Goal: Task Accomplishment & Management: Manage account settings

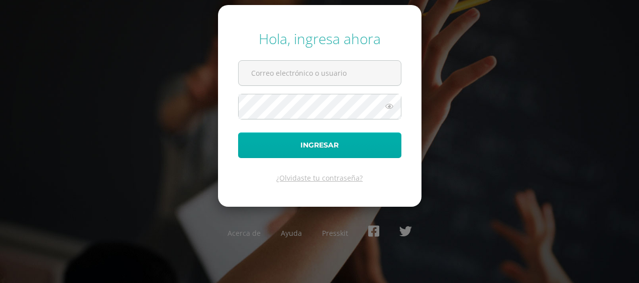
type input "mariano.batz@centroeducativoelvalle.edu.gt"
click button "Ingresar"
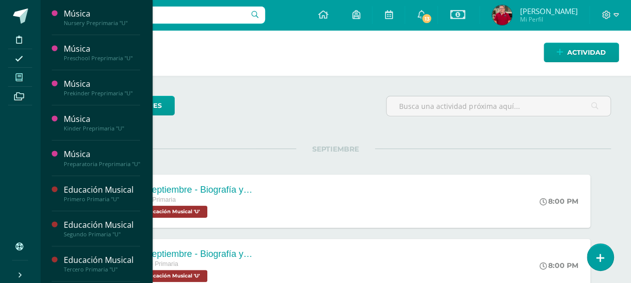
click at [13, 74] on span at bounding box center [19, 77] width 23 height 14
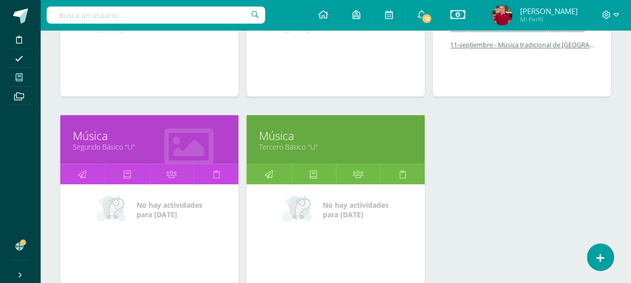
scroll to position [829, 0]
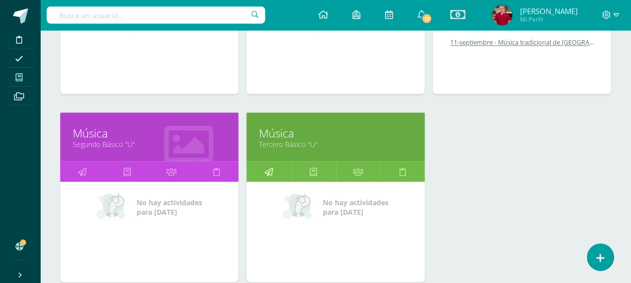
click at [269, 167] on icon at bounding box center [268, 172] width 9 height 20
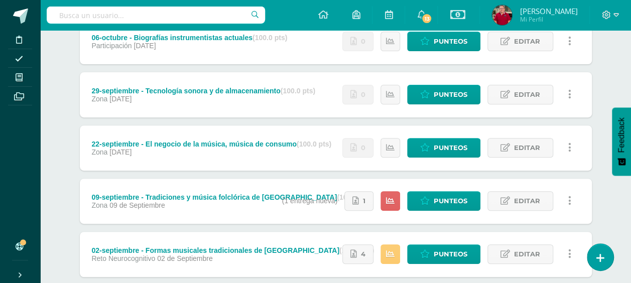
scroll to position [201, 0]
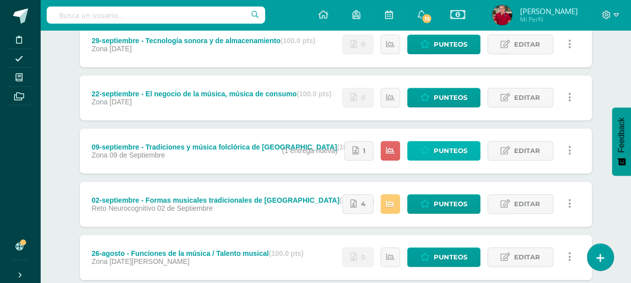
click at [454, 151] on span "Punteos" at bounding box center [451, 151] width 34 height 19
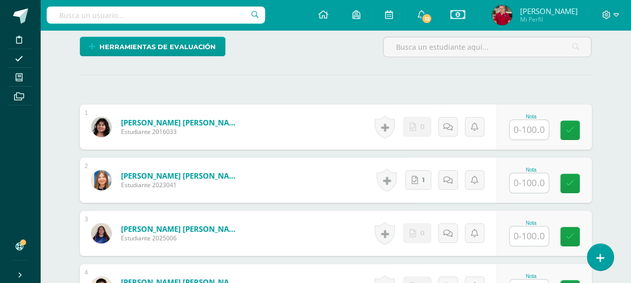
scroll to position [255, 0]
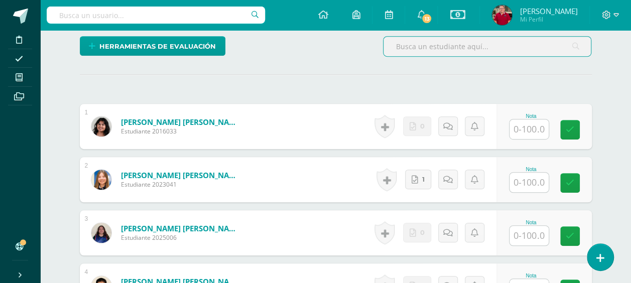
click at [534, 126] on input "text" at bounding box center [529, 129] width 39 height 20
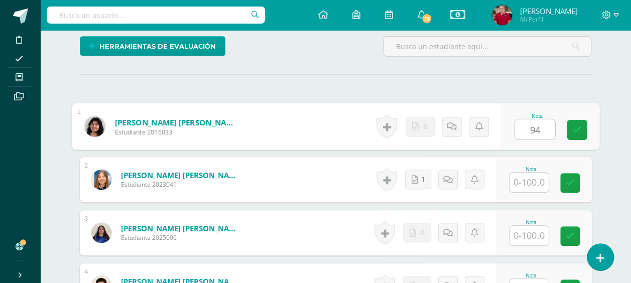
type input "94"
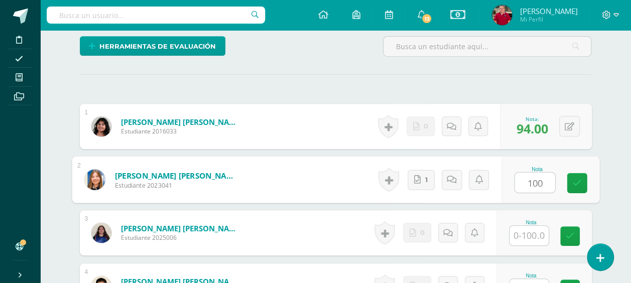
type input "100"
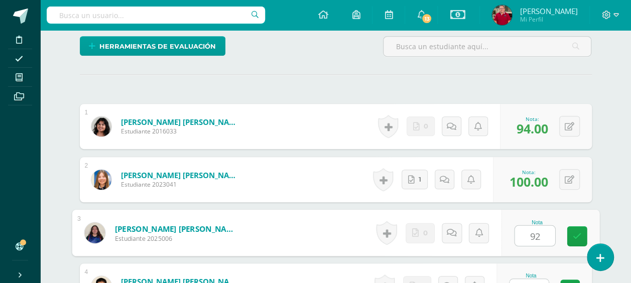
type input "92"
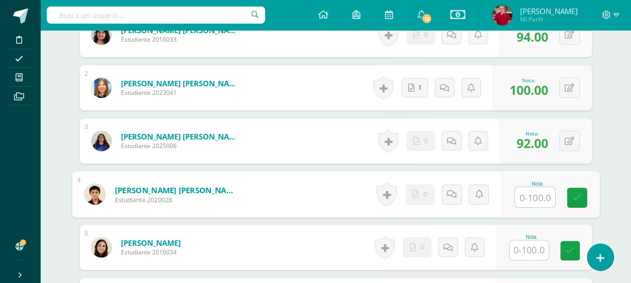
scroll to position [367, 0]
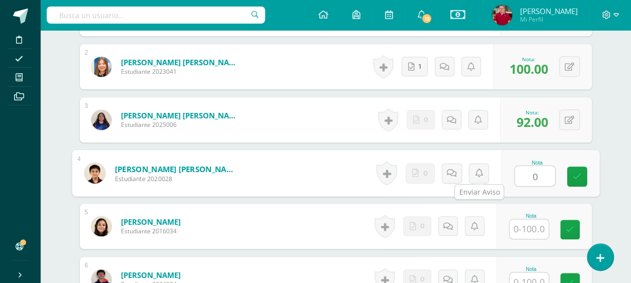
type input "0"
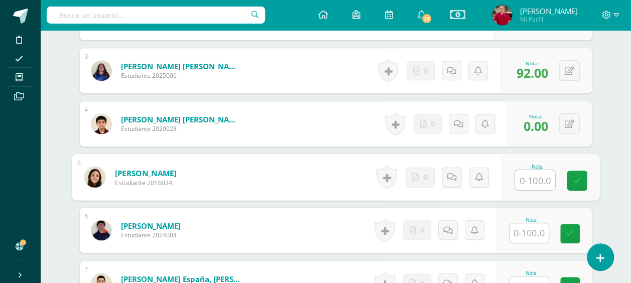
scroll to position [418, 0]
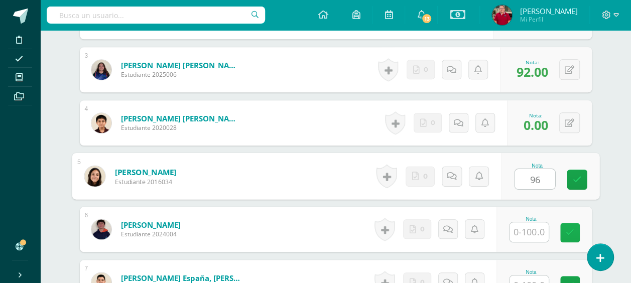
type input "96"
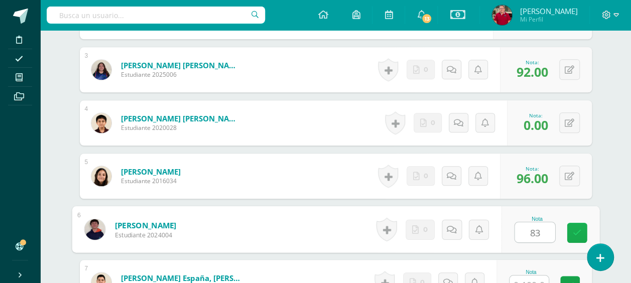
type input "83"
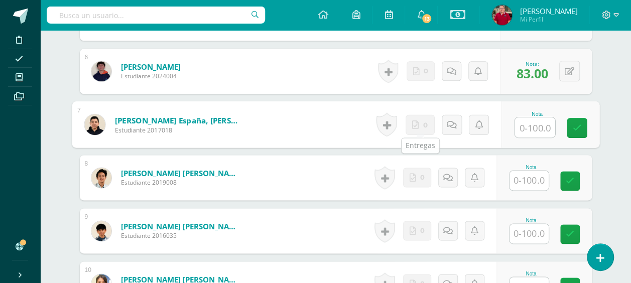
scroll to position [577, 0]
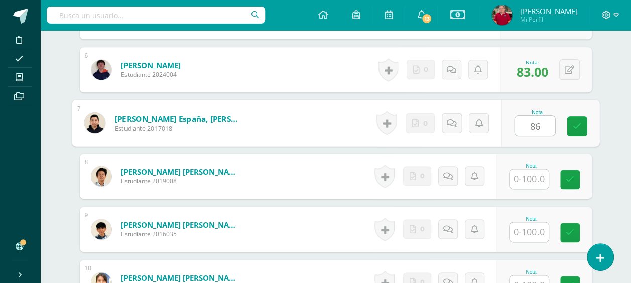
type input "86"
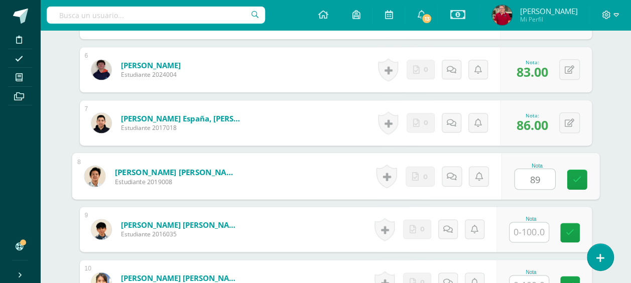
type input "89"
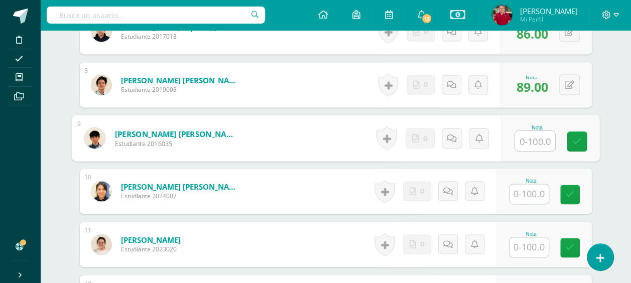
scroll to position [678, 0]
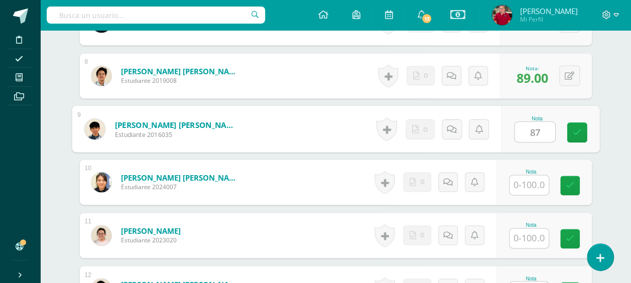
type input "87"
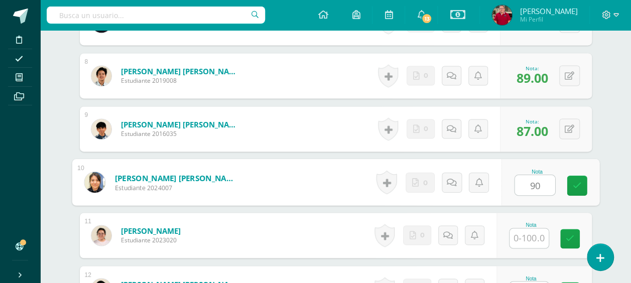
type input "90"
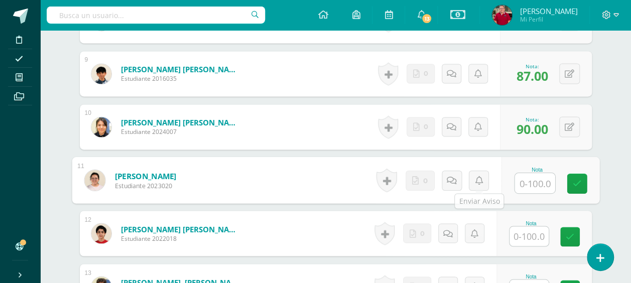
scroll to position [778, 0]
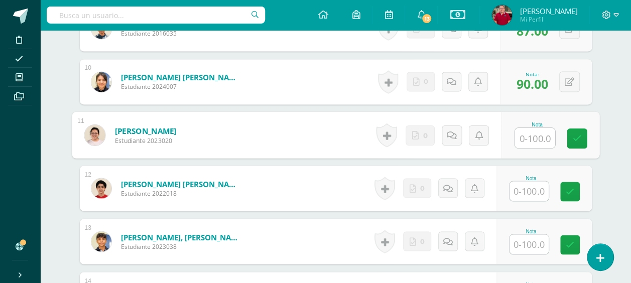
click at [533, 136] on input "text" at bounding box center [535, 138] width 40 height 20
type input "85"
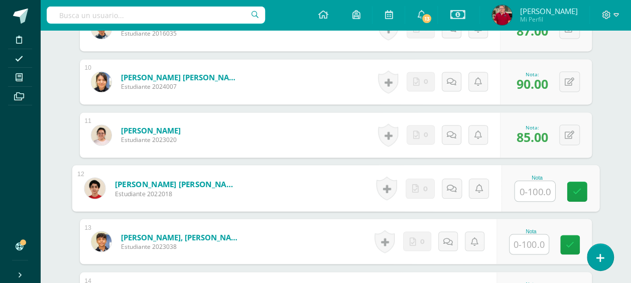
click at [536, 191] on input "text" at bounding box center [535, 191] width 40 height 20
type input "92"
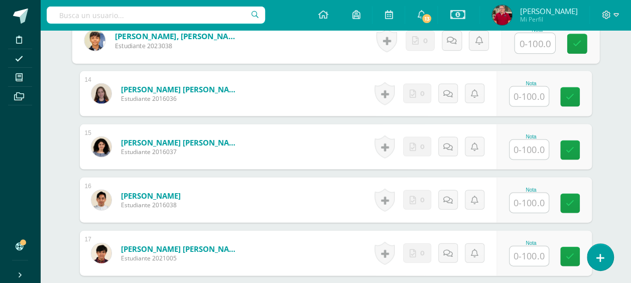
scroll to position [929, 0]
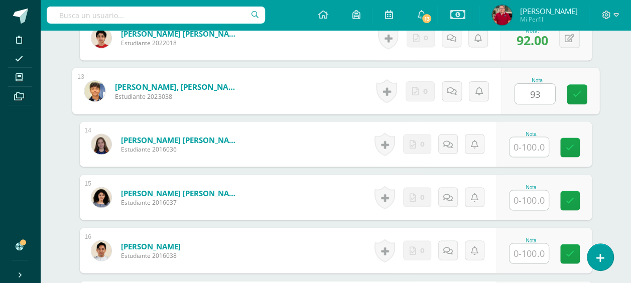
type input "93"
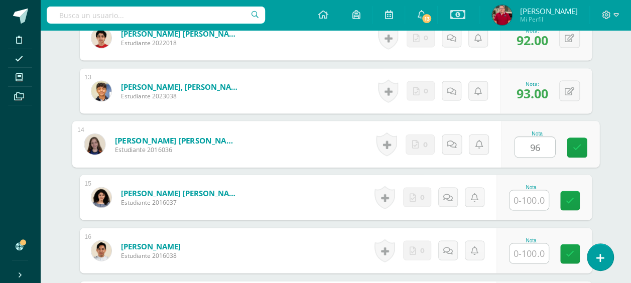
type input "96"
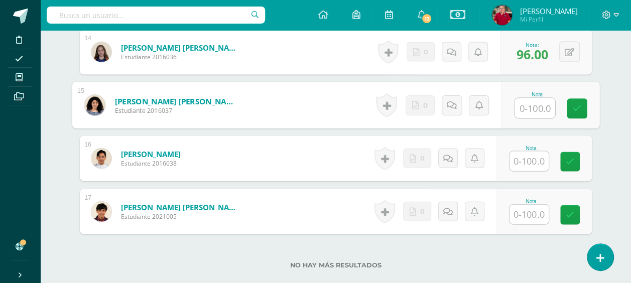
scroll to position [1029, 0]
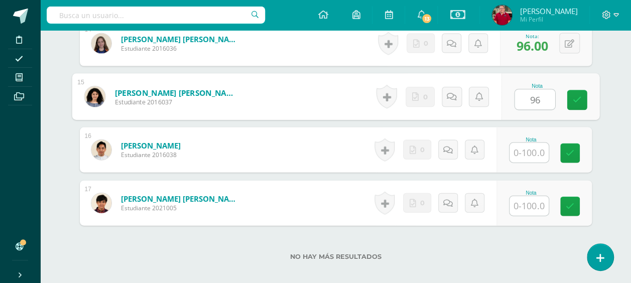
type input "96"
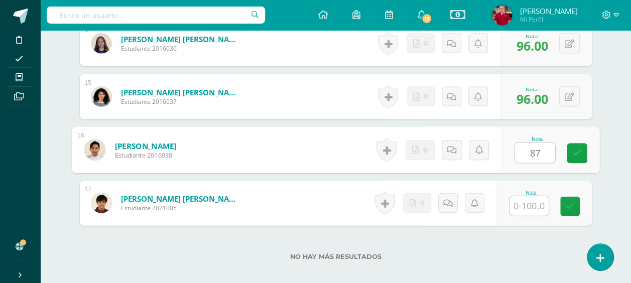
type input "87"
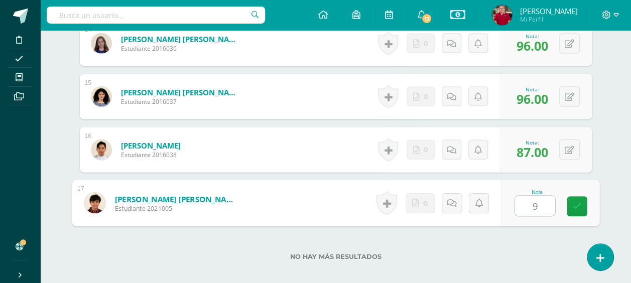
type input "91"
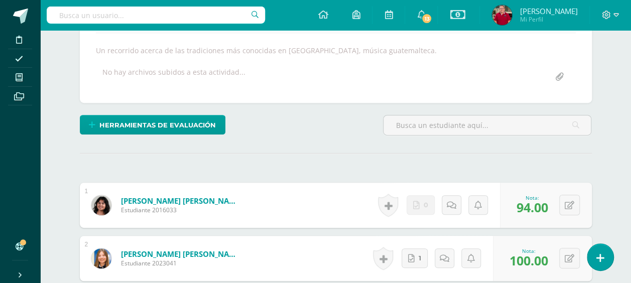
scroll to position [0, 0]
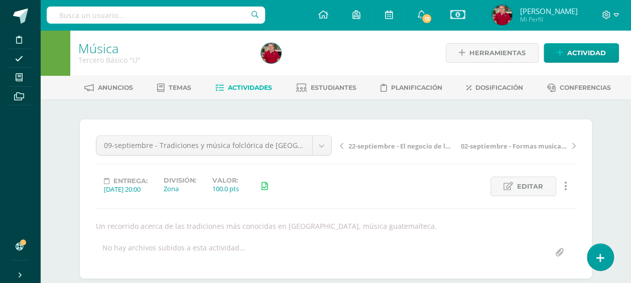
click at [251, 88] on span "Actividades" at bounding box center [250, 88] width 44 height 8
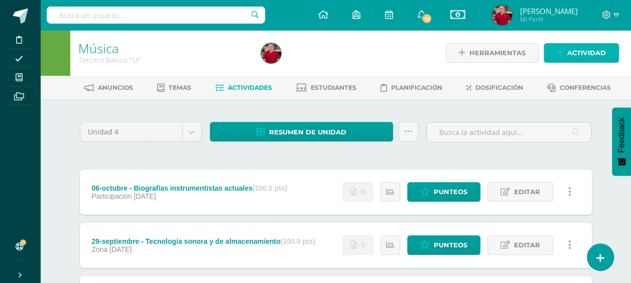
click at [587, 48] on span "Actividad" at bounding box center [586, 53] width 39 height 19
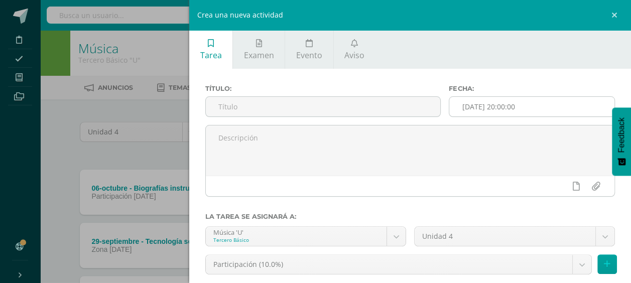
click at [484, 105] on input "[DATE] 20:00:00" at bounding box center [531, 107] width 165 height 20
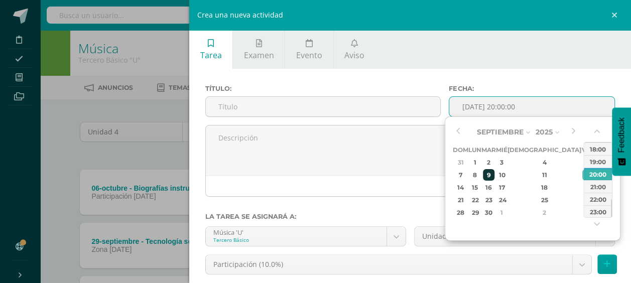
click at [495, 172] on div "9" at bounding box center [489, 175] width 12 height 12
type input "2025-09-09 20:00"
click at [602, 175] on div "20:00" at bounding box center [598, 174] width 28 height 13
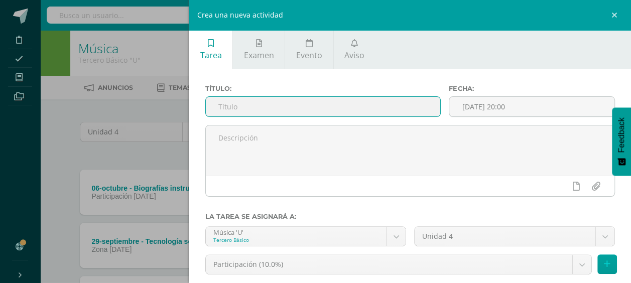
click at [283, 109] on input "text" at bounding box center [323, 107] width 234 height 20
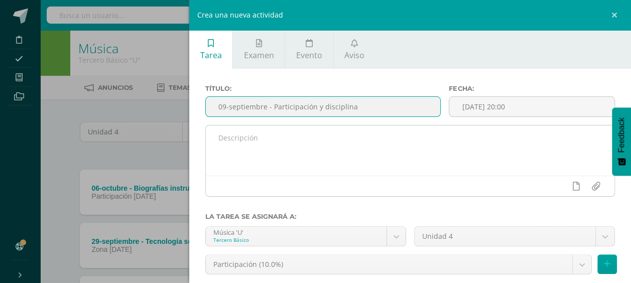
type input "09-septiembre - Participación y disciplina"
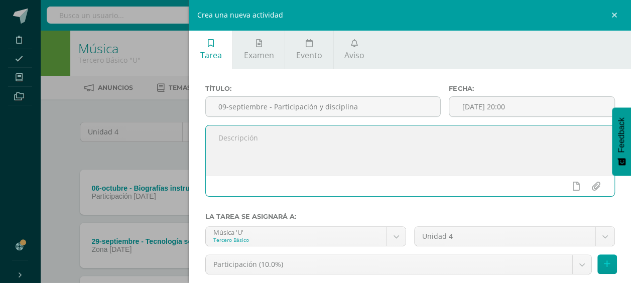
click at [269, 134] on textarea at bounding box center [410, 151] width 409 height 50
type textarea "Evaluación en conducta y participación tres clases anteriores."
click at [573, 187] on icon at bounding box center [576, 186] width 7 height 9
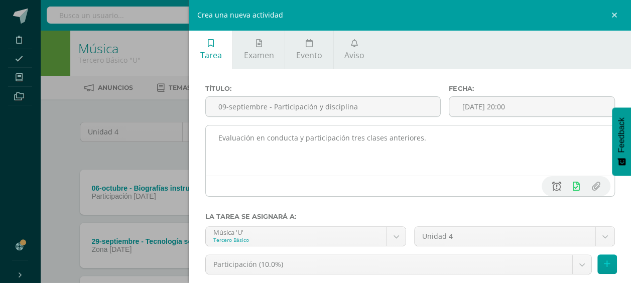
click at [552, 186] on icon at bounding box center [556, 186] width 9 height 9
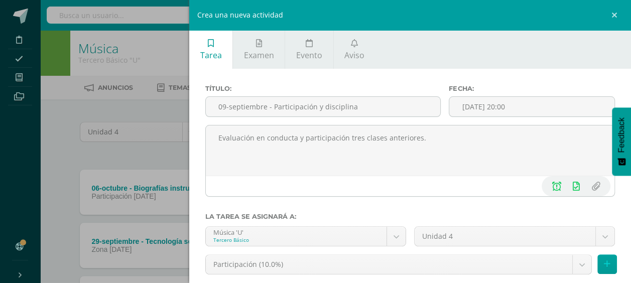
scroll to position [50, 0]
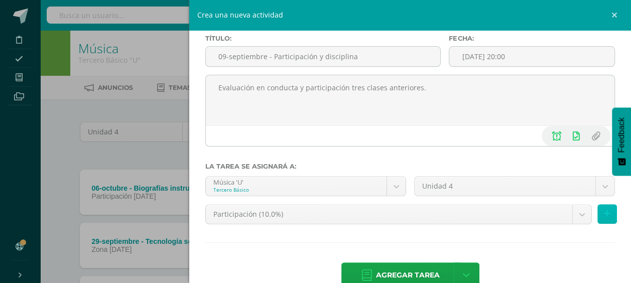
click at [604, 216] on icon at bounding box center [607, 214] width 7 height 9
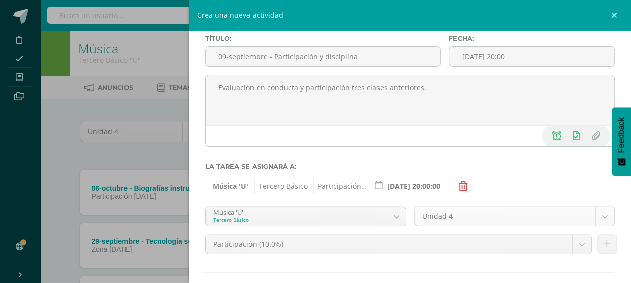
scroll to position [102, 0]
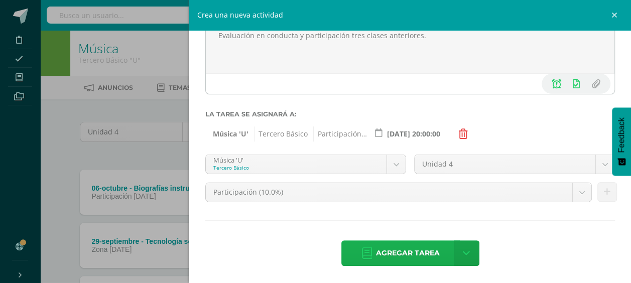
click at [405, 248] on span "Agregar tarea" at bounding box center [408, 253] width 64 height 25
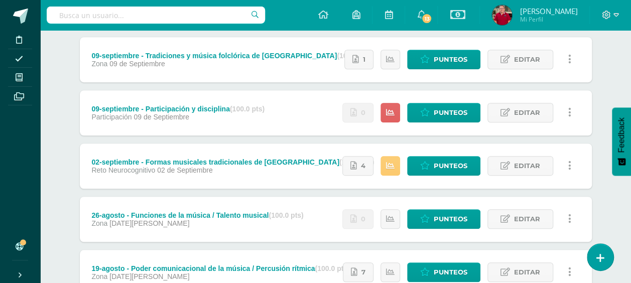
scroll to position [301, 0]
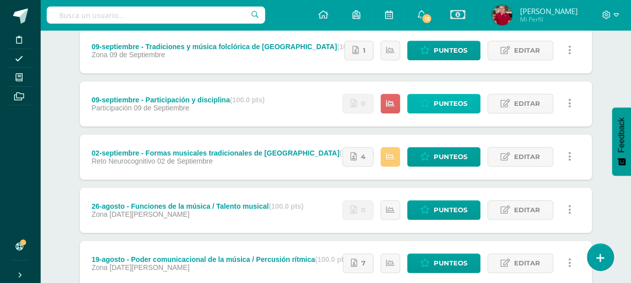
click at [457, 105] on span "Punteos" at bounding box center [451, 103] width 34 height 19
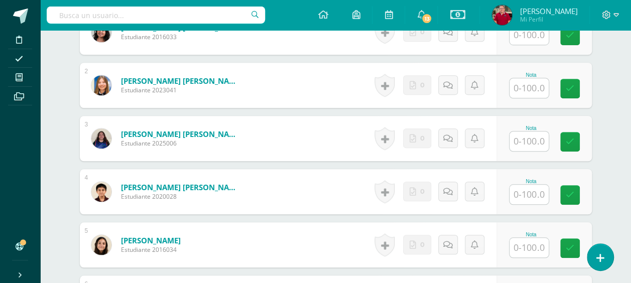
scroll to position [301, 0]
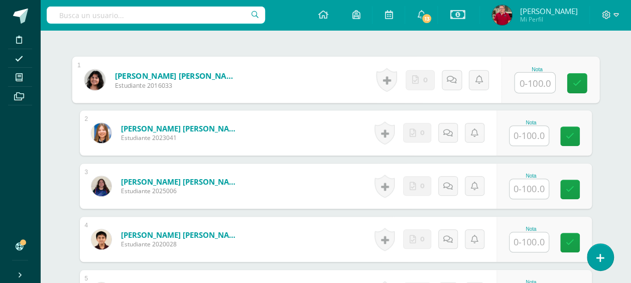
click at [533, 80] on input "text" at bounding box center [535, 83] width 40 height 20
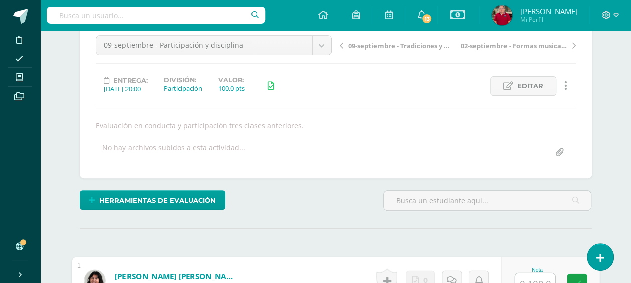
scroll to position [0, 0]
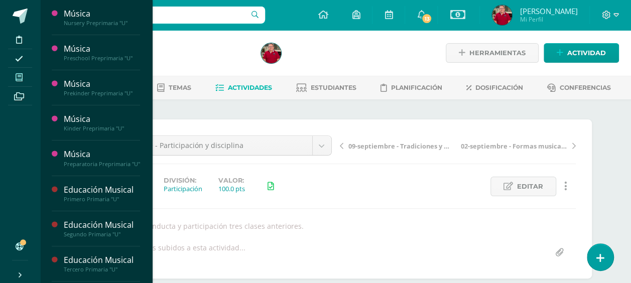
click at [18, 76] on icon at bounding box center [19, 77] width 7 height 8
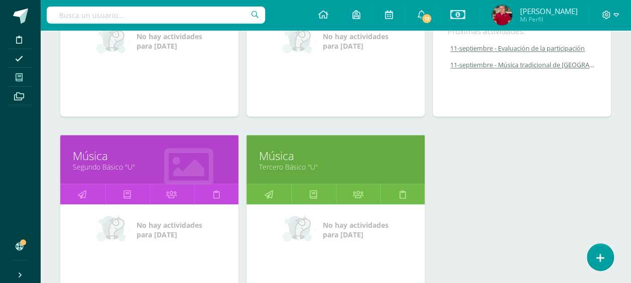
scroll to position [829, 0]
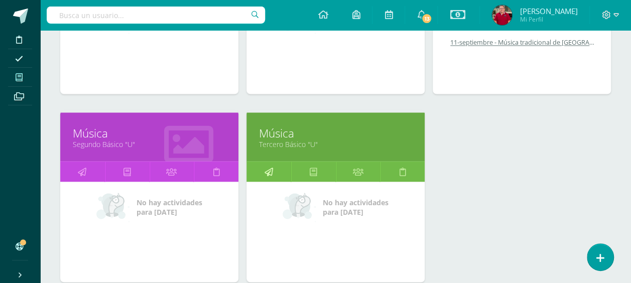
click at [271, 168] on icon at bounding box center [268, 172] width 9 height 20
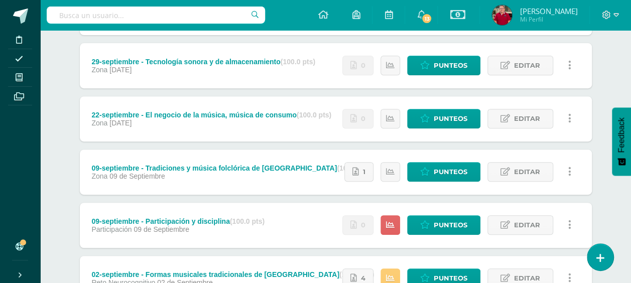
scroll to position [201, 0]
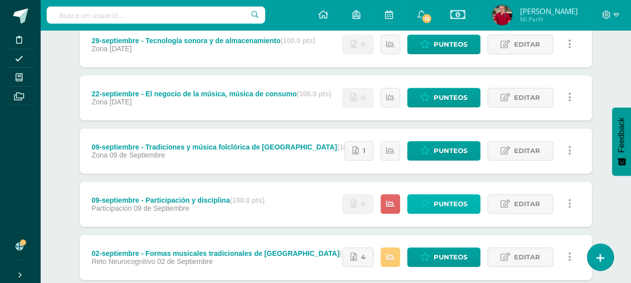
click at [464, 207] on span "Punteos" at bounding box center [451, 204] width 34 height 19
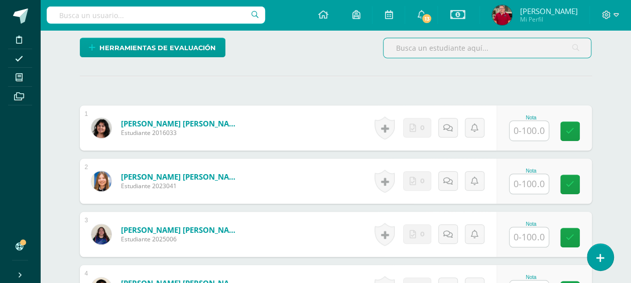
scroll to position [254, 0]
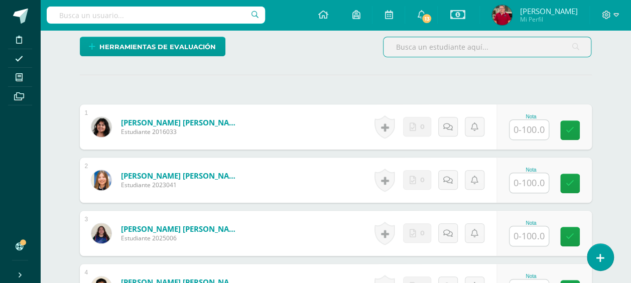
click at [540, 128] on input "text" at bounding box center [529, 130] width 39 height 20
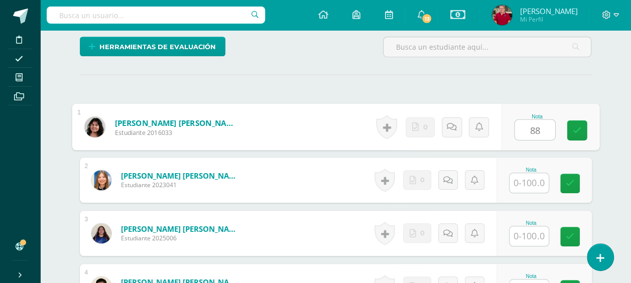
type input "88"
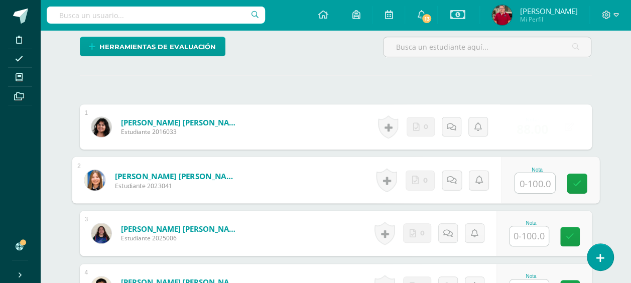
scroll to position [255, 0]
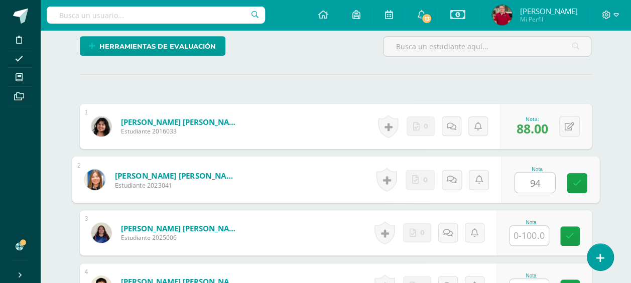
type input "94"
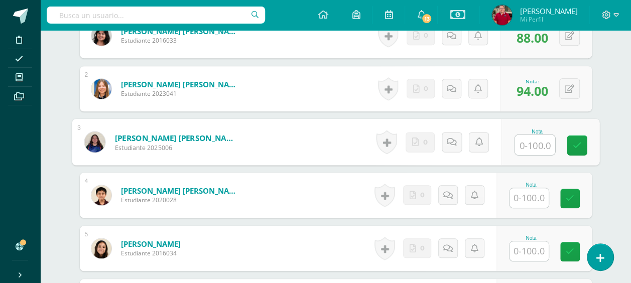
scroll to position [355, 0]
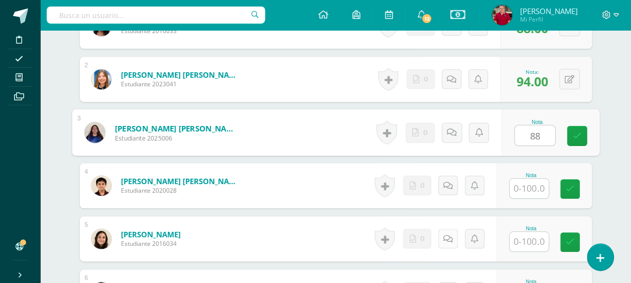
type input "88"
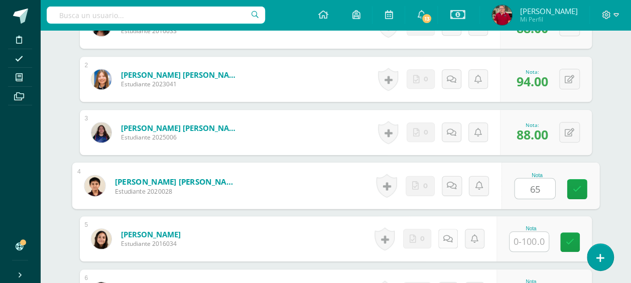
type input "65"
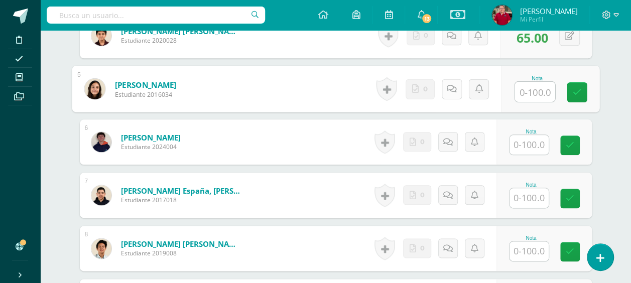
scroll to position [506, 0]
type input "96"
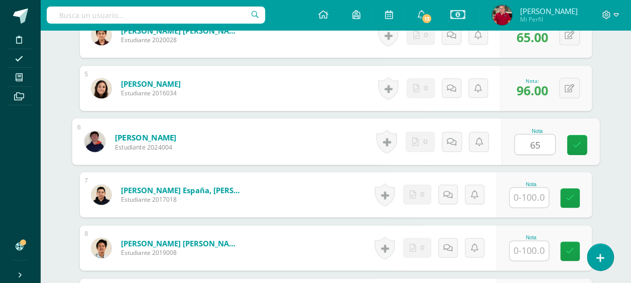
type input "65"
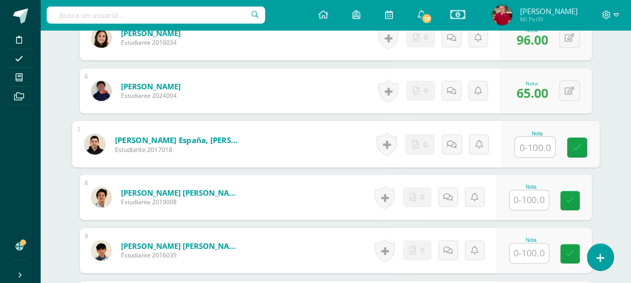
scroll to position [606, 0]
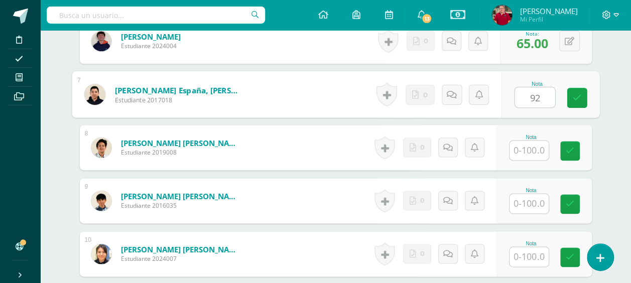
type input "92"
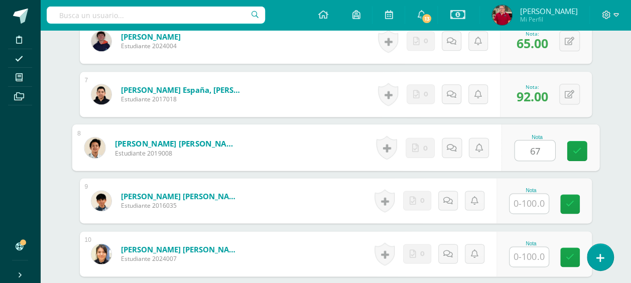
type input "67"
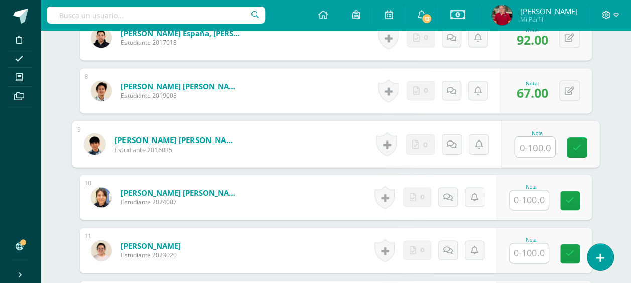
scroll to position [706, 0]
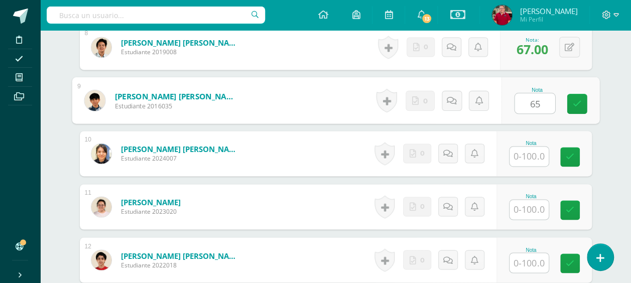
type input "65"
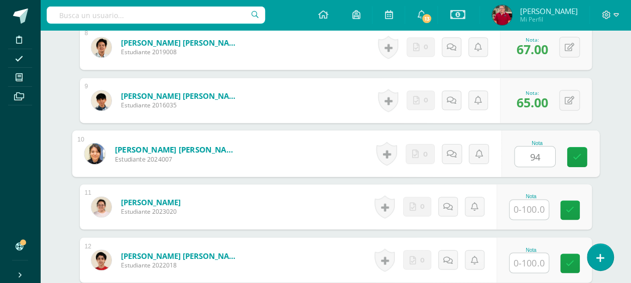
type input "94"
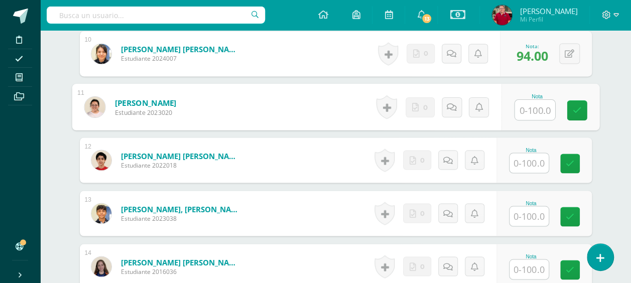
scroll to position [807, 0]
type input "85"
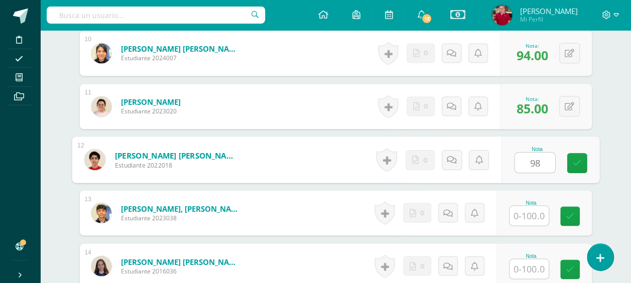
type input "98"
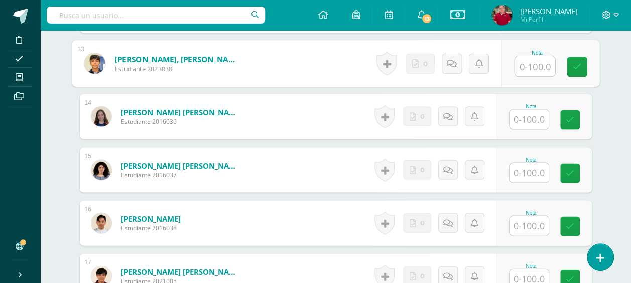
scroll to position [957, 0]
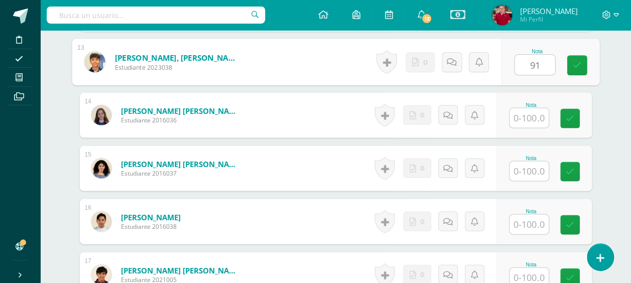
type input "91"
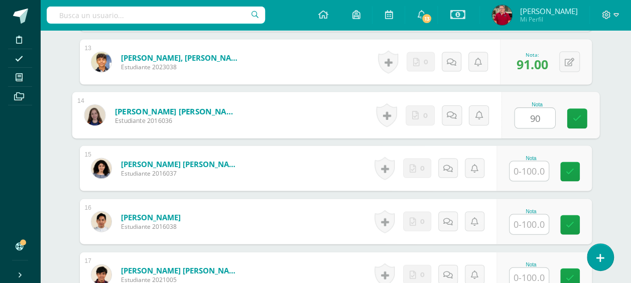
type input "90"
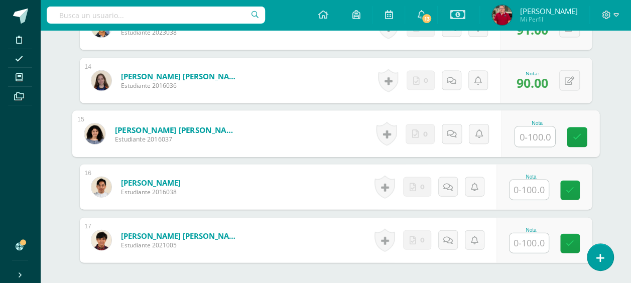
scroll to position [1008, 0]
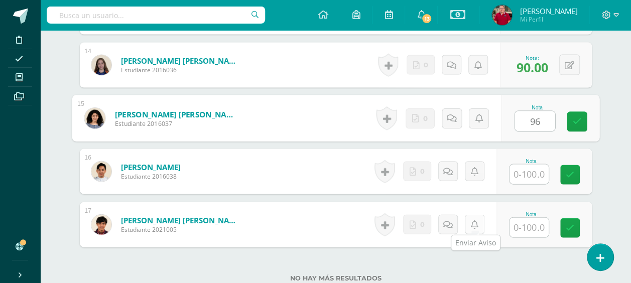
type input "96"
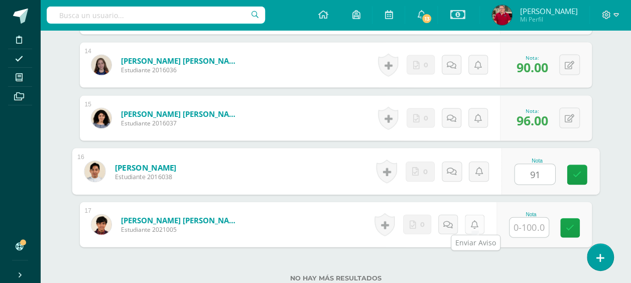
type input "91"
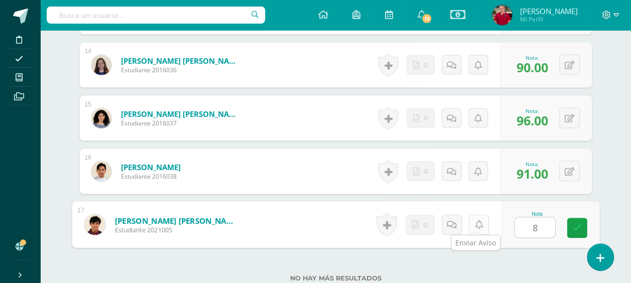
type input "88"
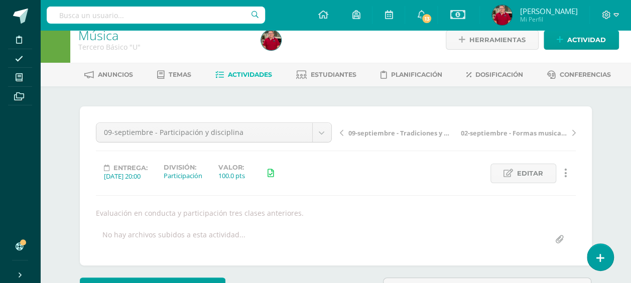
scroll to position [4, 0]
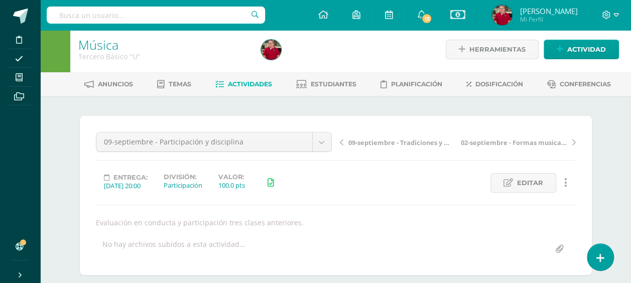
click at [246, 86] on span "Actividades" at bounding box center [250, 84] width 44 height 8
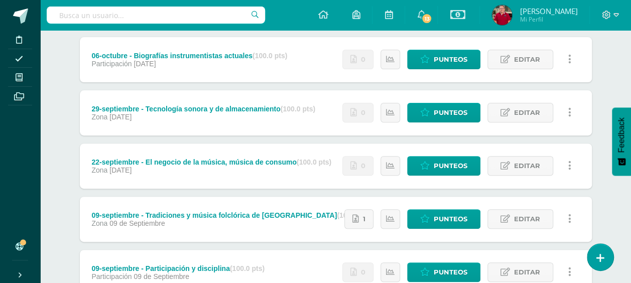
scroll to position [50, 0]
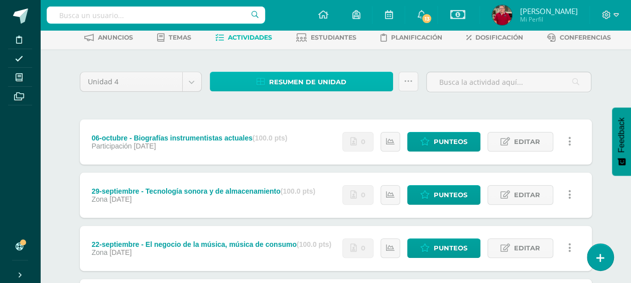
click at [318, 81] on span "Resumen de unidad" at bounding box center [307, 82] width 77 height 19
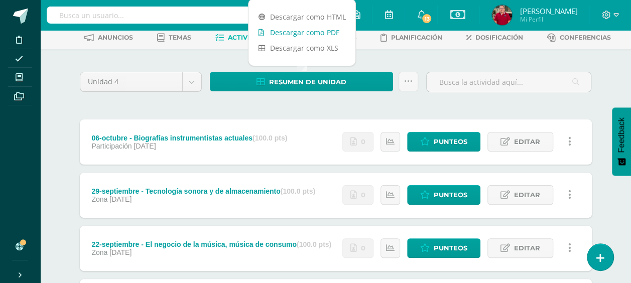
click at [305, 31] on link "Descargar como PDF" at bounding box center [302, 33] width 107 height 16
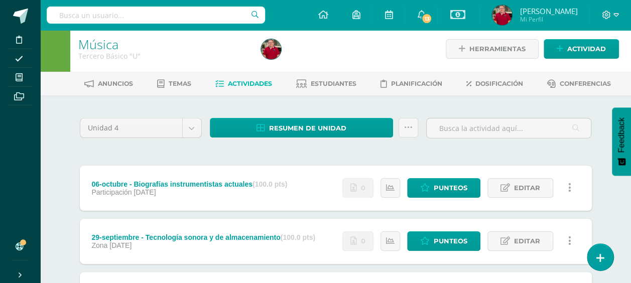
scroll to position [0, 0]
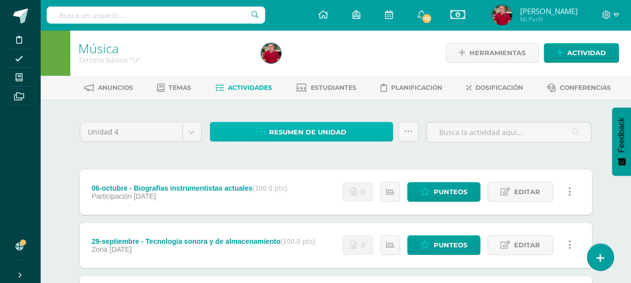
click at [311, 132] on span "Resumen de unidad" at bounding box center [307, 132] width 77 height 19
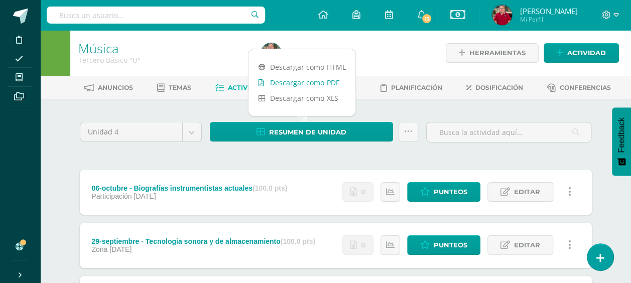
click at [313, 83] on link "Descargar como PDF" at bounding box center [302, 83] width 107 height 16
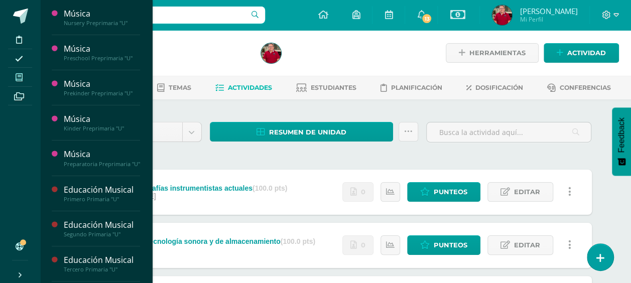
click at [16, 78] on icon at bounding box center [19, 77] width 7 height 8
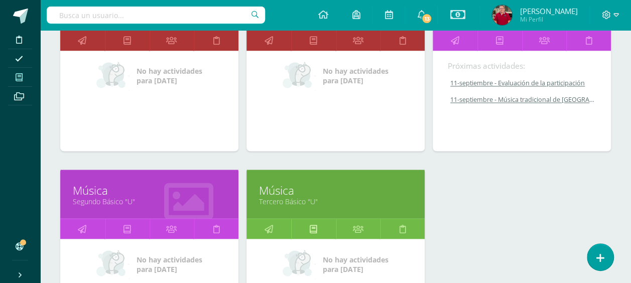
scroll to position [829, 0]
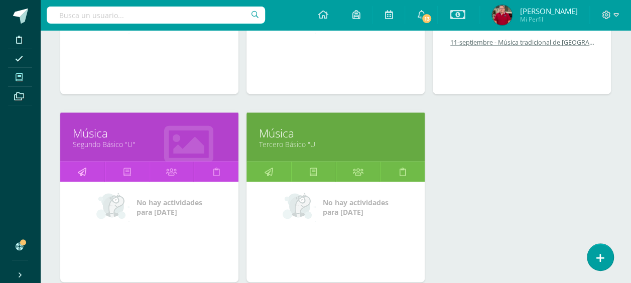
click at [79, 167] on icon at bounding box center [82, 172] width 9 height 20
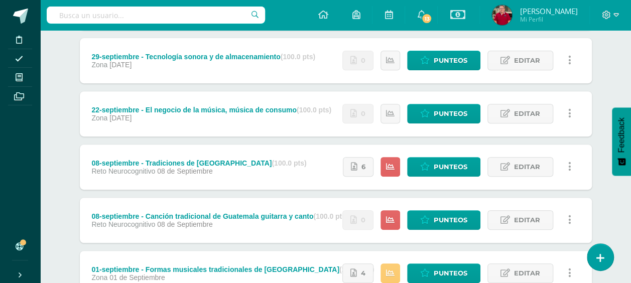
scroll to position [201, 0]
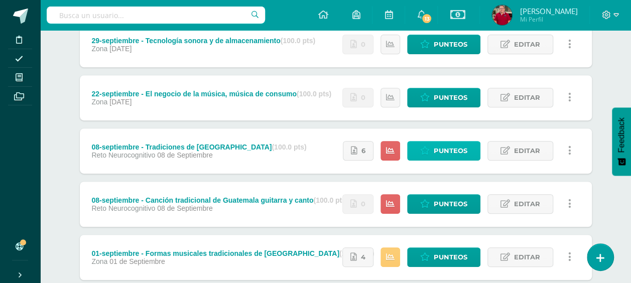
click at [441, 152] on span "Punteos" at bounding box center [451, 151] width 34 height 19
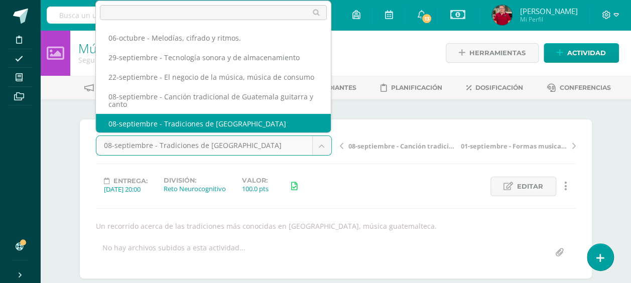
scroll to position [1, 0]
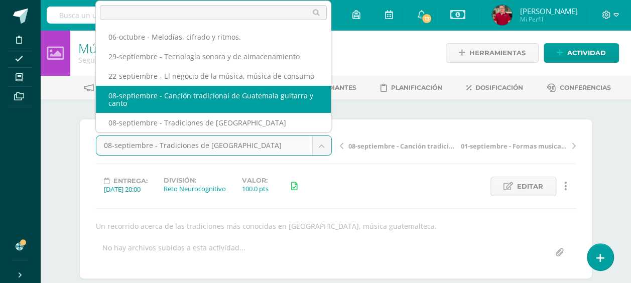
select select "/dashboard/teacher/grade-activity/220216/"
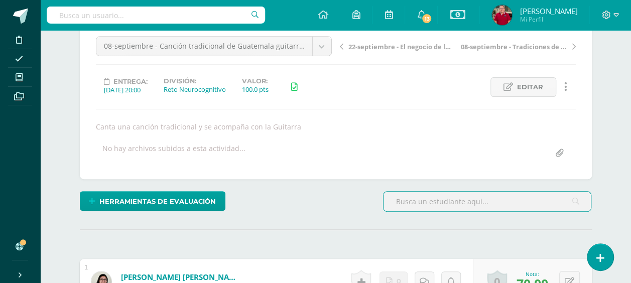
scroll to position [23, 0]
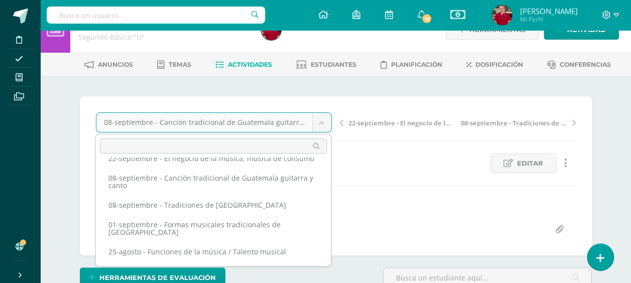
scroll to position [59, 0]
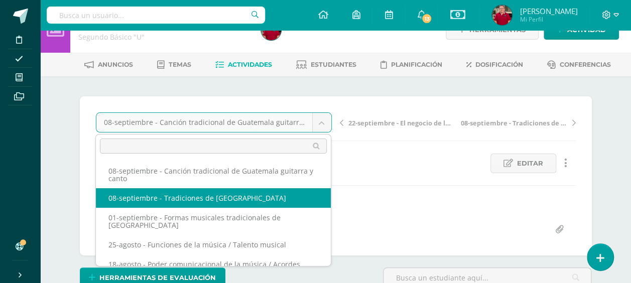
select select "/dashboard/teacher/grade-activity/218513/"
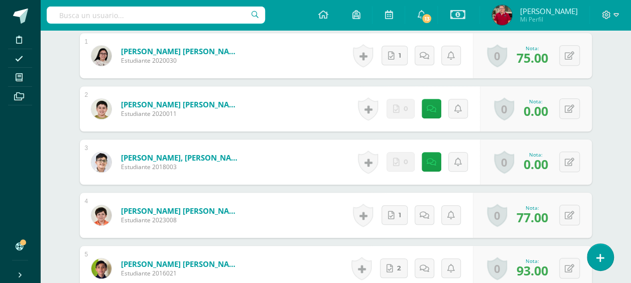
scroll to position [326, 0]
click at [397, 212] on link "1" at bounding box center [395, 215] width 26 height 20
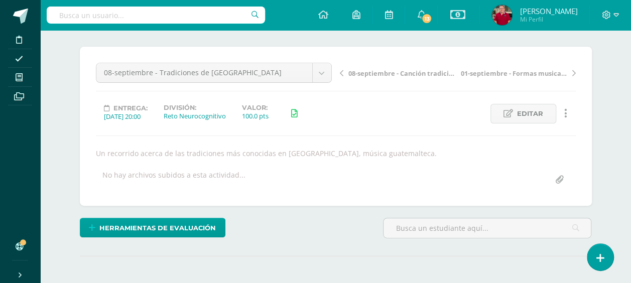
scroll to position [0, 0]
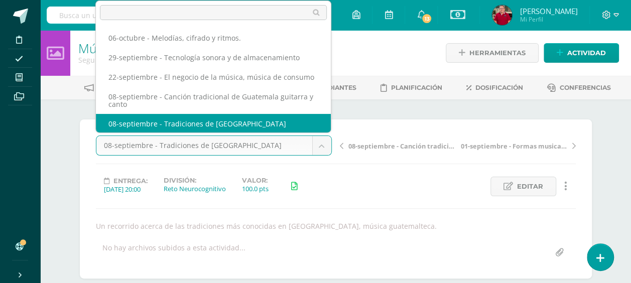
scroll to position [1, 0]
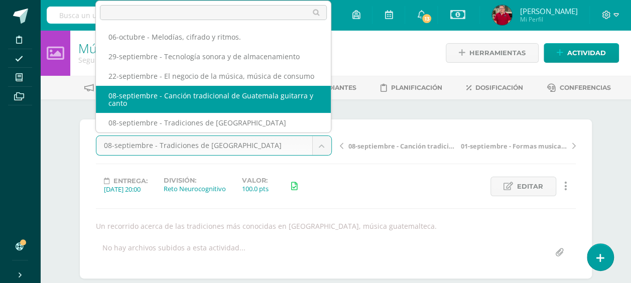
select select "/dashboard/teacher/grade-activity/220216/"
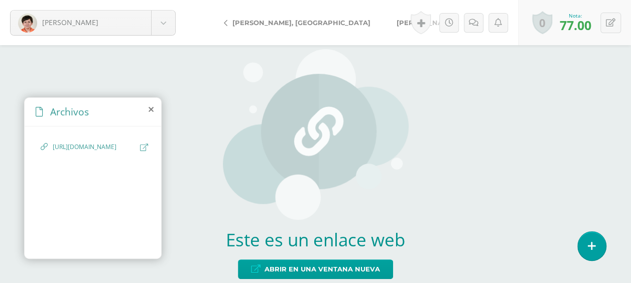
click at [532, 167] on div "Este es un enlace web Abrir en una ventana nueva" at bounding box center [315, 164] width 631 height 238
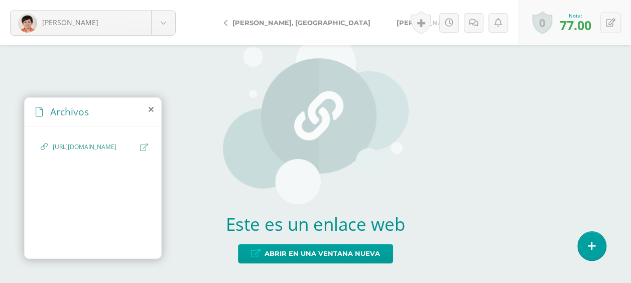
scroll to position [16, 0]
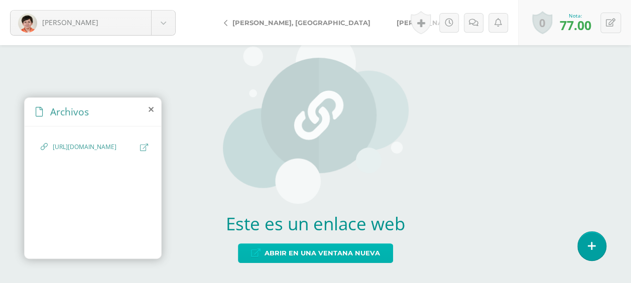
click at [336, 248] on span "Abrir en una ventana nueva" at bounding box center [322, 253] width 115 height 19
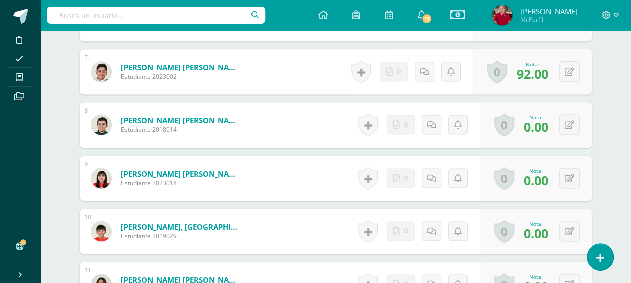
scroll to position [575, 0]
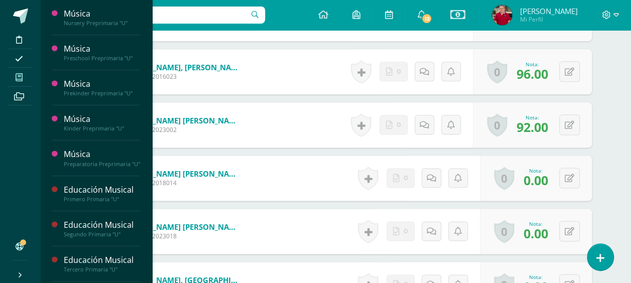
click at [22, 77] on icon at bounding box center [19, 77] width 7 height 8
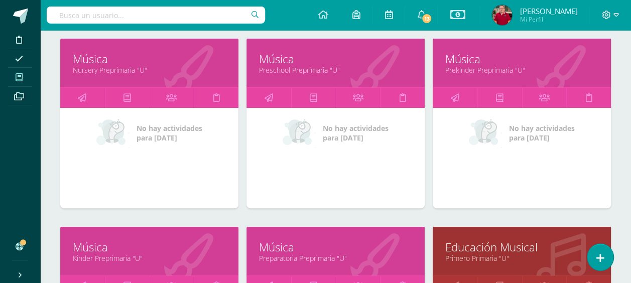
scroll to position [301, 0]
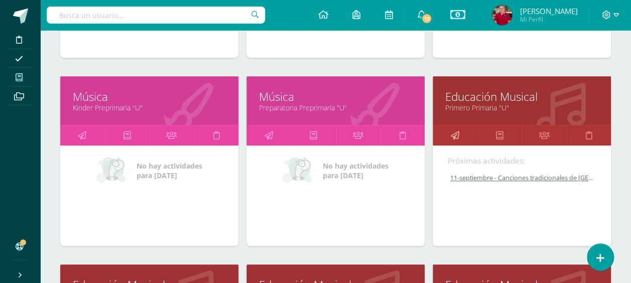
click at [454, 132] on icon at bounding box center [454, 136] width 9 height 20
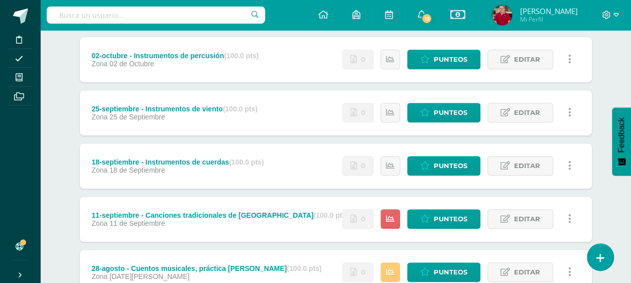
scroll to position [201, 0]
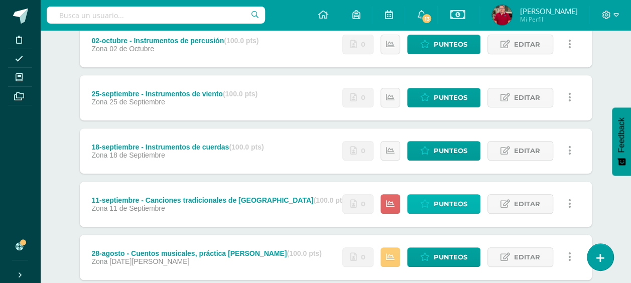
click at [450, 202] on span "Punteos" at bounding box center [451, 204] width 34 height 19
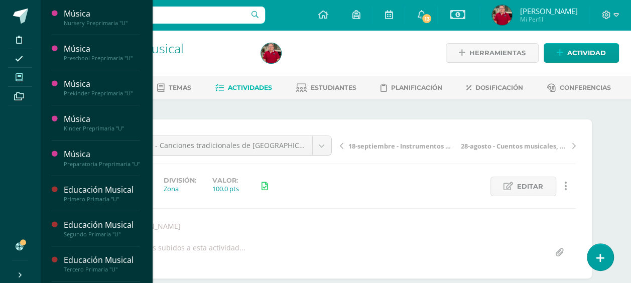
click at [16, 77] on icon at bounding box center [19, 77] width 7 height 8
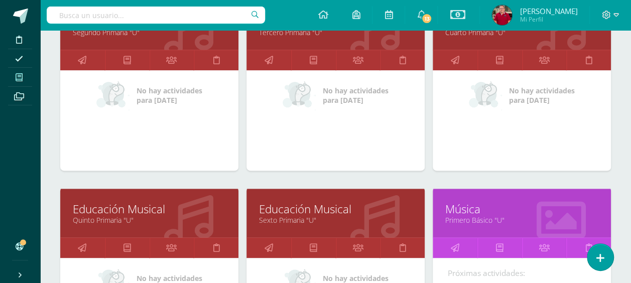
scroll to position [629, 0]
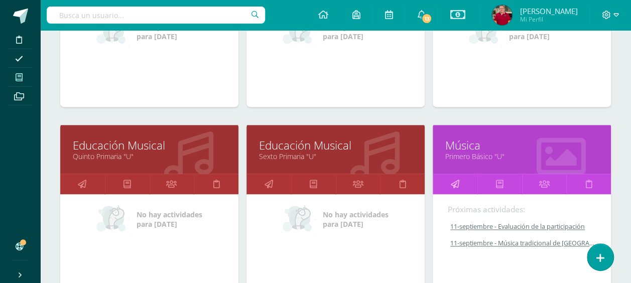
click at [455, 178] on icon at bounding box center [454, 184] width 9 height 20
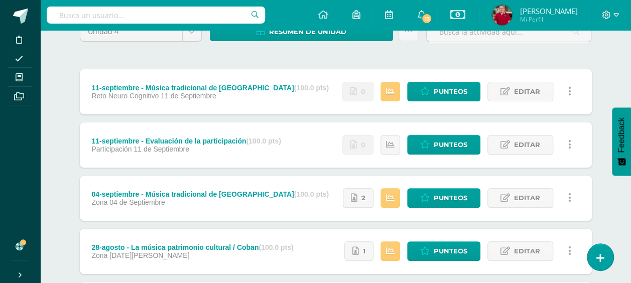
scroll to position [50, 0]
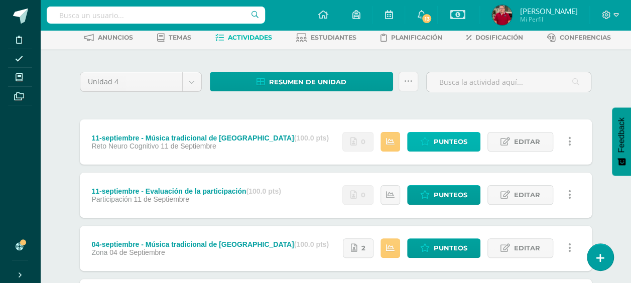
click at [450, 144] on span "Punteos" at bounding box center [451, 142] width 34 height 19
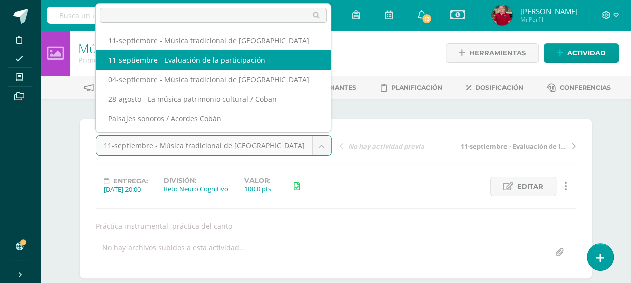
select select "/dashboard/teacher/grade-activity/218870/"
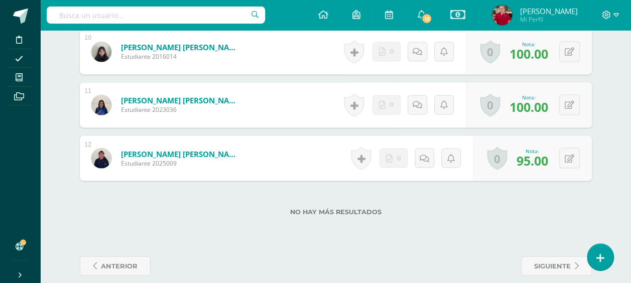
scroll to position [817, 0]
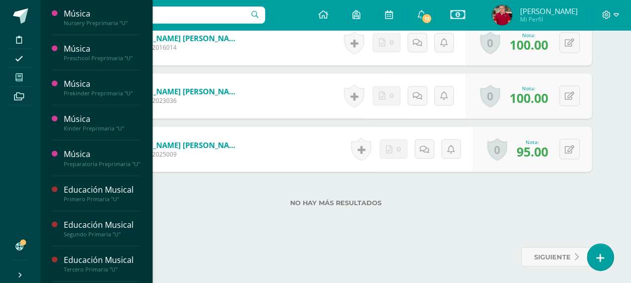
click at [15, 76] on span at bounding box center [19, 77] width 23 height 14
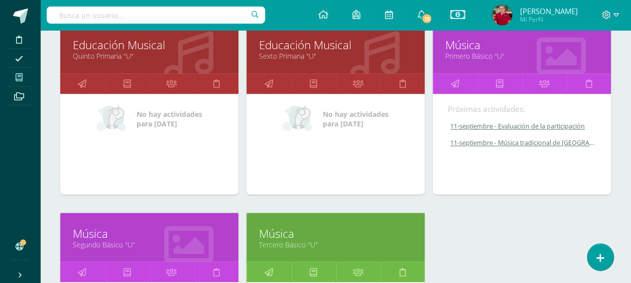
scroll to position [779, 0]
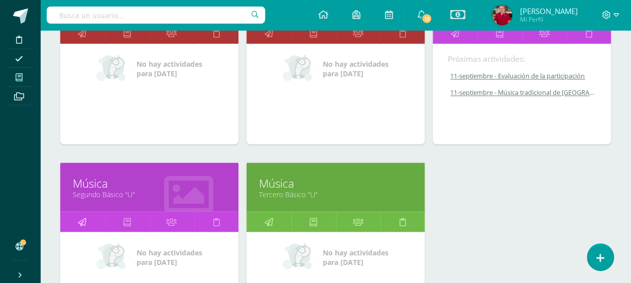
click at [83, 217] on icon at bounding box center [82, 222] width 9 height 20
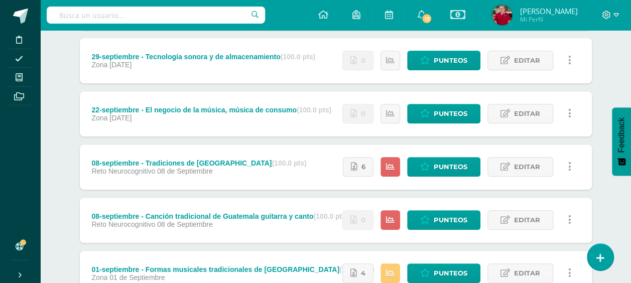
scroll to position [201, 0]
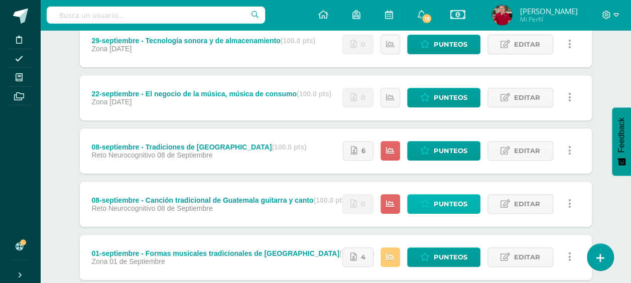
click at [448, 204] on span "Punteos" at bounding box center [451, 204] width 34 height 19
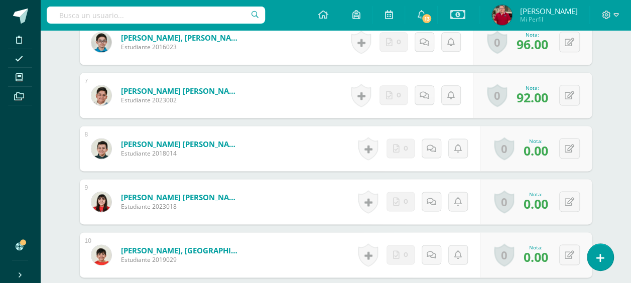
scroll to position [605, 0]
click at [574, 202] on button at bounding box center [569, 201] width 21 height 21
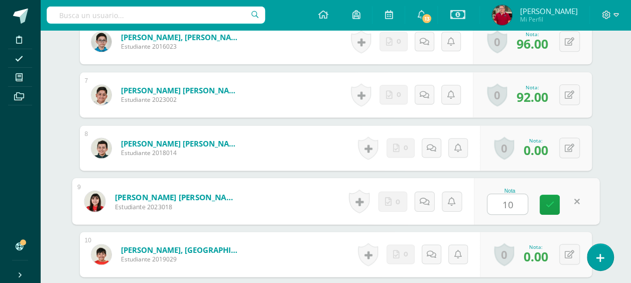
type input "100"
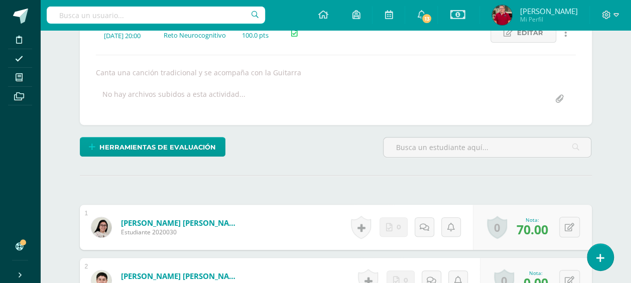
scroll to position [254, 0]
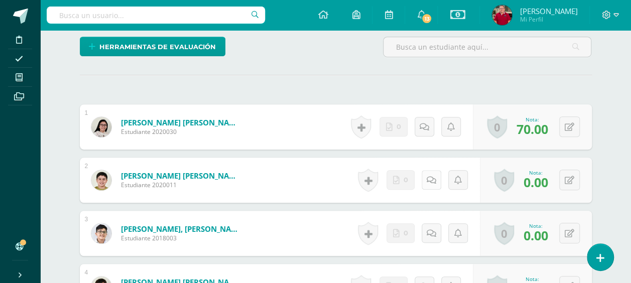
click at [433, 176] on icon at bounding box center [432, 180] width 10 height 9
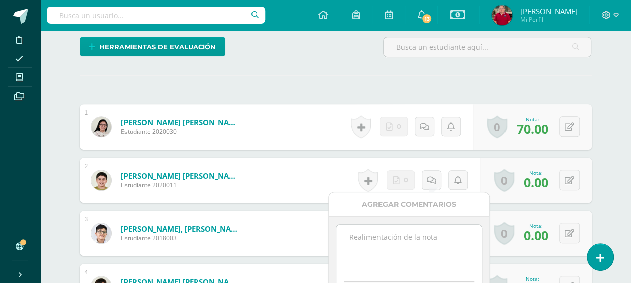
click at [385, 233] on textarea at bounding box center [408, 250] width 145 height 50
type textarea "9"
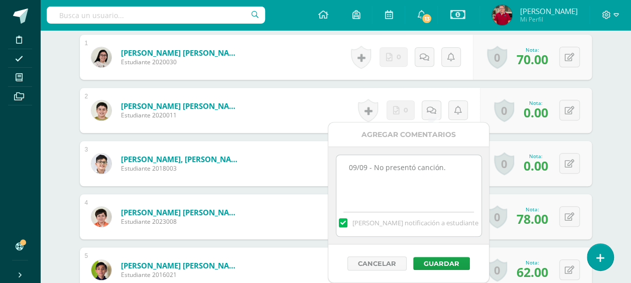
scroll to position [354, 0]
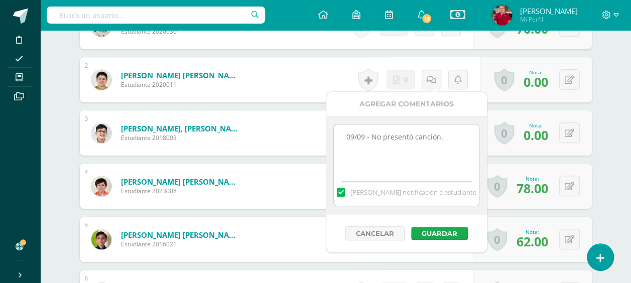
type textarea "09/09 - No presentó canción."
click at [449, 229] on button "Guardar" at bounding box center [439, 233] width 57 height 13
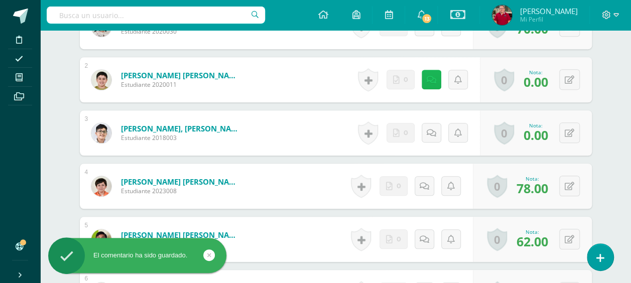
click at [432, 79] on icon at bounding box center [432, 80] width 10 height 9
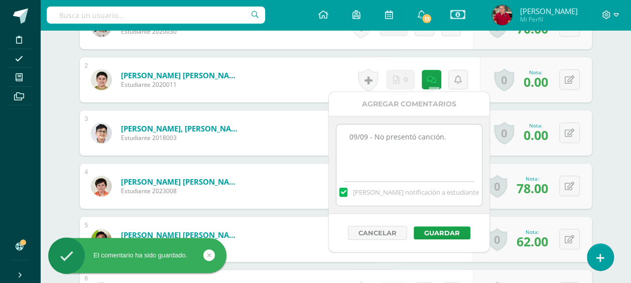
drag, startPoint x: 451, startPoint y: 139, endPoint x: 283, endPoint y: 130, distance: 167.9
click at [283, 130] on body "El comentario ha sido guardado. Disciplina Asistencia Mis cursos Archivos Sopor…" at bounding box center [315, 278] width 631 height 1264
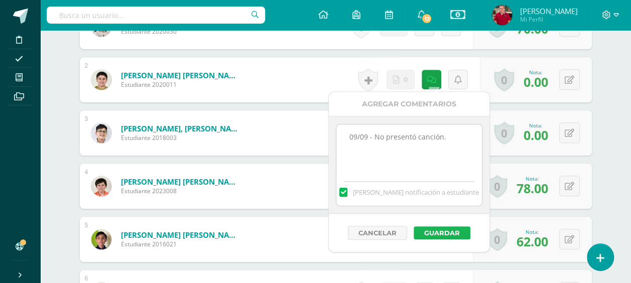
click at [447, 235] on button "Guardar" at bounding box center [442, 232] width 57 height 13
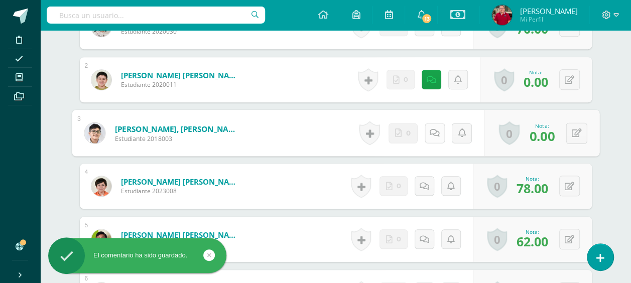
click at [428, 124] on link at bounding box center [434, 133] width 20 height 20
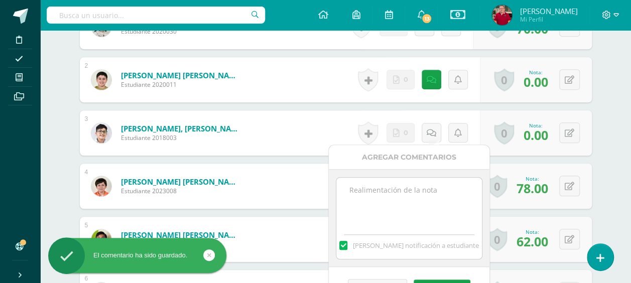
paste textarea "09/09 - No presentó canción."
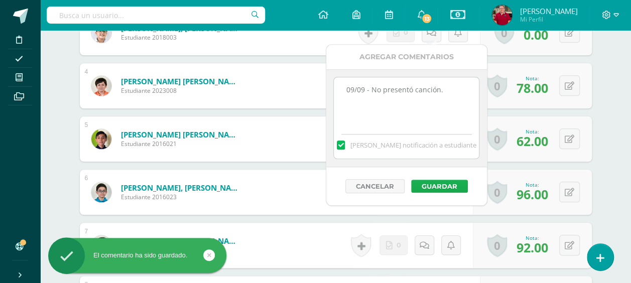
type textarea "09/09 - No presentó canción."
click at [444, 186] on button "Guardar" at bounding box center [439, 186] width 57 height 13
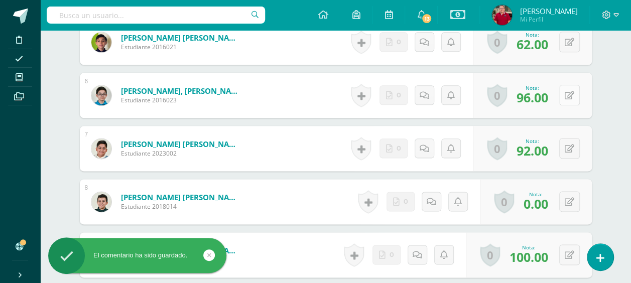
scroll to position [605, 0]
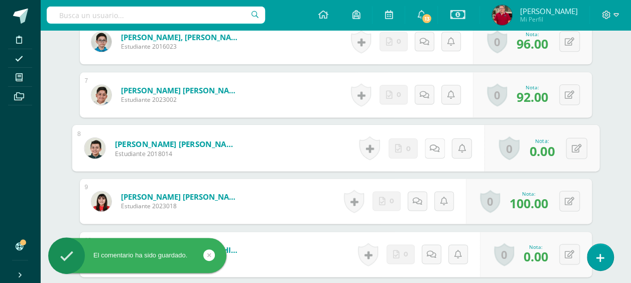
click at [427, 144] on link at bounding box center [434, 148] width 20 height 20
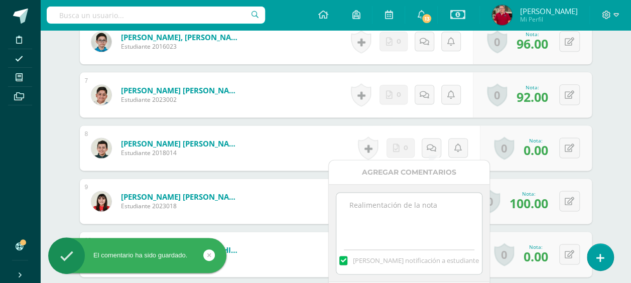
paste textarea "09/09 - No presentó canción."
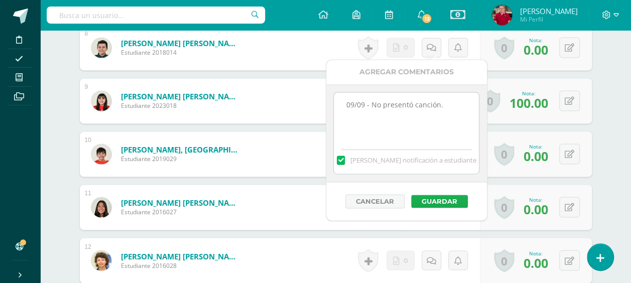
type textarea "09/09 - No presentó canción."
click at [445, 195] on button "Guardar" at bounding box center [439, 201] width 57 height 13
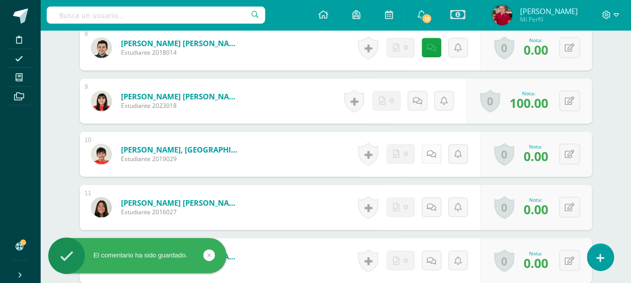
click at [427, 153] on link at bounding box center [432, 154] width 20 height 20
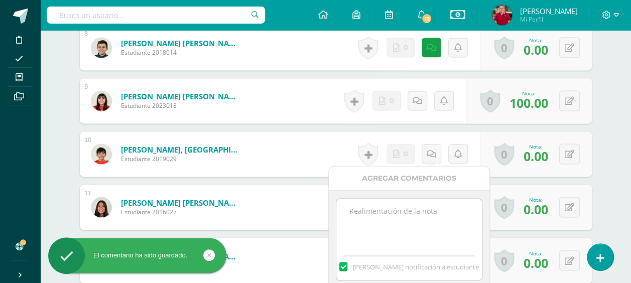
paste textarea "09/09 - No presentó canción."
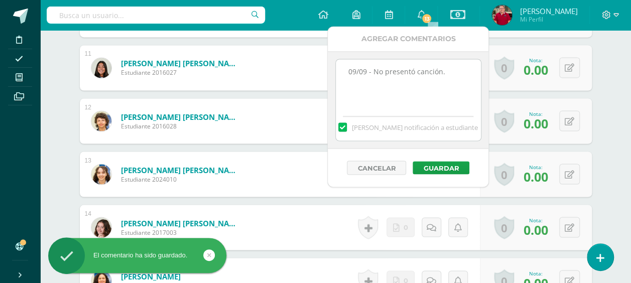
scroll to position [856, 0]
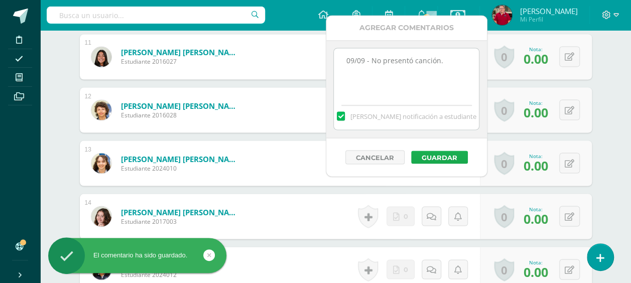
type textarea "09/09 - No presentó canción."
click at [441, 158] on button "Guardar" at bounding box center [439, 157] width 57 height 13
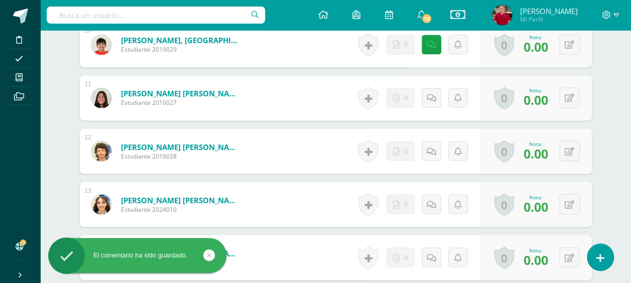
scroll to position [806, 0]
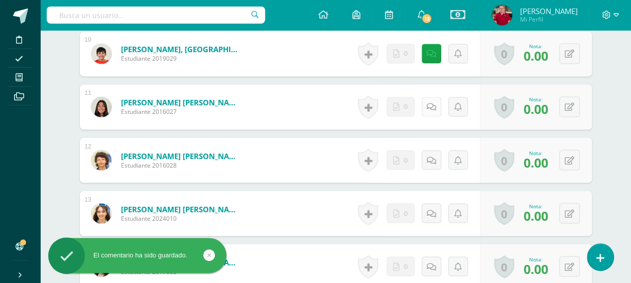
click at [430, 103] on icon at bounding box center [432, 107] width 10 height 9
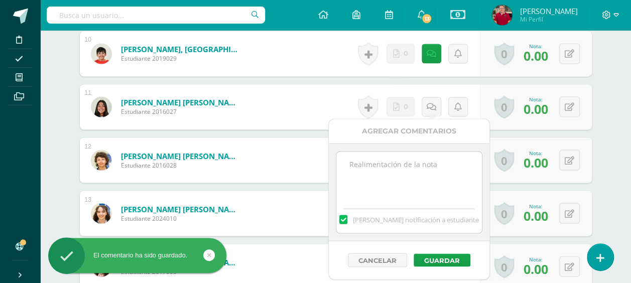
paste textarea "09/09 - No presentó canción."
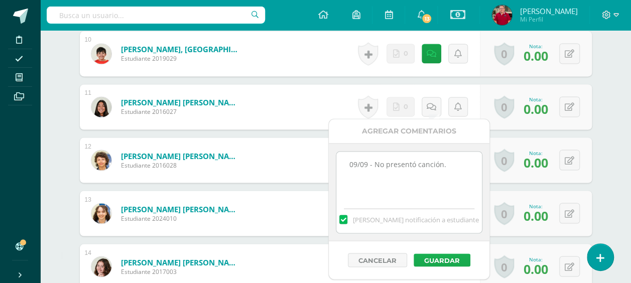
type textarea "09/09 - No presentó canción."
click at [453, 257] on button "Guardar" at bounding box center [442, 260] width 57 height 13
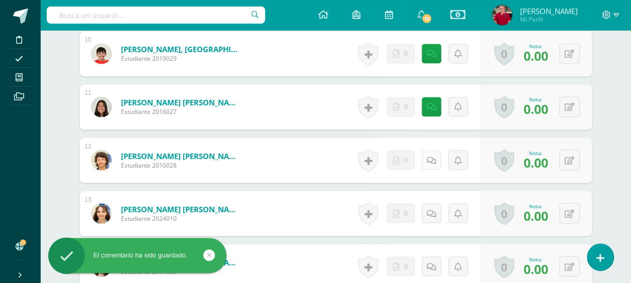
click at [431, 156] on icon at bounding box center [432, 160] width 10 height 9
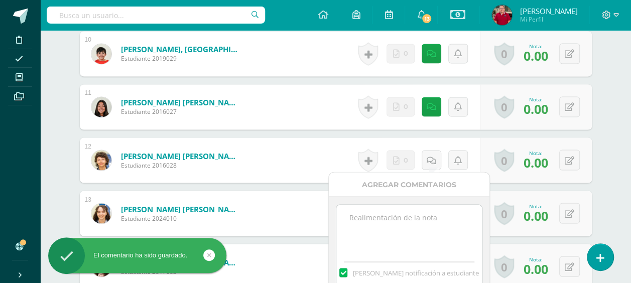
paste textarea "09/09 - No presentó canción."
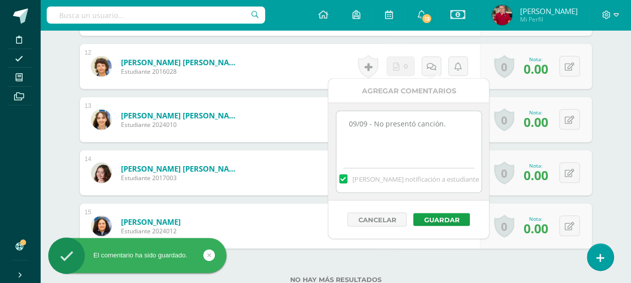
scroll to position [907, 0]
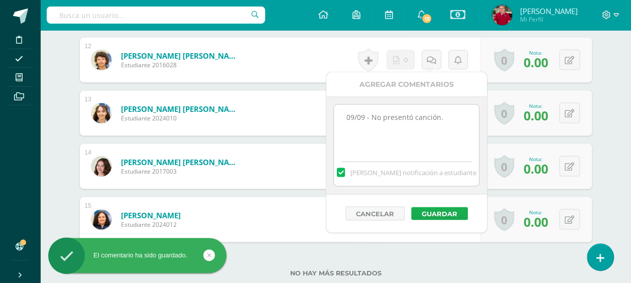
type textarea "09/09 - No presentó canción."
click at [448, 214] on button "Guardar" at bounding box center [439, 213] width 57 height 13
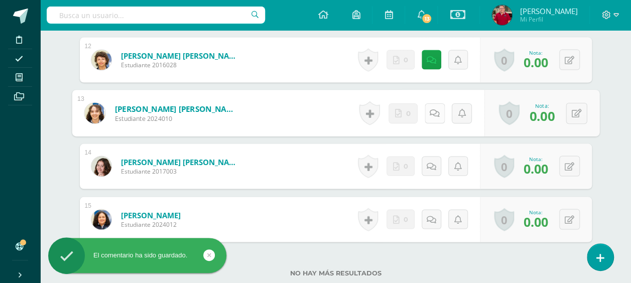
click at [429, 109] on icon at bounding box center [434, 112] width 10 height 9
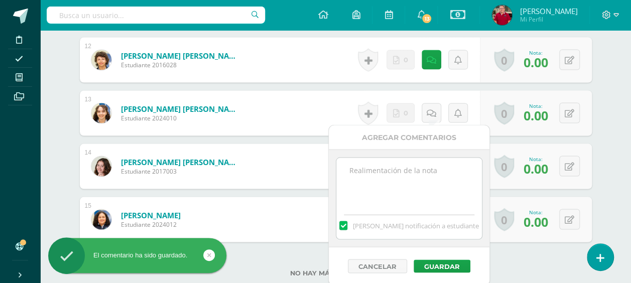
paste textarea "09/09 - No presentó canción."
type textarea "09/09 - No presentó canción."
click at [447, 261] on button "Guardar" at bounding box center [442, 266] width 57 height 13
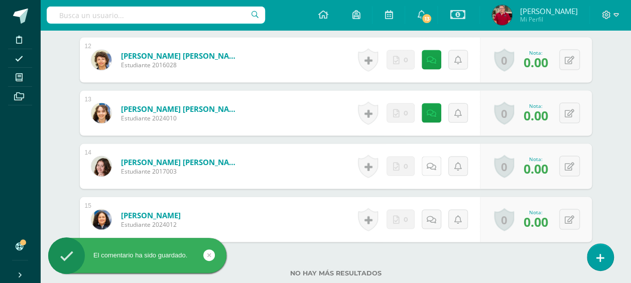
click at [427, 162] on link at bounding box center [432, 166] width 20 height 20
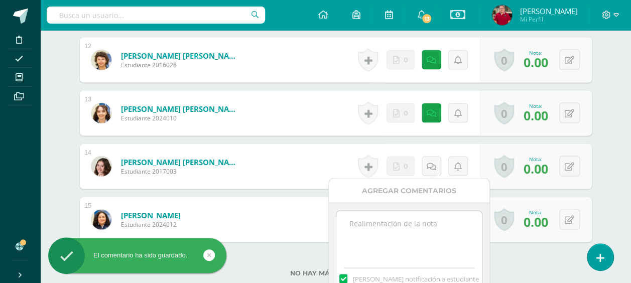
paste textarea "09/09 - No presentó canción."
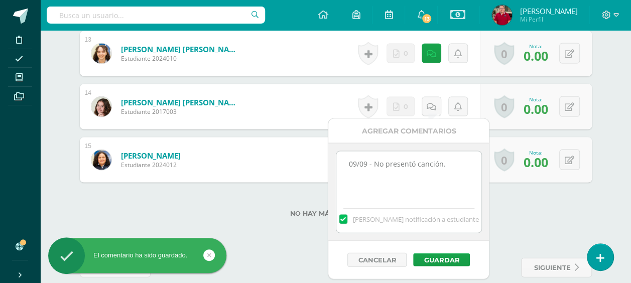
scroll to position [977, 0]
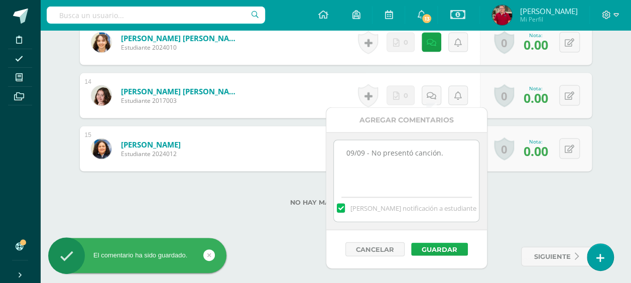
type textarea "09/09 - No presentó canción."
click at [446, 243] on button "Guardar" at bounding box center [439, 249] width 57 height 13
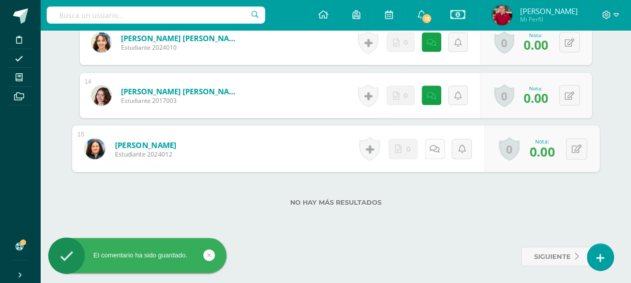
click at [435, 146] on icon at bounding box center [434, 149] width 10 height 9
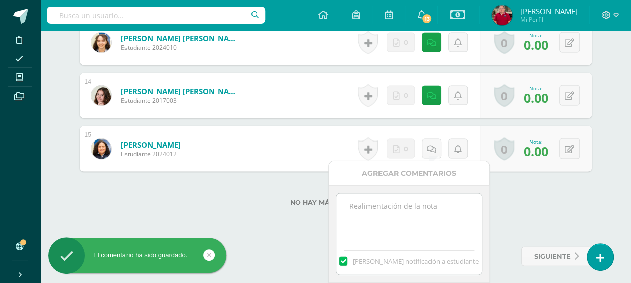
paste textarea "09/09 - No presentó canción."
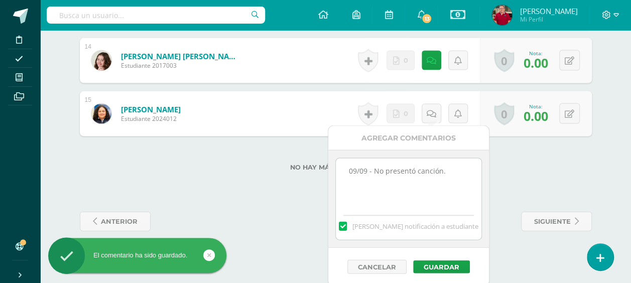
scroll to position [1014, 0]
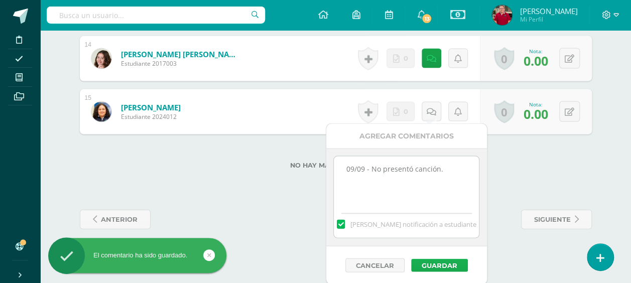
type textarea "09/09 - No presentó canción."
click at [434, 265] on button "Guardar" at bounding box center [439, 265] width 57 height 13
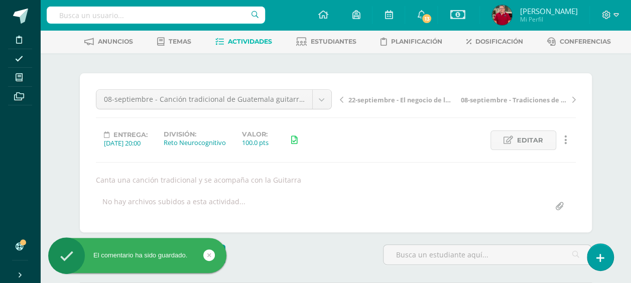
scroll to position [0, 0]
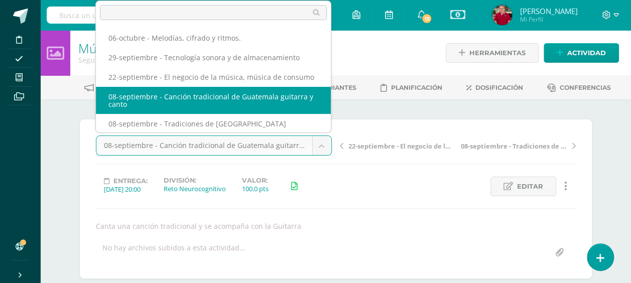
scroll to position [1, 0]
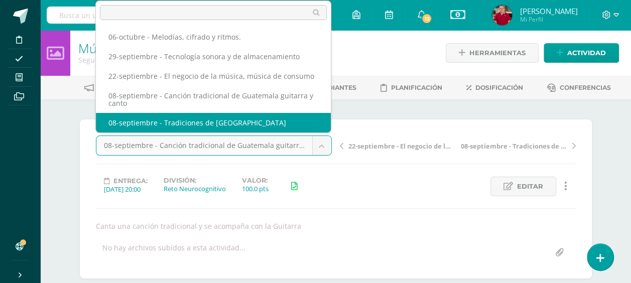
select select "/dashboard/teacher/grade-activity/218513/"
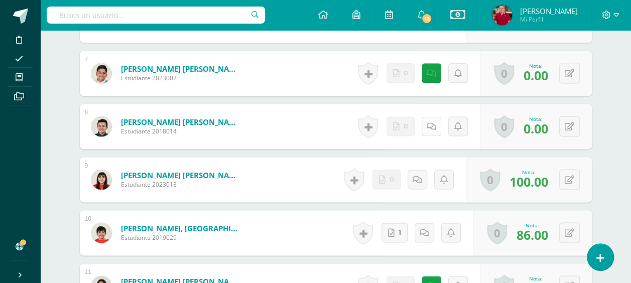
scroll to position [628, 0]
click at [431, 124] on icon at bounding box center [432, 126] width 10 height 9
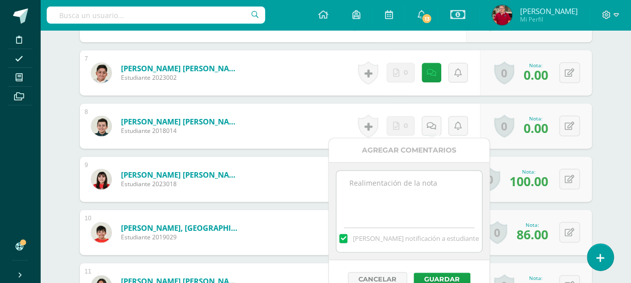
click at [397, 191] on textarea at bounding box center [408, 196] width 145 height 50
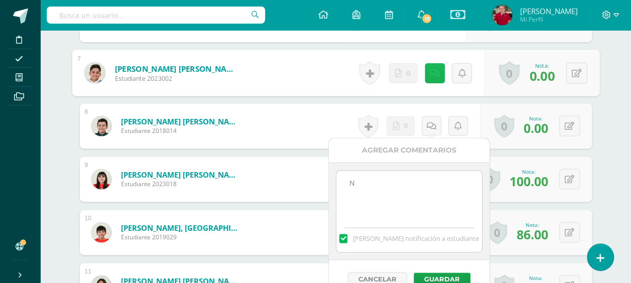
click at [438, 68] on link at bounding box center [434, 73] width 20 height 20
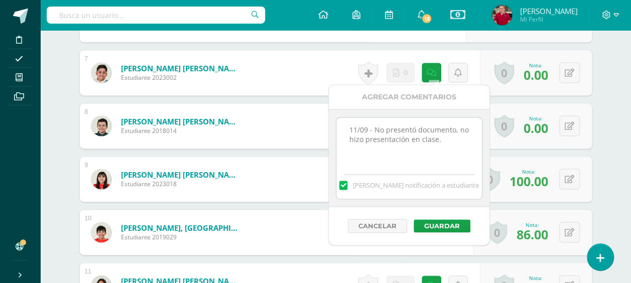
drag, startPoint x: 447, startPoint y: 141, endPoint x: 334, endPoint y: 120, distance: 114.3
click at [334, 120] on div "11/09 - No presentó documento, no hizo presentación en clase. Mandar notificaci…" at bounding box center [409, 158] width 161 height 98
click at [423, 227] on button "Guardar" at bounding box center [442, 225] width 57 height 13
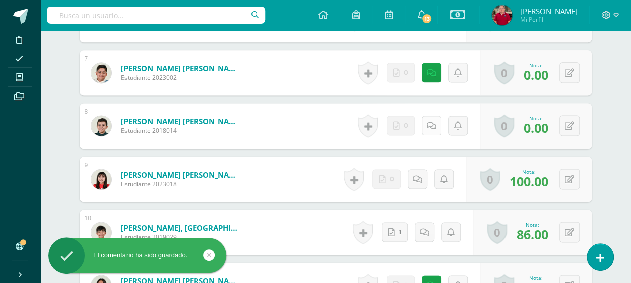
click at [434, 122] on icon at bounding box center [432, 126] width 10 height 9
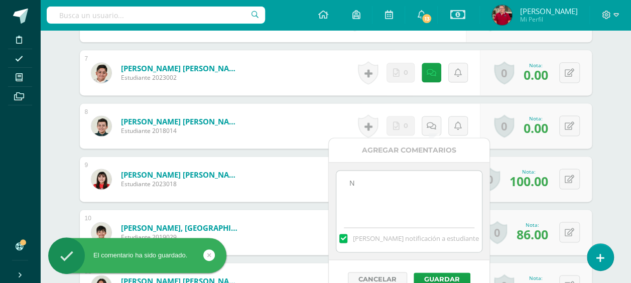
paste textarea "11/09 - No presentó documento, no hizo presentación en clase."
click at [354, 181] on textarea "N11/09 - No presentó documento, no hizo presentación en clase." at bounding box center [408, 196] width 145 height 50
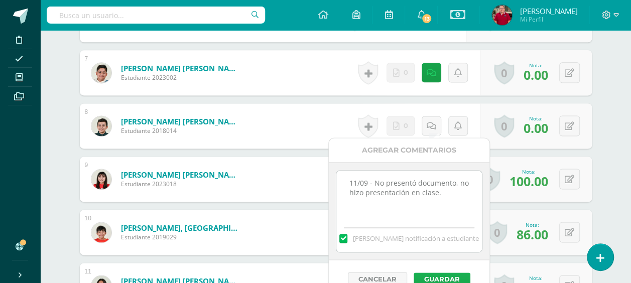
type textarea "11/09 - No presentó documento, no hizo presentación en clase."
click at [442, 278] on button "Guardar" at bounding box center [442, 279] width 57 height 13
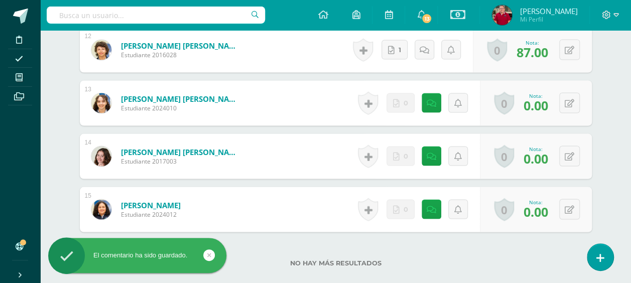
scroll to position [877, 0]
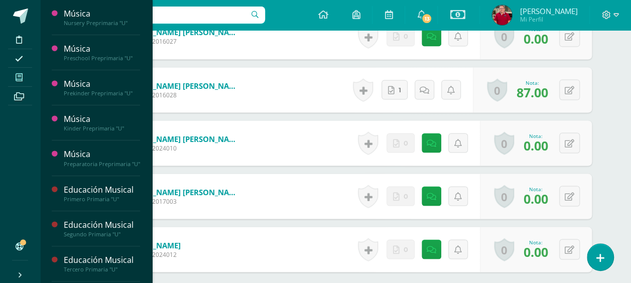
click at [18, 78] on icon at bounding box center [19, 77] width 7 height 8
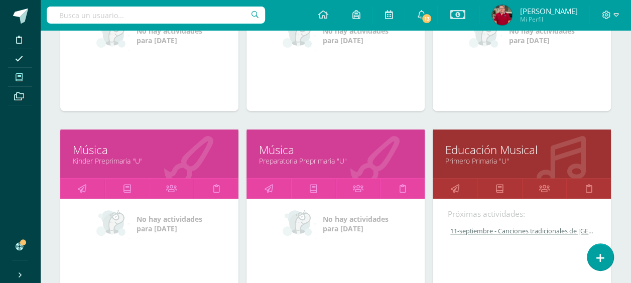
scroll to position [251, 0]
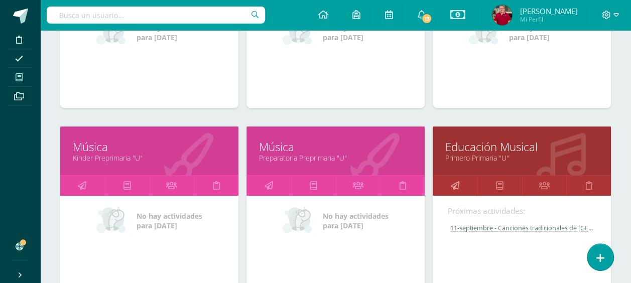
click at [454, 180] on icon at bounding box center [454, 186] width 9 height 20
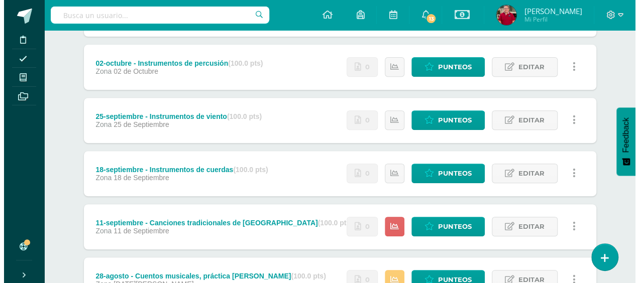
scroll to position [201, 0]
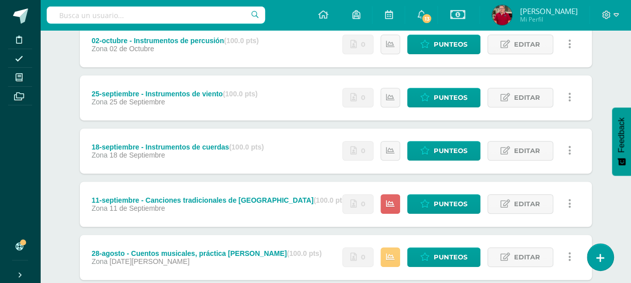
click at [573, 204] on link at bounding box center [570, 204] width 20 height 20
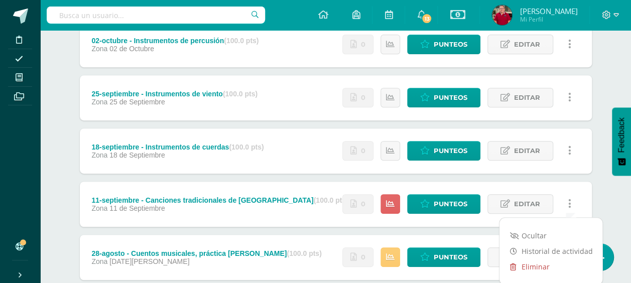
click at [539, 266] on link "Eliminar" at bounding box center [551, 267] width 103 height 16
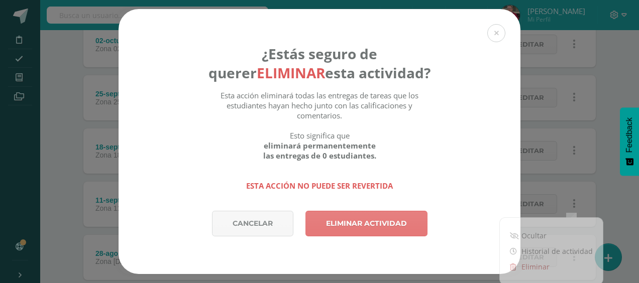
click at [356, 227] on link "Eliminar actividad" at bounding box center [366, 224] width 122 height 26
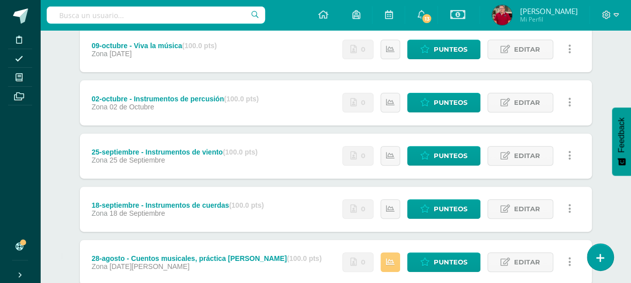
scroll to position [201, 0]
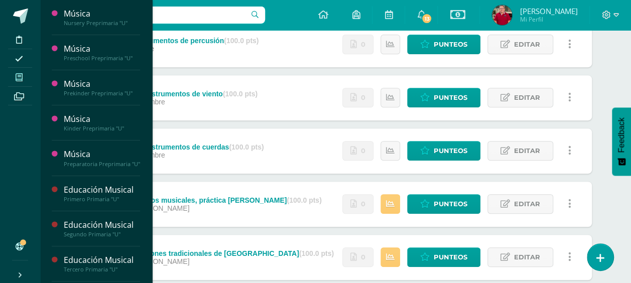
click at [20, 77] on icon at bounding box center [19, 77] width 7 height 8
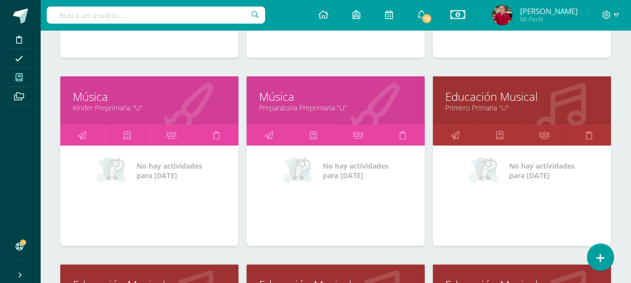
scroll to position [452, 0]
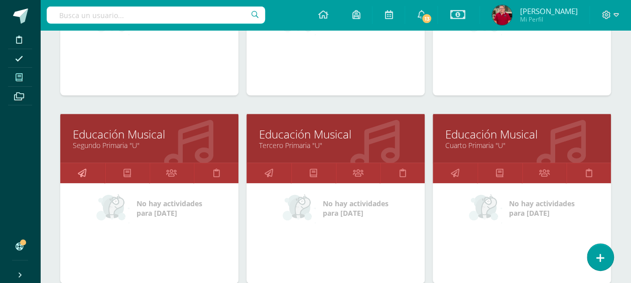
click at [82, 170] on icon at bounding box center [82, 173] width 9 height 20
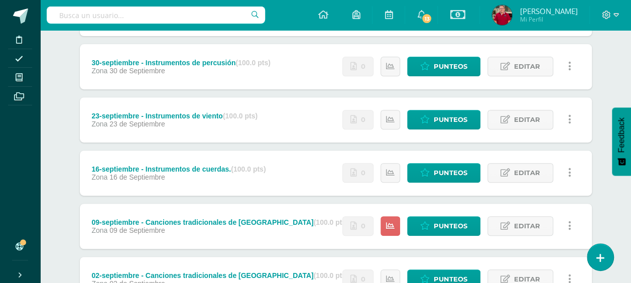
scroll to position [201, 0]
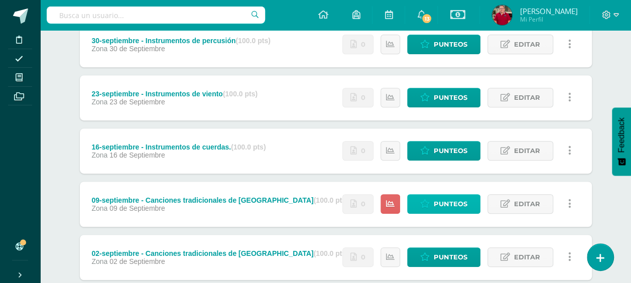
click at [457, 199] on span "Punteos" at bounding box center [451, 204] width 34 height 19
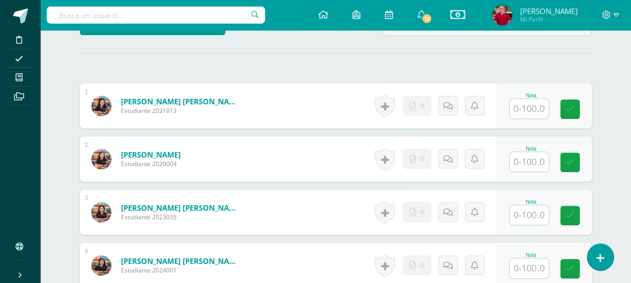
scroll to position [276, 0]
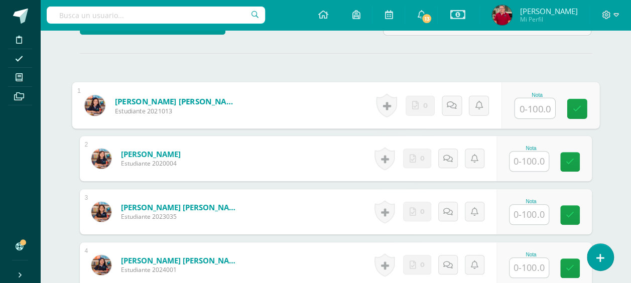
click at [532, 107] on input "text" at bounding box center [535, 108] width 40 height 20
type input "95"
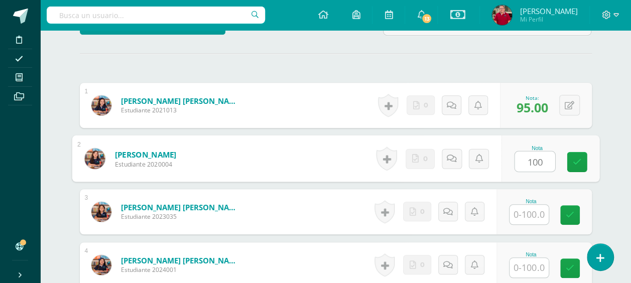
type input "100"
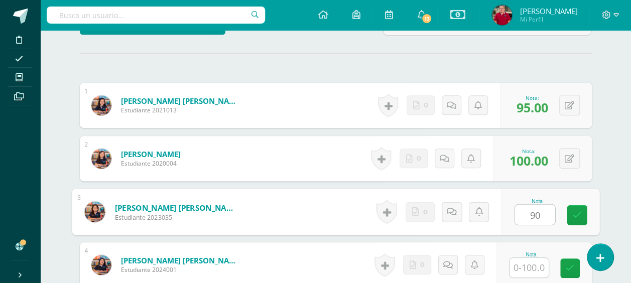
type input "90"
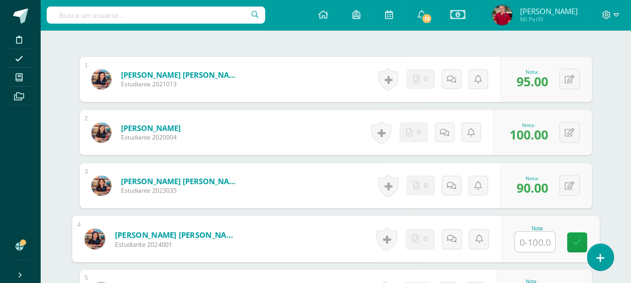
scroll to position [376, 0]
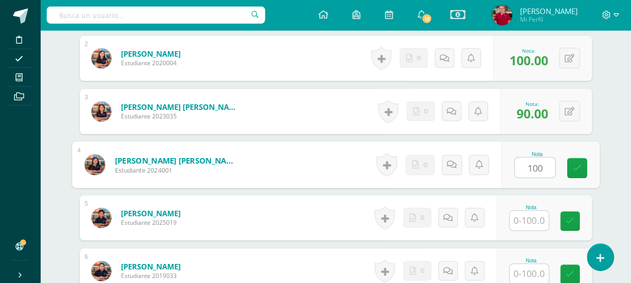
type input "100"
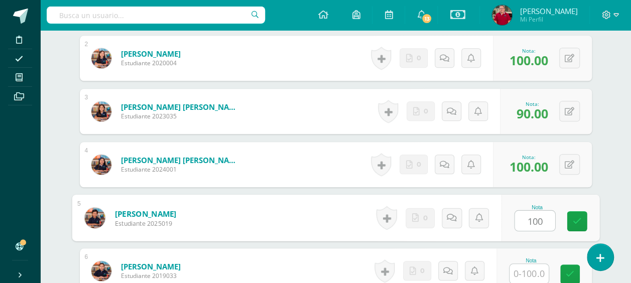
type input "100"
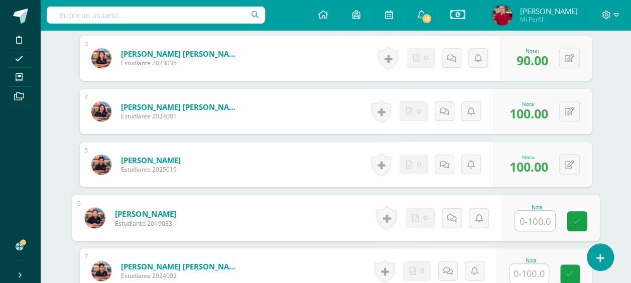
scroll to position [476, 0]
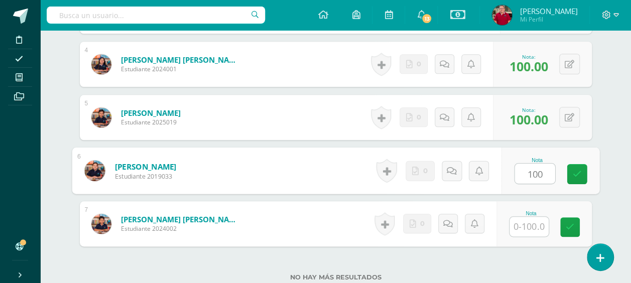
type input "100"
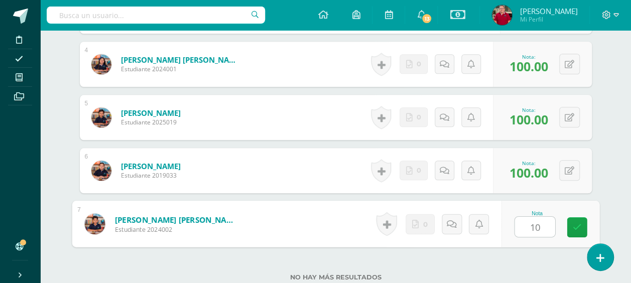
type input "100"
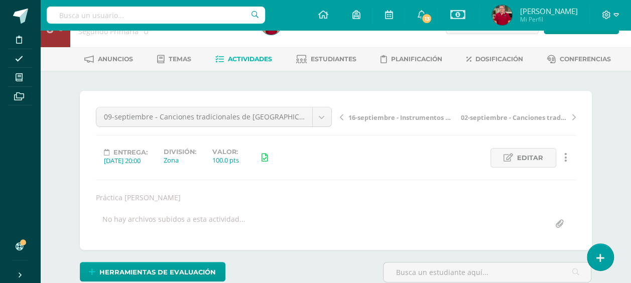
scroll to position [0, 0]
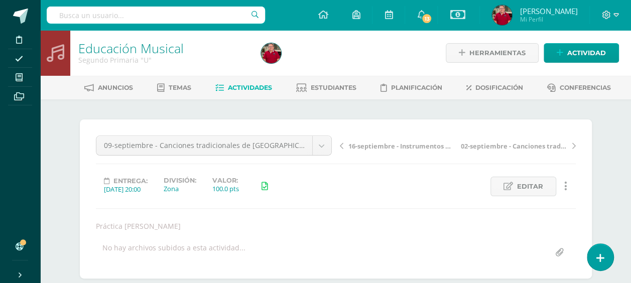
click at [239, 88] on span "Actividades" at bounding box center [250, 88] width 44 height 8
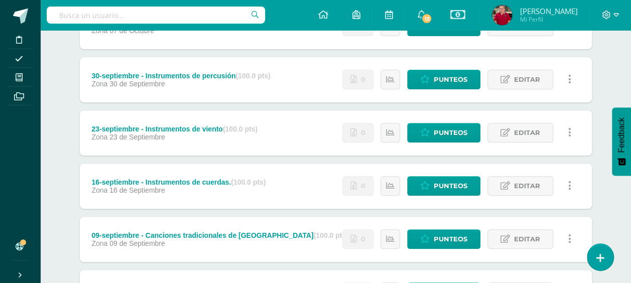
scroll to position [15, 0]
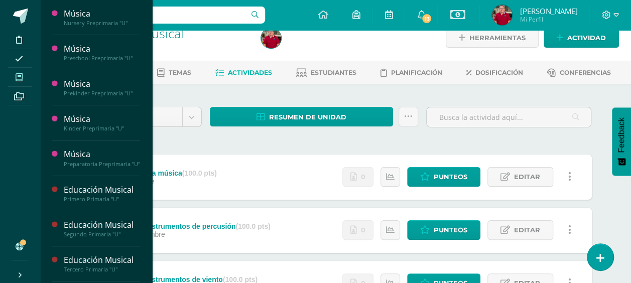
click at [22, 77] on icon at bounding box center [19, 77] width 7 height 8
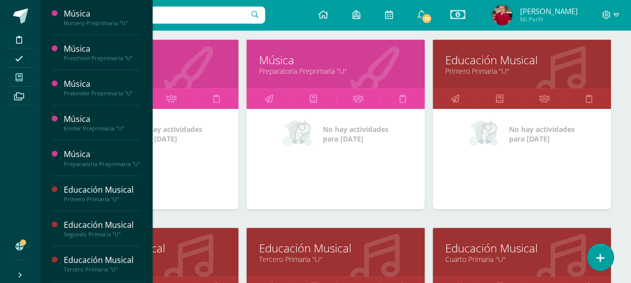
scroll to position [452, 0]
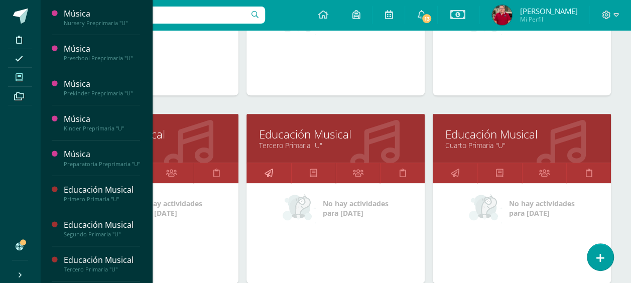
click at [268, 168] on icon at bounding box center [268, 173] width 9 height 20
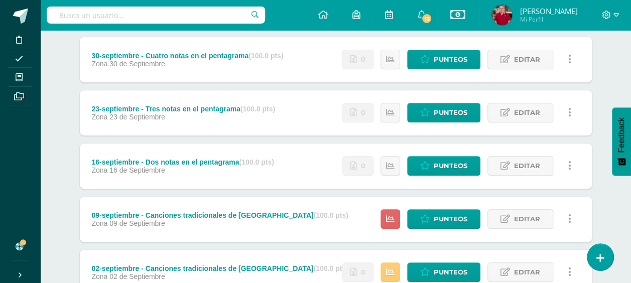
scroll to position [201, 0]
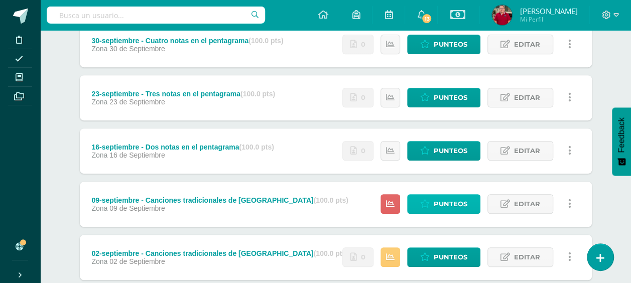
click at [453, 208] on span "Punteos" at bounding box center [451, 204] width 34 height 19
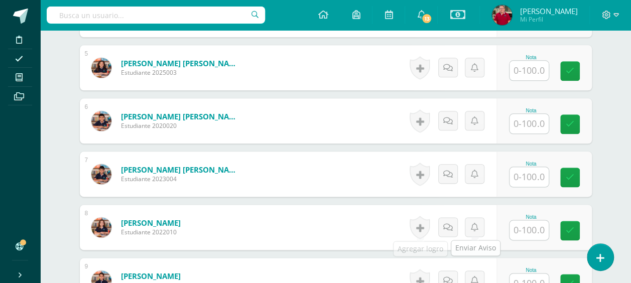
scroll to position [527, 0]
click at [528, 230] on input "text" at bounding box center [529, 230] width 39 height 20
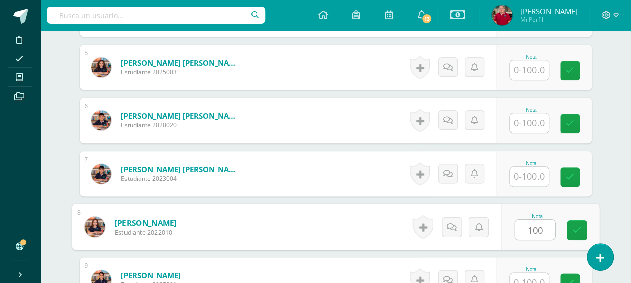
type input "100"
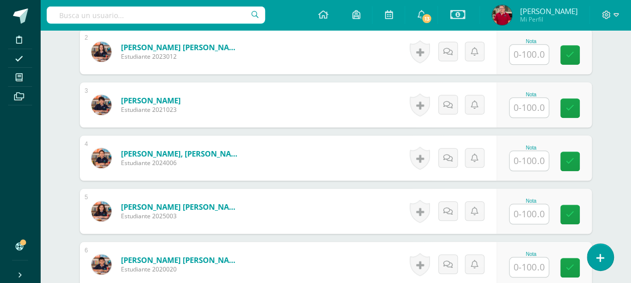
scroll to position [282, 0]
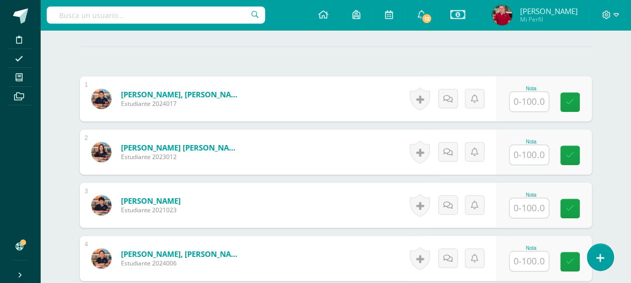
click at [528, 100] on input "text" at bounding box center [529, 102] width 39 height 20
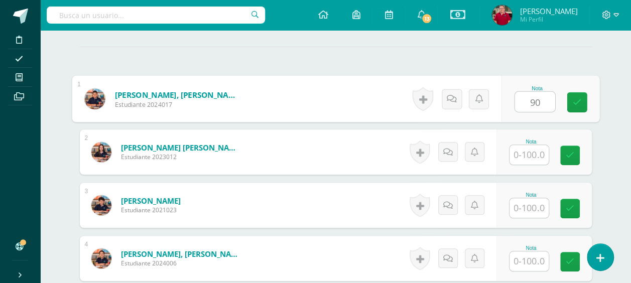
type input "90"
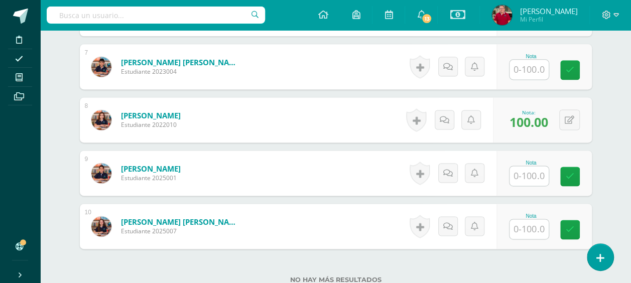
scroll to position [634, 0]
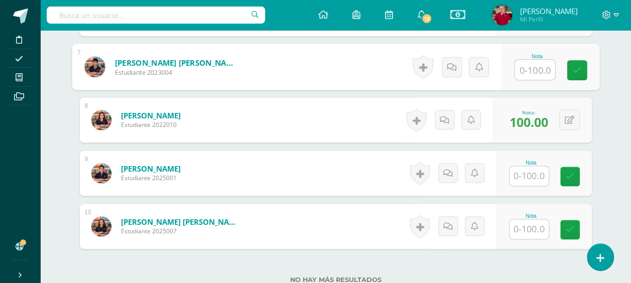
click at [541, 70] on input "text" at bounding box center [535, 70] width 40 height 20
type input "100"
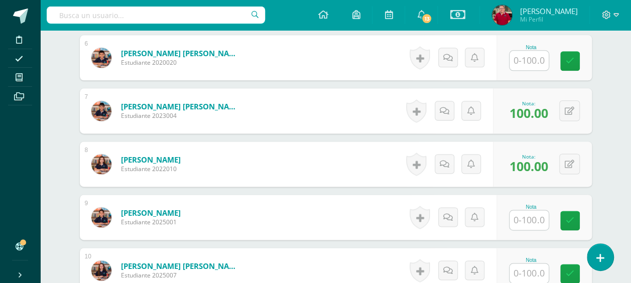
scroll to position [533, 0]
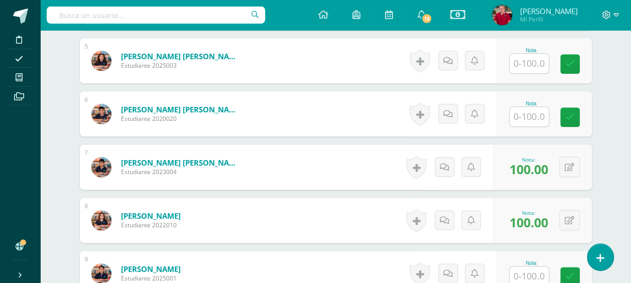
click at [527, 65] on input "text" at bounding box center [529, 64] width 39 height 20
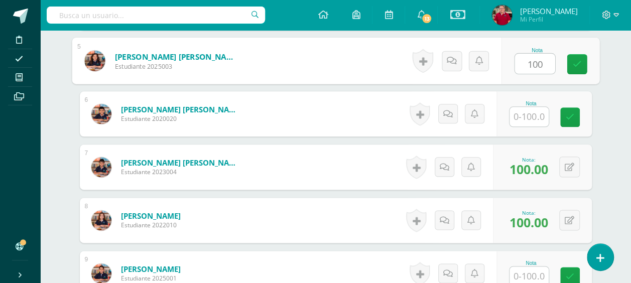
type input "100"
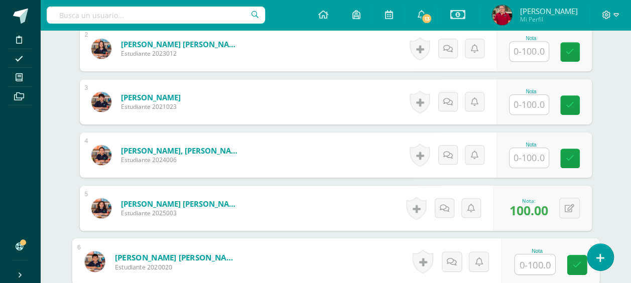
scroll to position [332, 0]
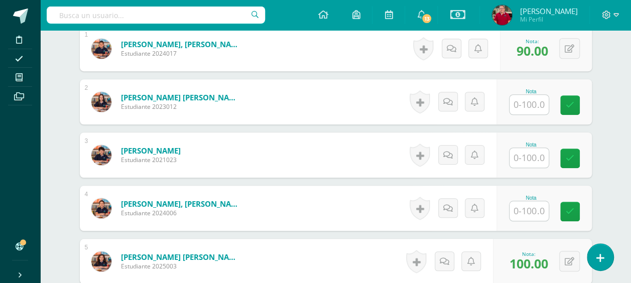
click at [533, 154] on input "text" at bounding box center [529, 158] width 39 height 20
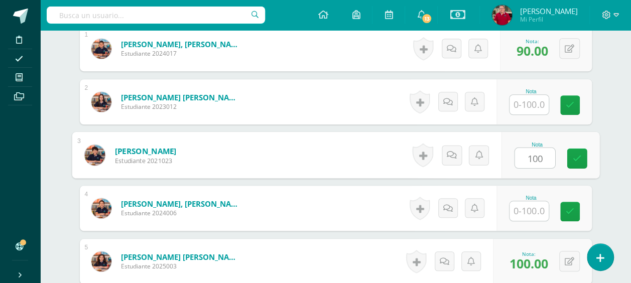
type input "100"
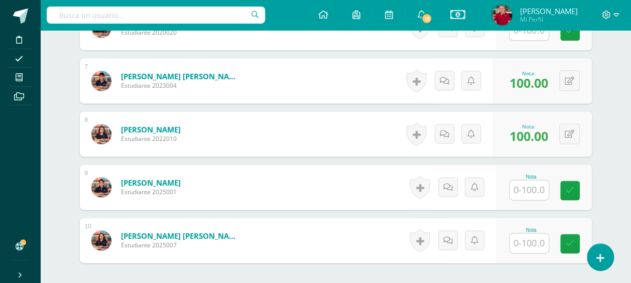
scroll to position [634, 0]
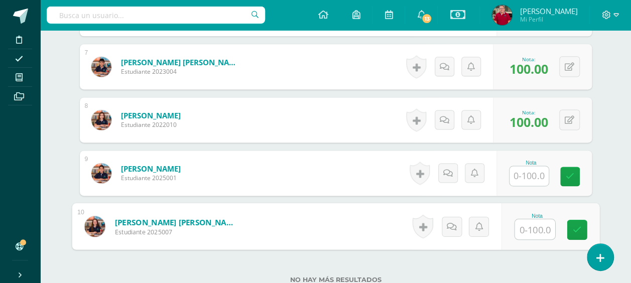
click at [541, 224] on input "text" at bounding box center [535, 229] width 40 height 20
type input "100"
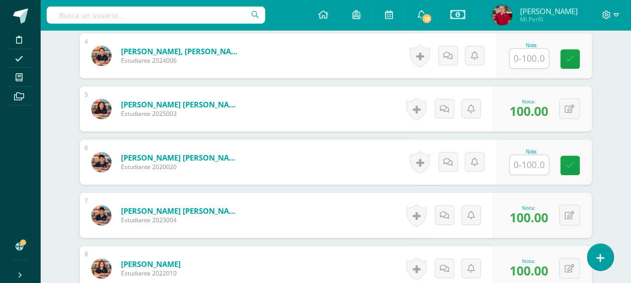
scroll to position [483, 0]
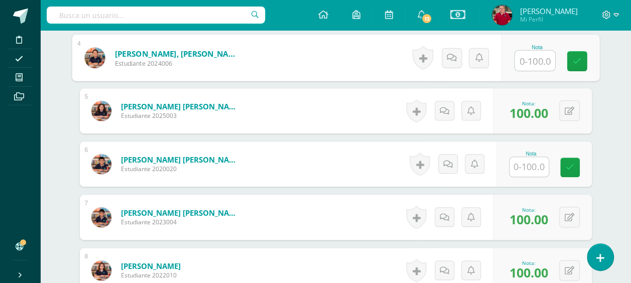
click at [530, 61] on input "text" at bounding box center [535, 61] width 40 height 20
type input "90"
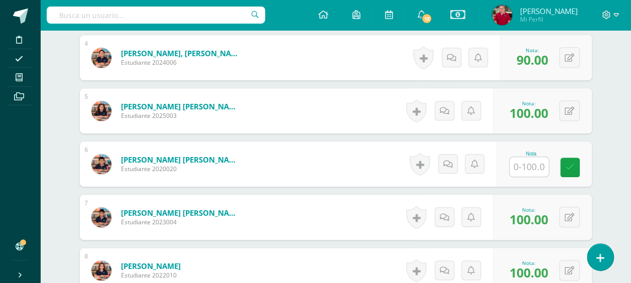
click at [532, 163] on input "text" at bounding box center [529, 167] width 39 height 20
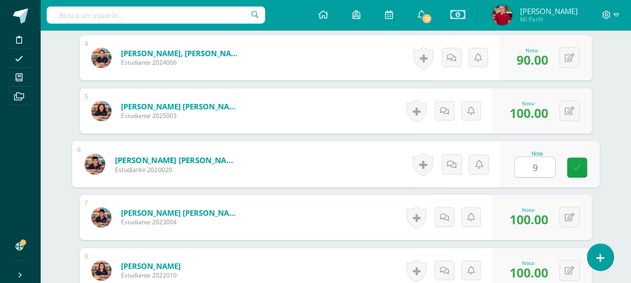
type input "90"
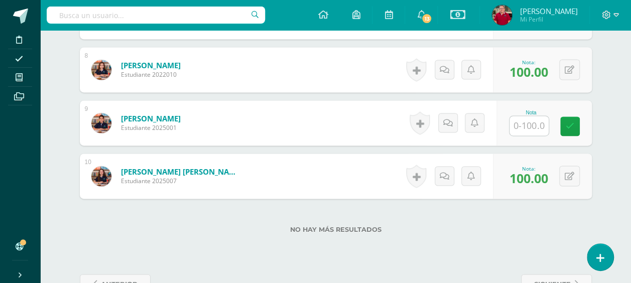
scroll to position [684, 0]
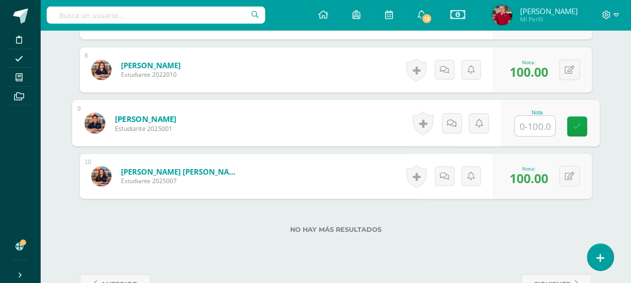
click at [533, 127] on input "text" at bounding box center [535, 126] width 40 height 20
click at [534, 124] on input "text" at bounding box center [535, 126] width 40 height 20
type input "90"
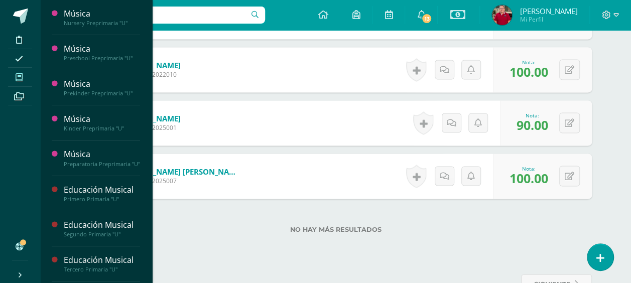
click at [20, 78] on icon at bounding box center [19, 77] width 7 height 8
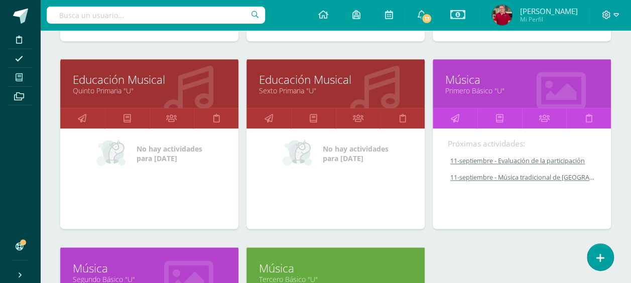
scroll to position [679, 0]
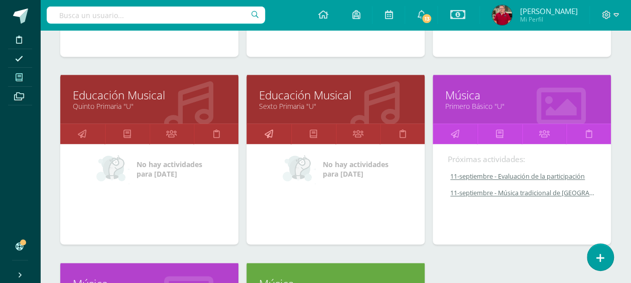
click at [272, 132] on icon at bounding box center [268, 134] width 9 height 20
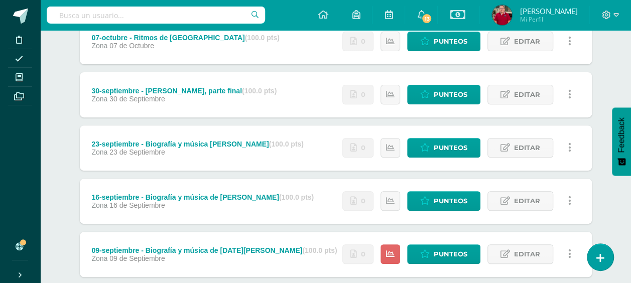
scroll to position [201, 0]
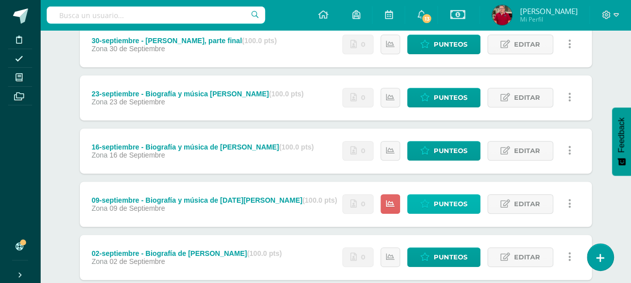
click at [440, 202] on span "Punteos" at bounding box center [451, 204] width 34 height 19
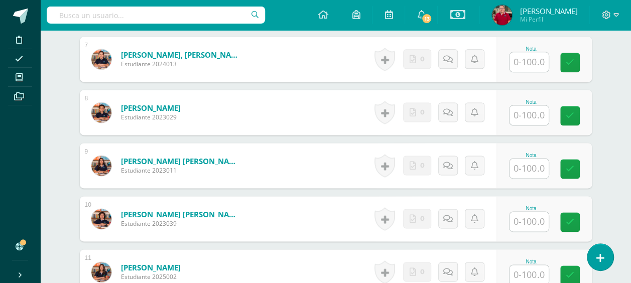
scroll to position [647, 0]
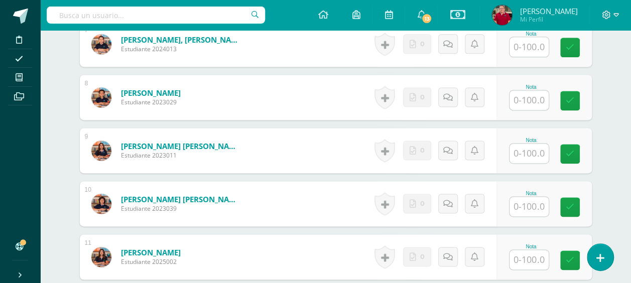
click at [520, 204] on input "text" at bounding box center [529, 207] width 39 height 20
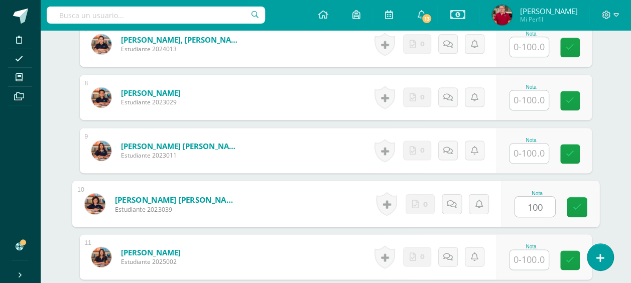
type input "100"
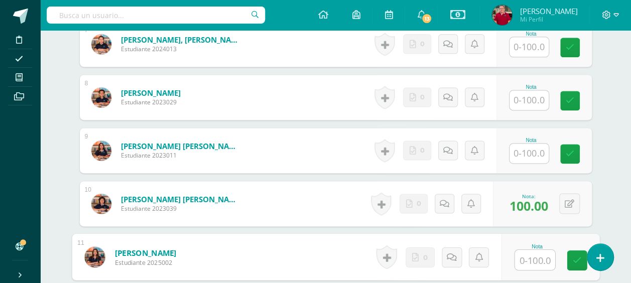
drag, startPoint x: 520, startPoint y: 204, endPoint x: 500, endPoint y: 192, distance: 23.4
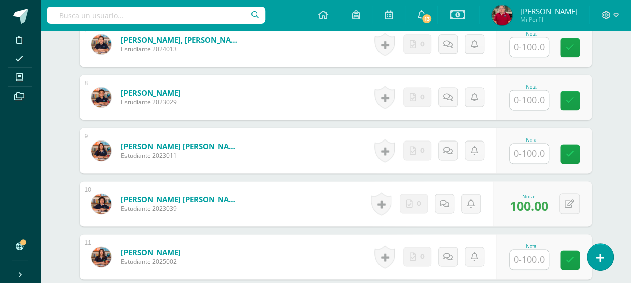
drag, startPoint x: 500, startPoint y: 192, endPoint x: 298, endPoint y: 102, distance: 220.7
click at [298, 102] on form "[PERSON_NAME] Estudiante 2023029 Nota 0 [GEOGRAPHIC_DATA] N/A" at bounding box center [336, 97] width 512 height 45
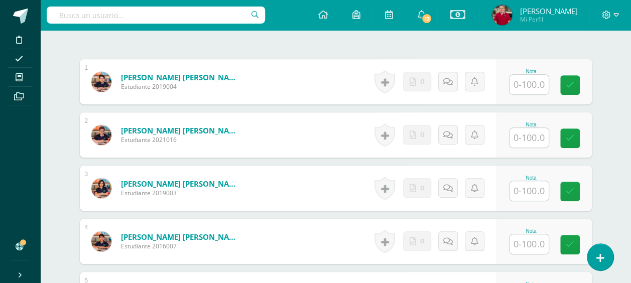
scroll to position [295, 0]
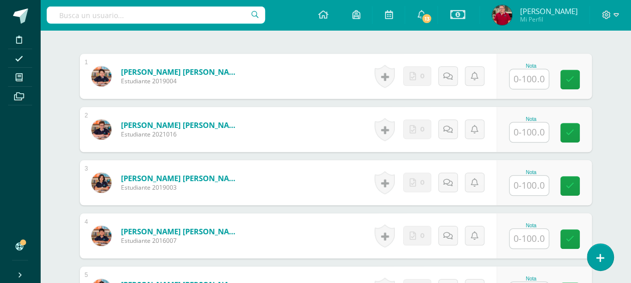
click at [534, 76] on input "text" at bounding box center [529, 79] width 39 height 20
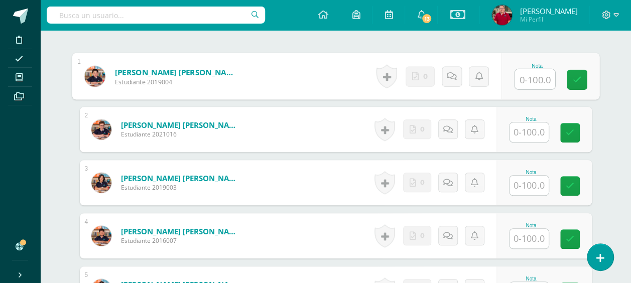
drag, startPoint x: 526, startPoint y: 78, endPoint x: 360, endPoint y: 77, distance: 166.2
click at [332, 83] on form "[PERSON_NAME] [PERSON_NAME] Estudiante 2019004 Nota 0 [GEOGRAPHIC_DATA]" at bounding box center [336, 76] width 528 height 47
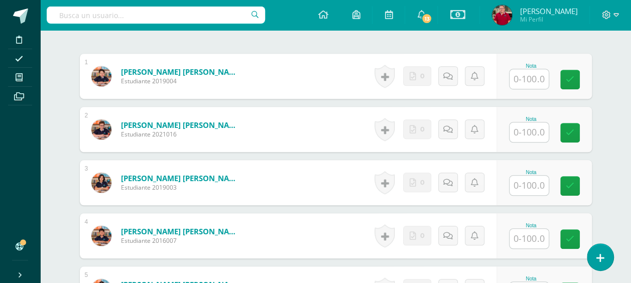
click at [612, 84] on div "Educación Musical Sexto Primaria "U" Herramientas Detalle de asistencias Activi…" at bounding box center [335, 267] width 591 height 1064
click at [540, 78] on input "text" at bounding box center [529, 79] width 39 height 20
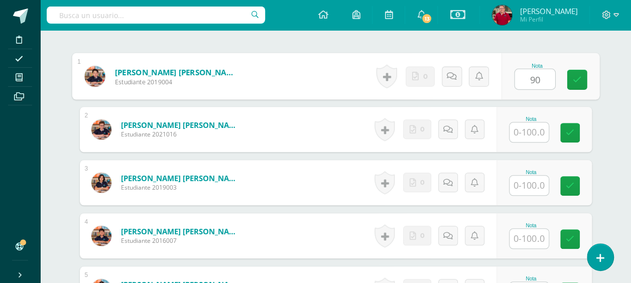
type input "90"
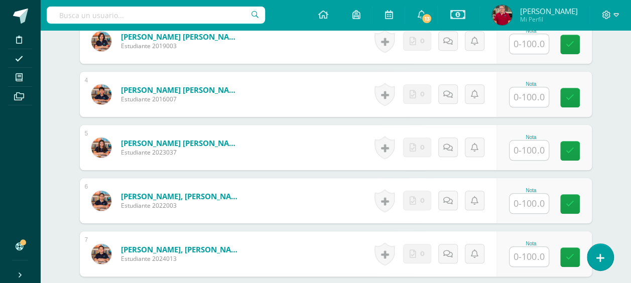
scroll to position [446, 0]
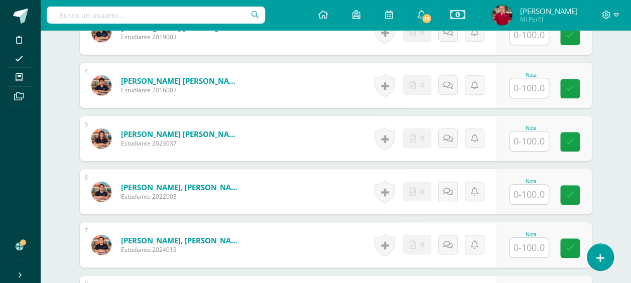
click at [532, 140] on input "text" at bounding box center [529, 142] width 39 height 20
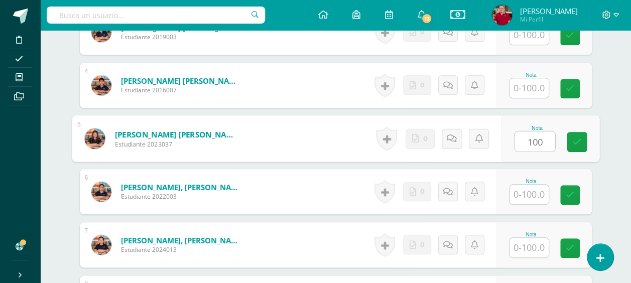
type input "100"
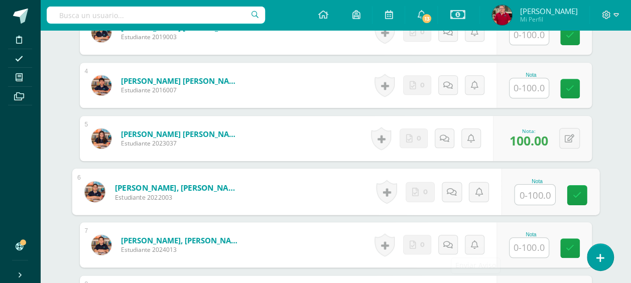
scroll to position [496, 0]
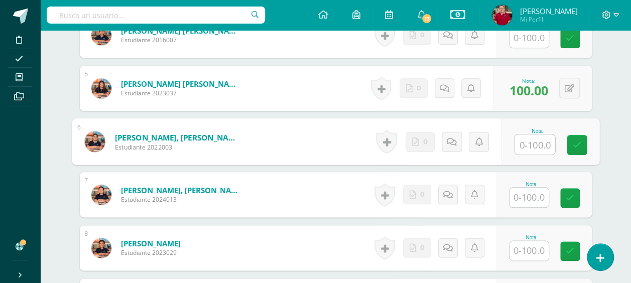
click at [533, 197] on input "text" at bounding box center [529, 198] width 39 height 20
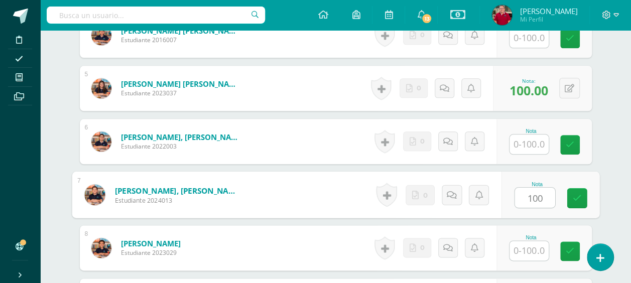
type input "100"
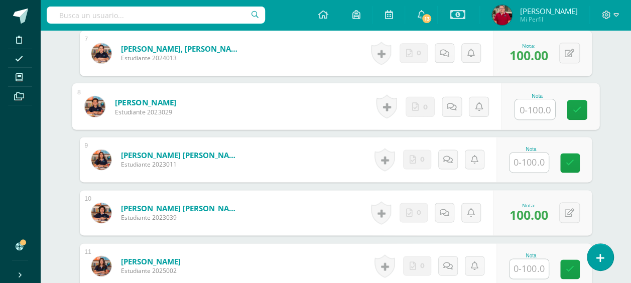
scroll to position [647, 0]
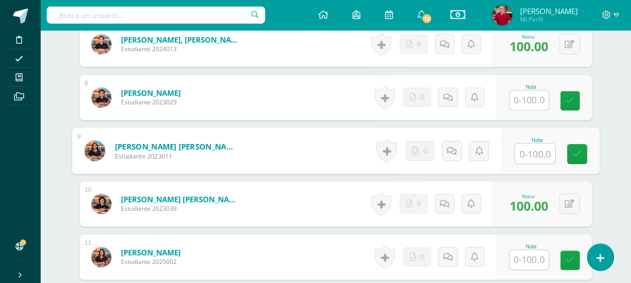
click at [530, 154] on input "text" at bounding box center [535, 154] width 40 height 20
type input "100"
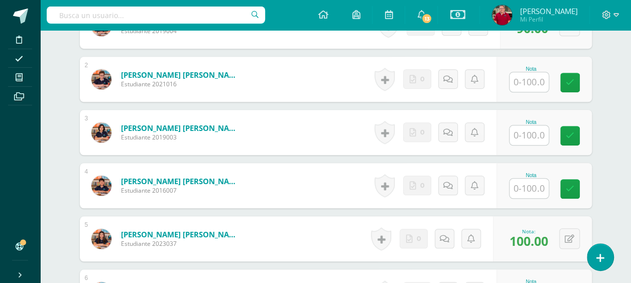
scroll to position [295, 0]
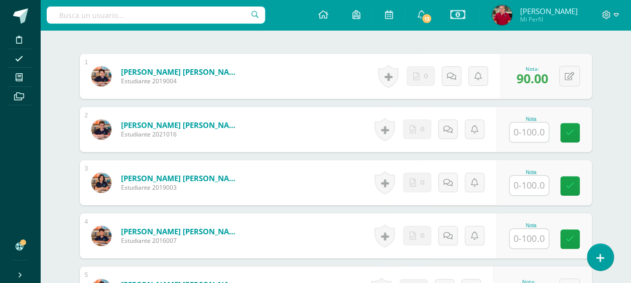
click at [528, 181] on input "text" at bounding box center [529, 186] width 39 height 20
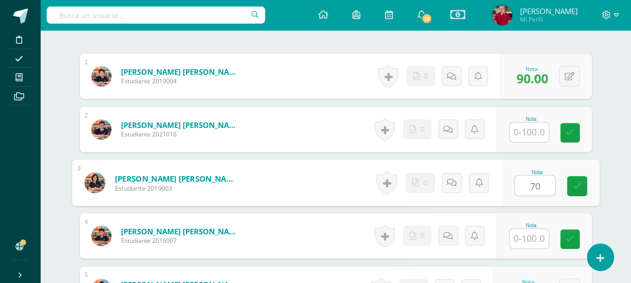
type input "70"
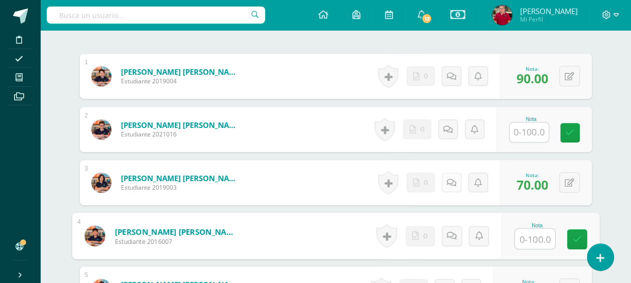
click at [450, 182] on icon at bounding box center [452, 183] width 10 height 9
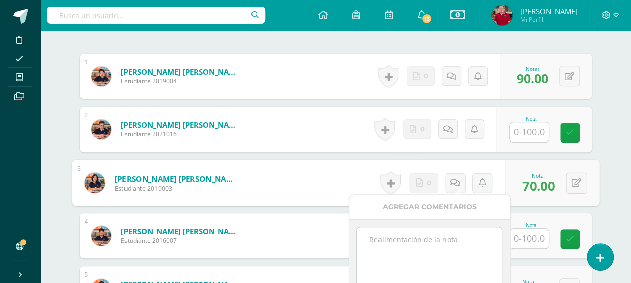
click at [433, 254] on textarea at bounding box center [429, 252] width 145 height 50
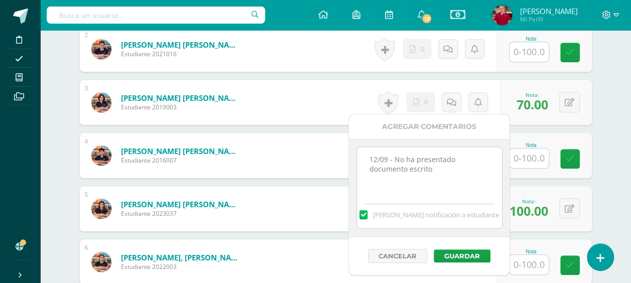
scroll to position [396, 0]
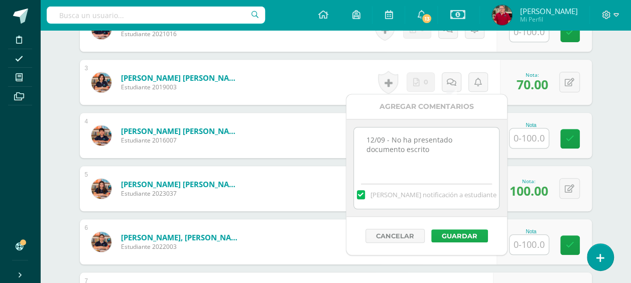
type textarea "12/09 - No ha presentado documento escrito"
click at [457, 231] on button "Guardar" at bounding box center [459, 235] width 57 height 13
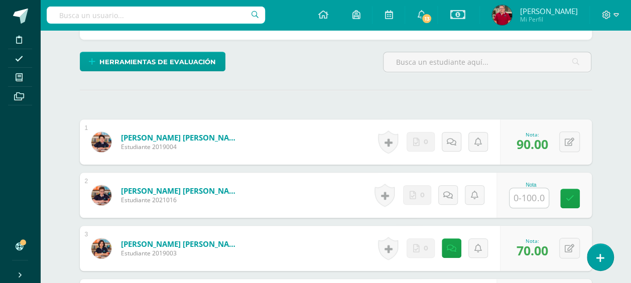
scroll to position [245, 0]
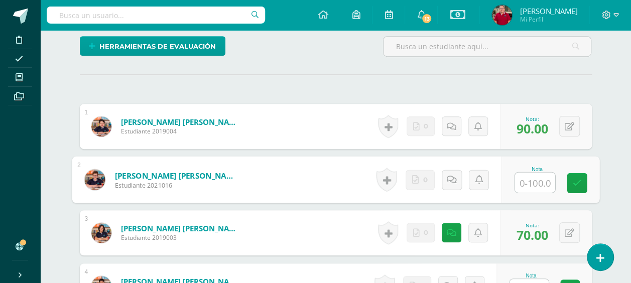
click at [542, 180] on input "text" at bounding box center [535, 183] width 40 height 20
click at [532, 183] on input "text" at bounding box center [535, 183] width 40 height 20
type input "95"
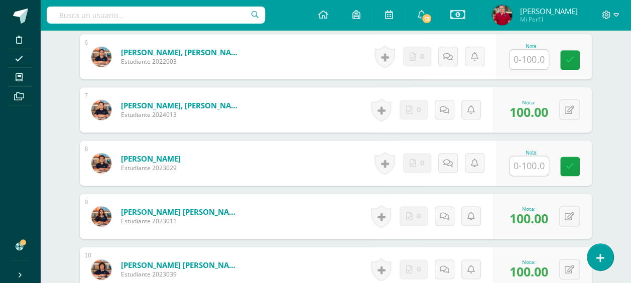
scroll to position [596, 0]
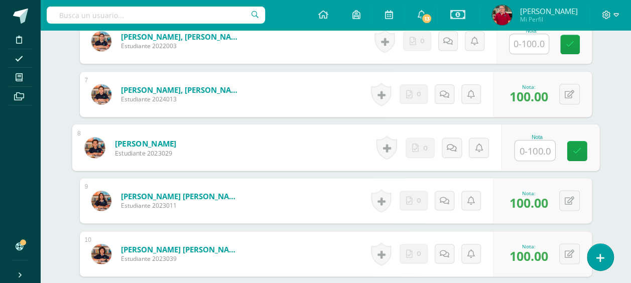
click at [535, 148] on input "text" at bounding box center [535, 151] width 40 height 20
type input "100"
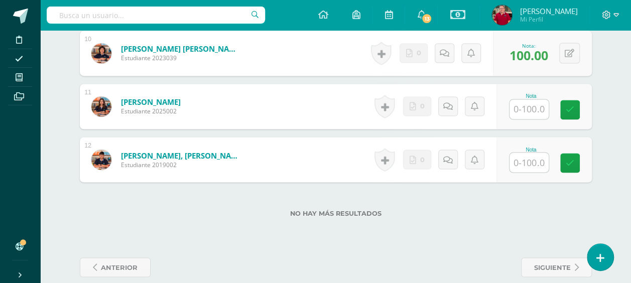
scroll to position [797, 0]
click at [534, 160] on input "text" at bounding box center [529, 163] width 39 height 20
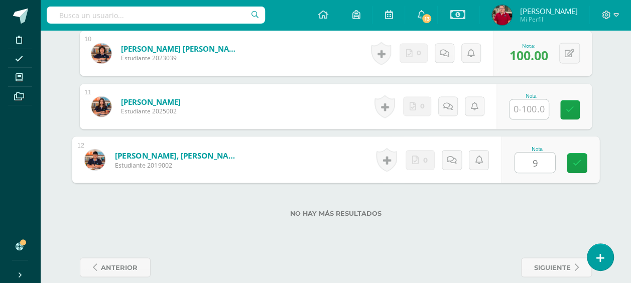
type input "90"
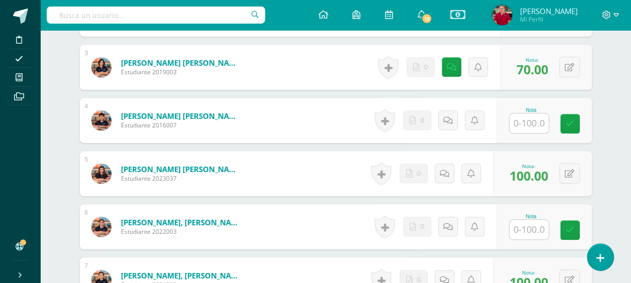
scroll to position [345, 0]
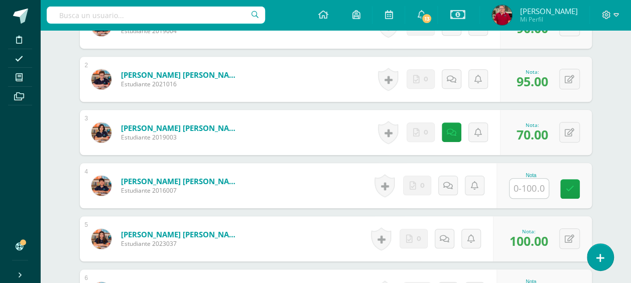
click at [528, 181] on input "text" at bounding box center [529, 189] width 39 height 20
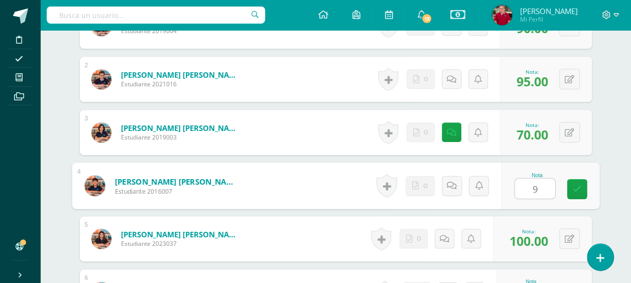
type input "90"
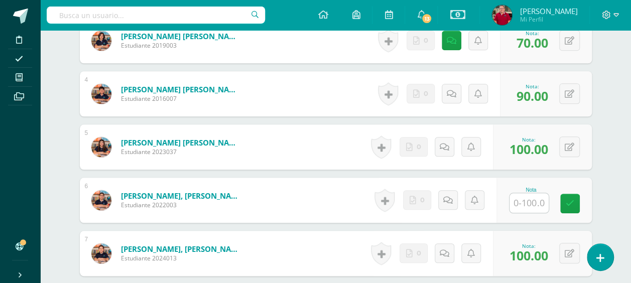
scroll to position [446, 0]
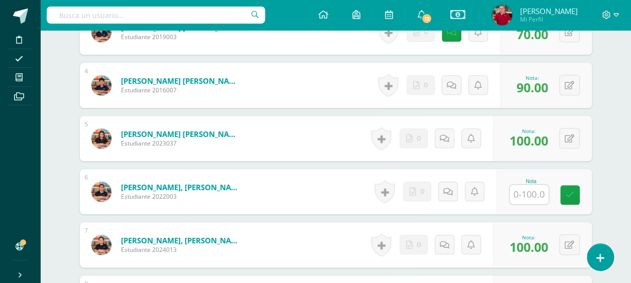
click at [532, 193] on input "text" at bounding box center [529, 195] width 39 height 20
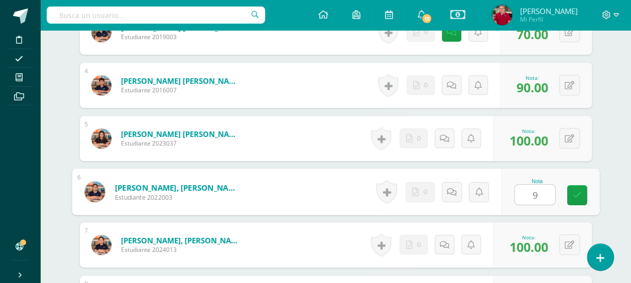
type input "90"
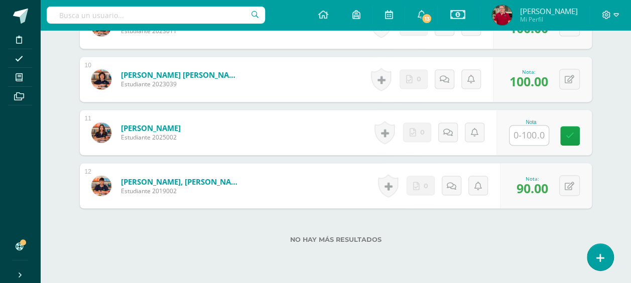
scroll to position [797, 0]
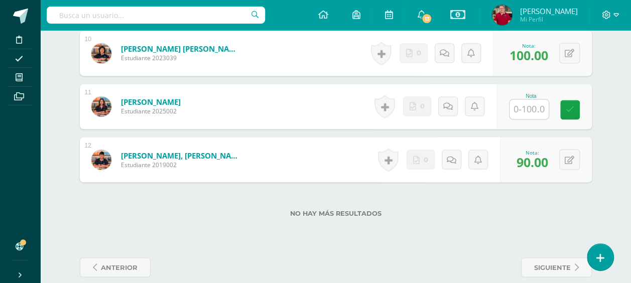
click at [529, 108] on input "text" at bounding box center [529, 109] width 39 height 20
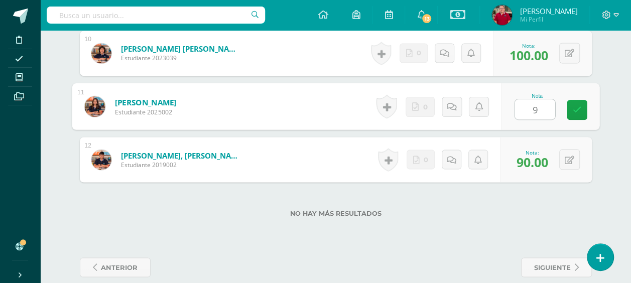
type input "90"
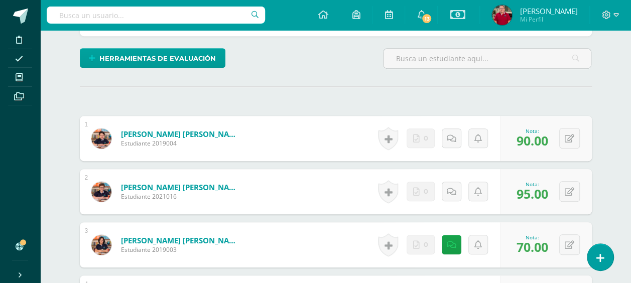
scroll to position [206, 0]
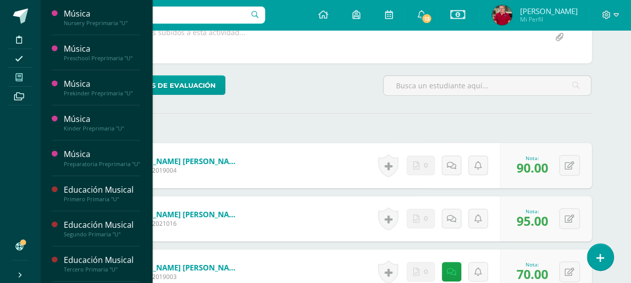
click at [16, 77] on icon at bounding box center [19, 77] width 7 height 8
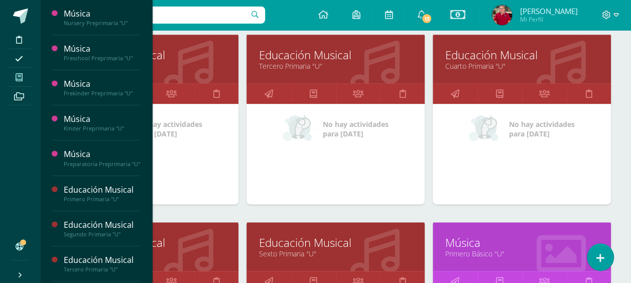
scroll to position [629, 0]
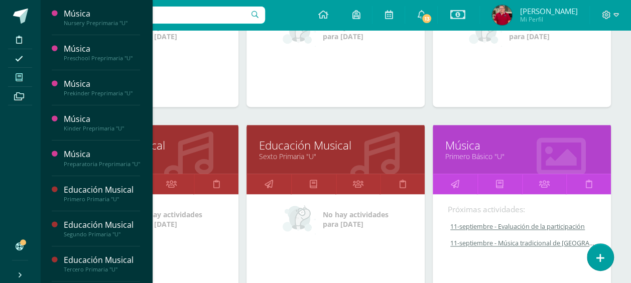
click at [188, 155] on link "Quinto Primaria "U"" at bounding box center [149, 157] width 153 height 10
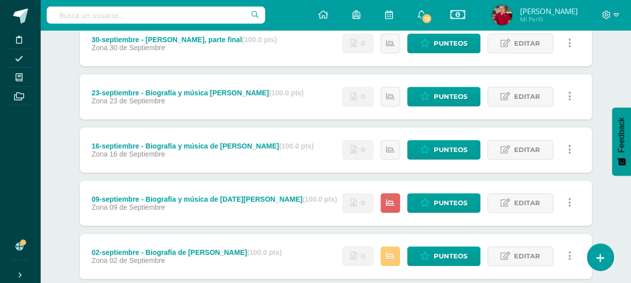
scroll to position [251, 0]
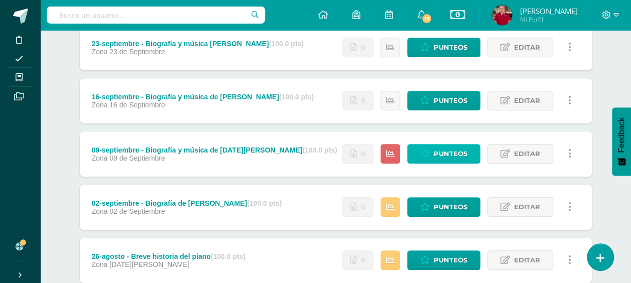
click at [443, 151] on span "Punteos" at bounding box center [451, 154] width 34 height 19
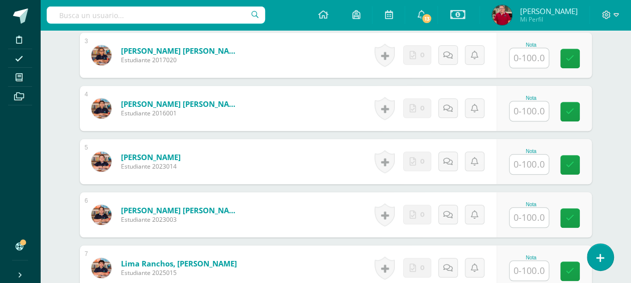
scroll to position [467, 0]
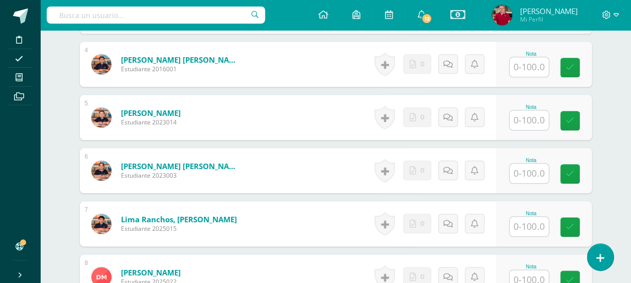
click at [530, 174] on input "text" at bounding box center [529, 174] width 39 height 20
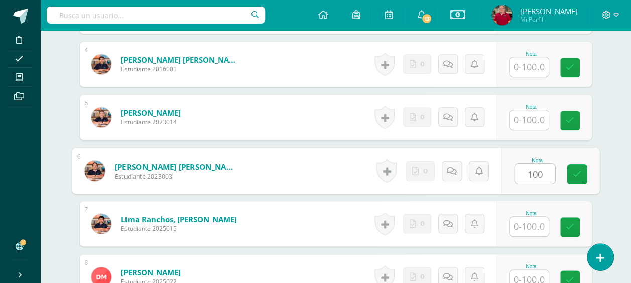
type input "100"
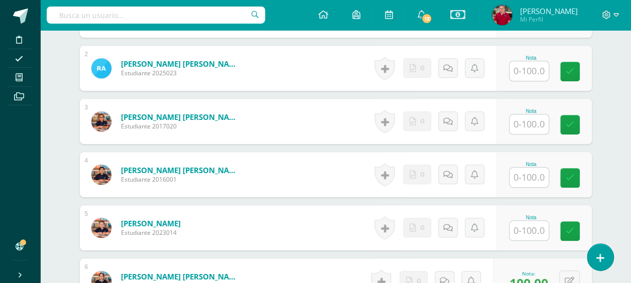
scroll to position [316, 0]
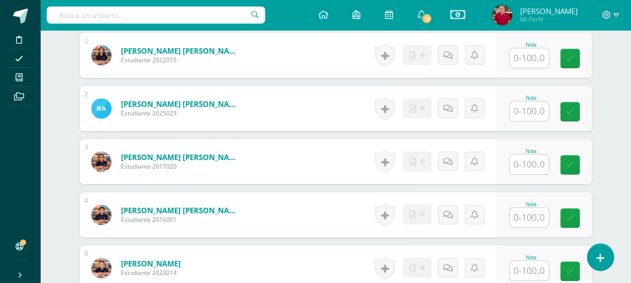
click at [535, 161] on input "text" at bounding box center [529, 165] width 39 height 20
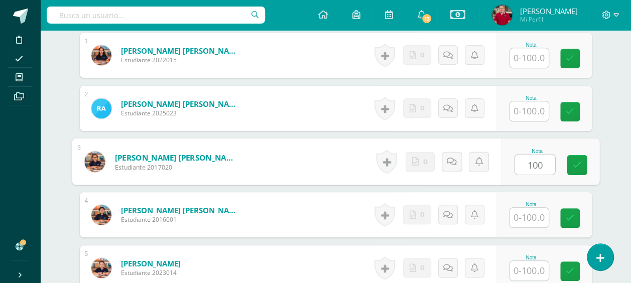
type input "100"
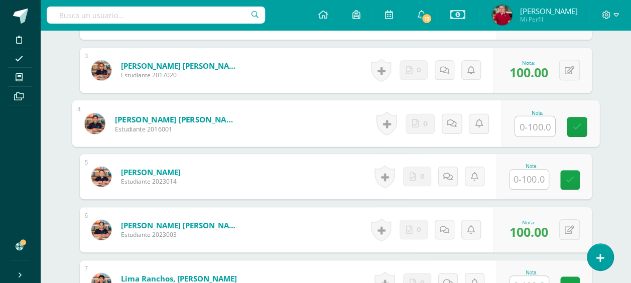
scroll to position [417, 0]
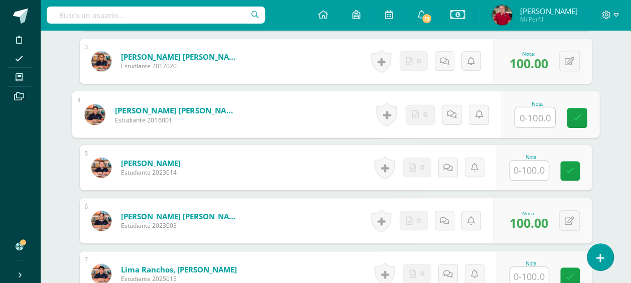
click at [533, 112] on input "text" at bounding box center [535, 117] width 40 height 20
type input "95"
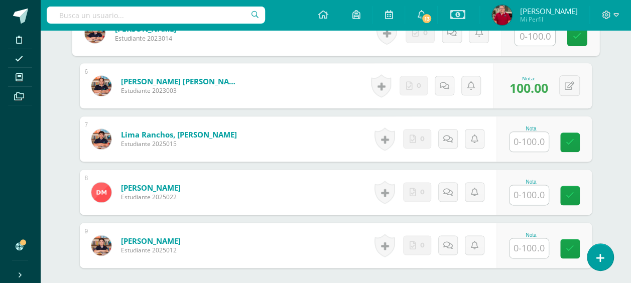
scroll to position [567, 0]
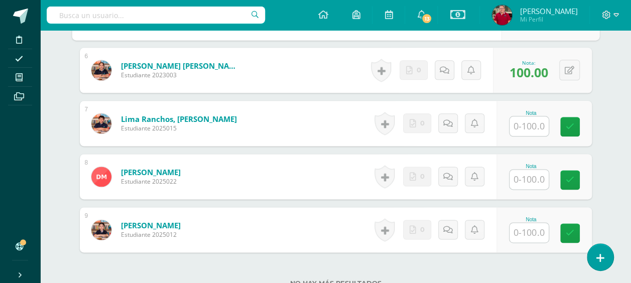
click at [542, 174] on input "text" at bounding box center [529, 180] width 39 height 20
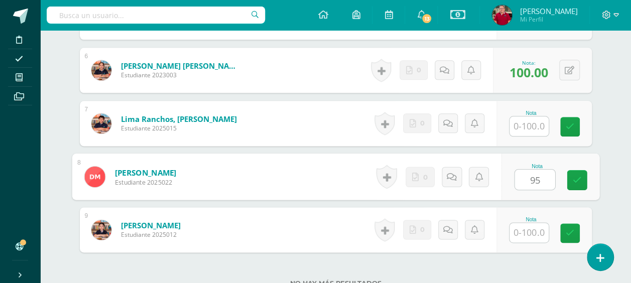
type input "95"
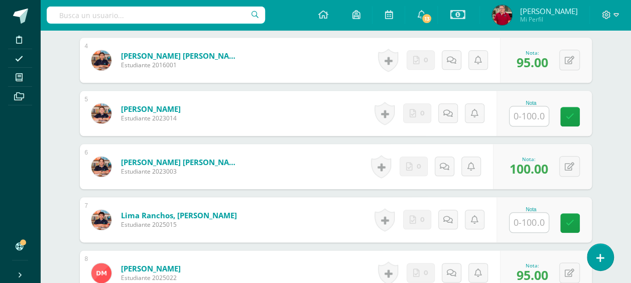
scroll to position [467, 0]
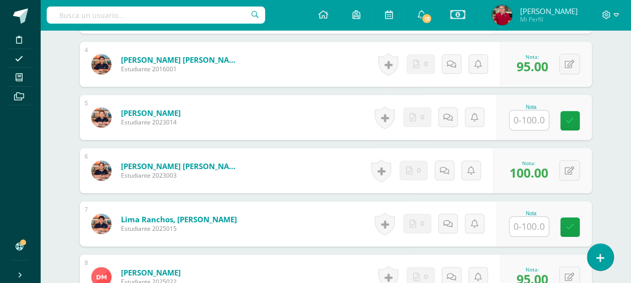
click at [541, 120] on input "text" at bounding box center [529, 120] width 39 height 20
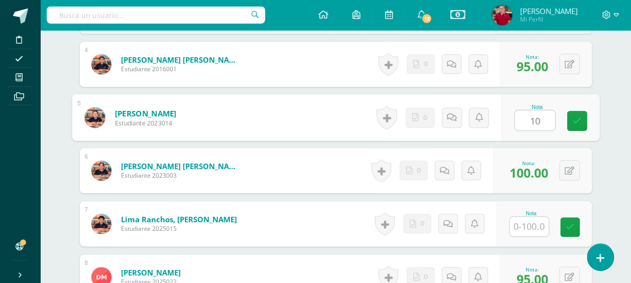
type input "100"
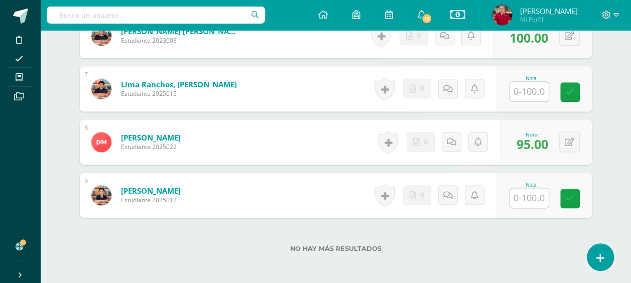
scroll to position [618, 0]
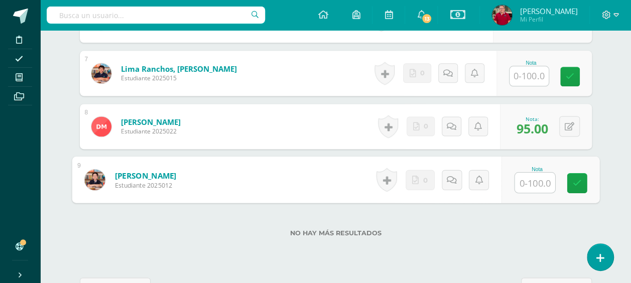
click at [533, 179] on input "text" at bounding box center [535, 183] width 40 height 20
type input "90"
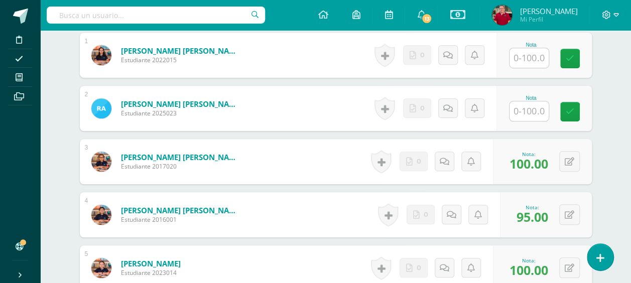
scroll to position [216, 0]
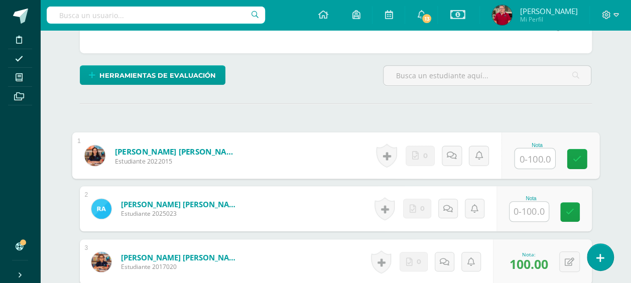
click at [537, 155] on input "text" at bounding box center [535, 159] width 40 height 20
type input "100"
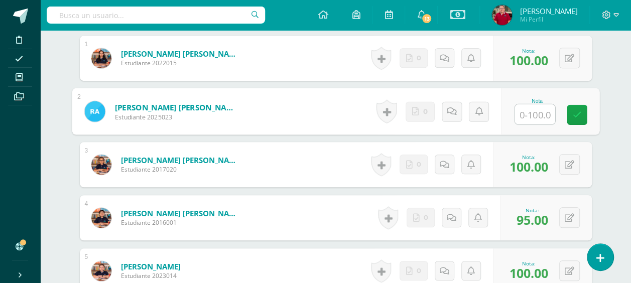
scroll to position [316, 0]
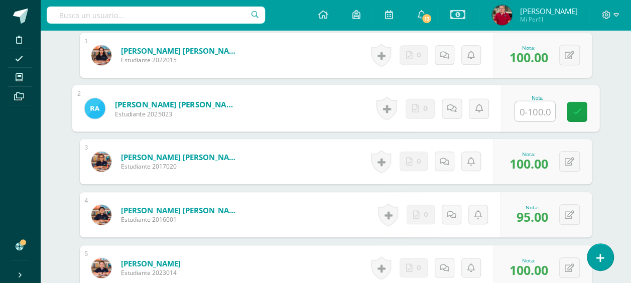
click at [539, 110] on input "text" at bounding box center [535, 111] width 40 height 20
type input "90"
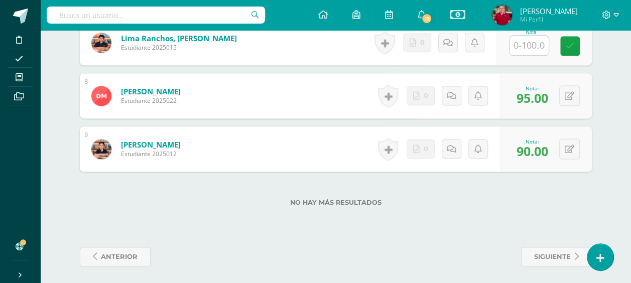
scroll to position [649, 0]
click at [535, 47] on input "text" at bounding box center [529, 45] width 39 height 20
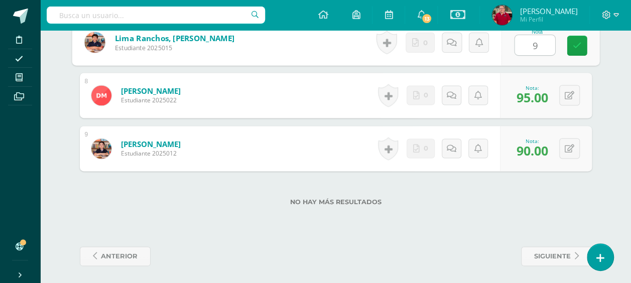
type input "90"
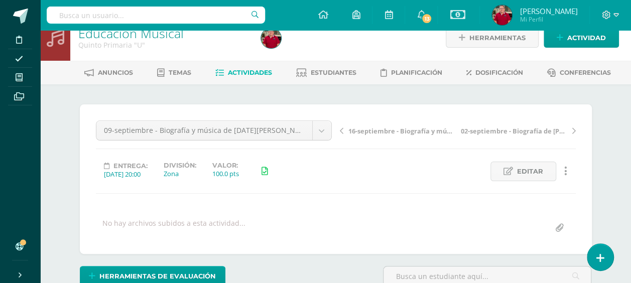
scroll to position [0, 0]
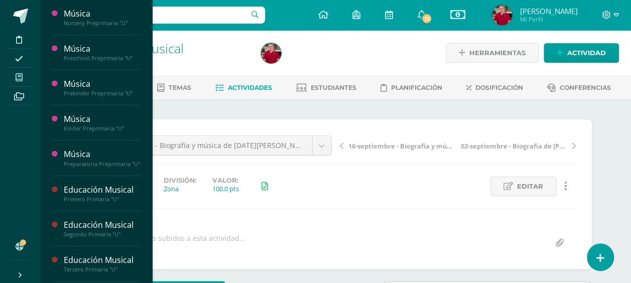
click at [15, 77] on span at bounding box center [19, 77] width 23 height 14
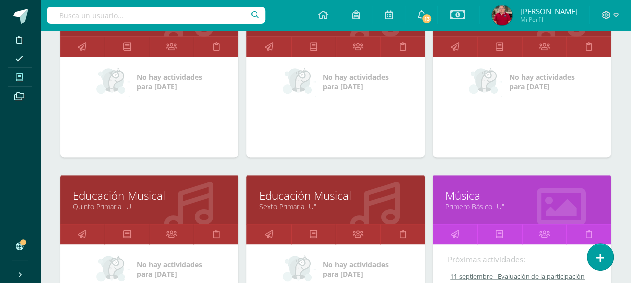
scroll to position [478, 0]
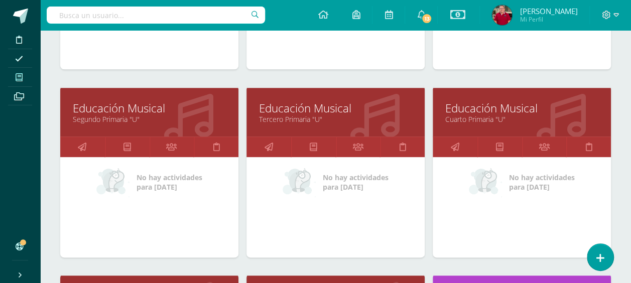
click at [479, 117] on link "Cuarto Primaria "U"" at bounding box center [521, 119] width 153 height 10
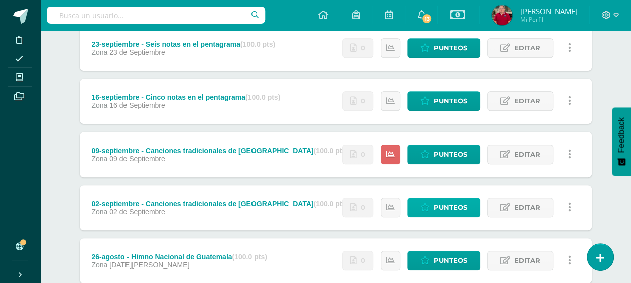
scroll to position [251, 0]
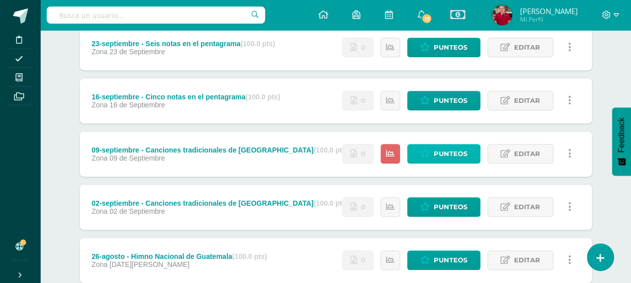
click at [442, 149] on span "Punteos" at bounding box center [451, 154] width 34 height 19
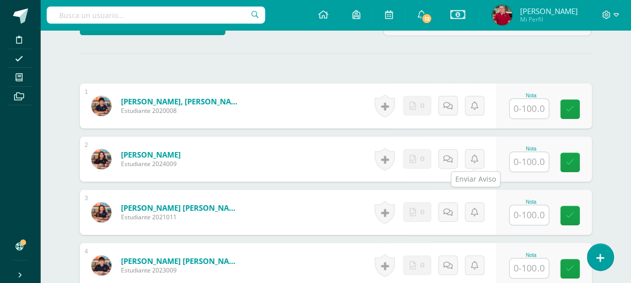
scroll to position [276, 0]
click at [531, 108] on input "text" at bounding box center [529, 108] width 39 height 20
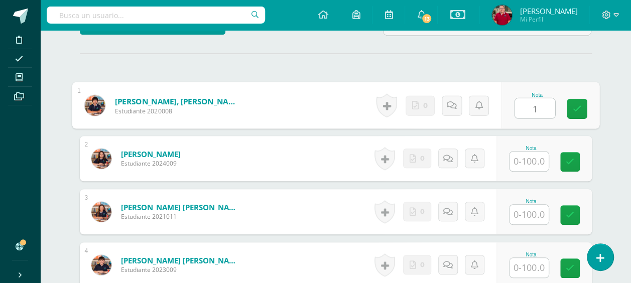
scroll to position [276, 0]
type input "100"
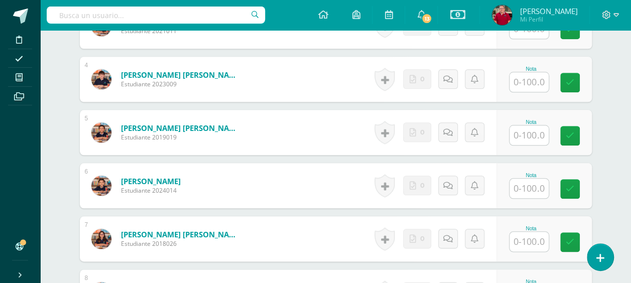
scroll to position [477, 0]
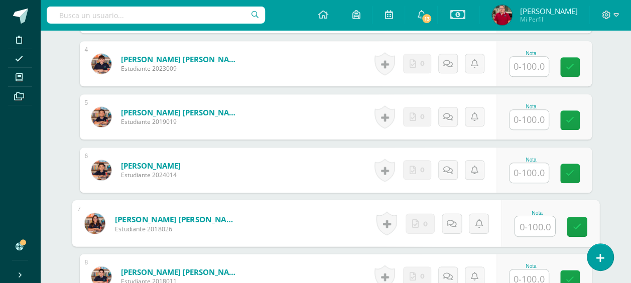
click at [533, 226] on input "text" at bounding box center [535, 226] width 40 height 20
type input "100"
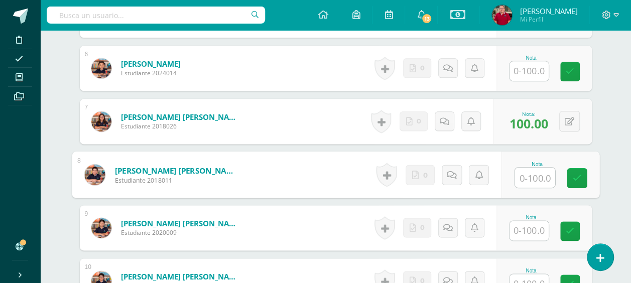
scroll to position [631, 0]
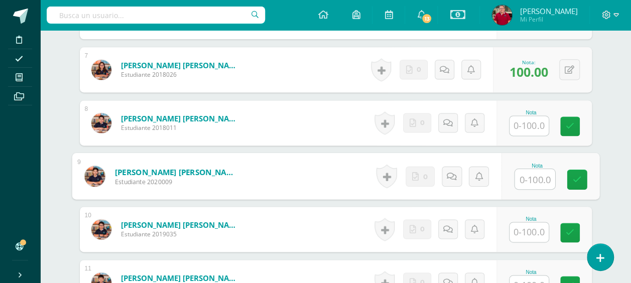
click at [529, 178] on input "text" at bounding box center [535, 179] width 40 height 20
type input "95"
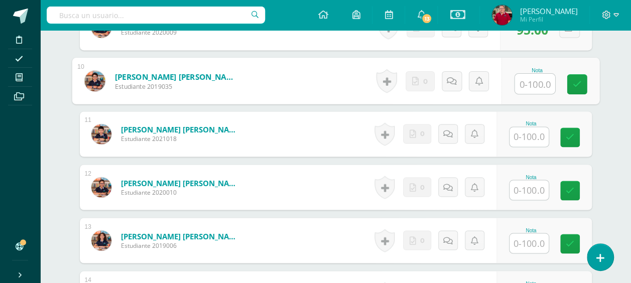
scroll to position [781, 0]
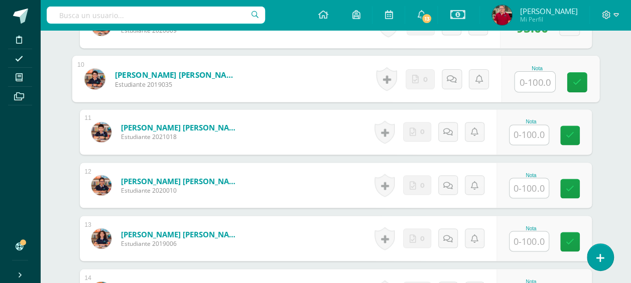
click at [532, 79] on input "text" at bounding box center [535, 82] width 40 height 20
type input "90"
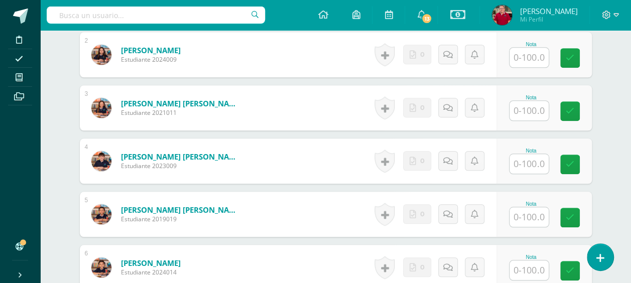
scroll to position [329, 0]
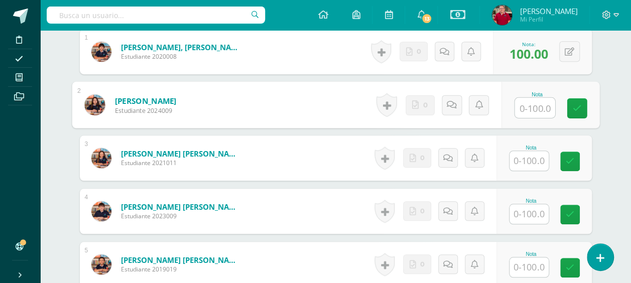
click at [529, 106] on input "text" at bounding box center [535, 108] width 40 height 20
type input "100"
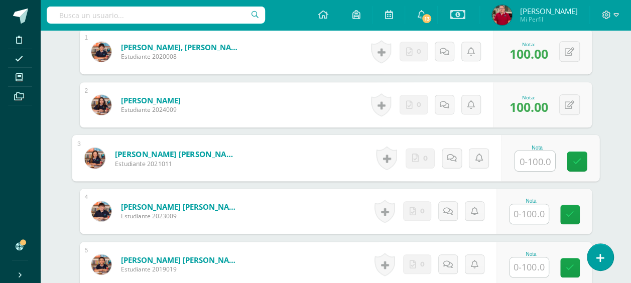
click at [543, 161] on input "text" at bounding box center [535, 161] width 40 height 20
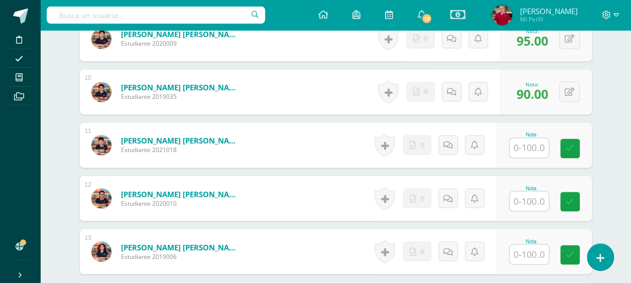
scroll to position [882, 0]
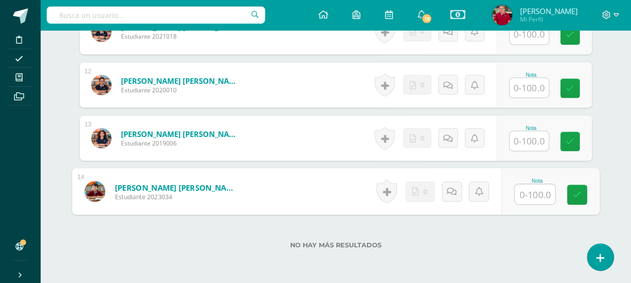
click at [536, 189] on input "text" at bounding box center [535, 194] width 40 height 20
type input "90"
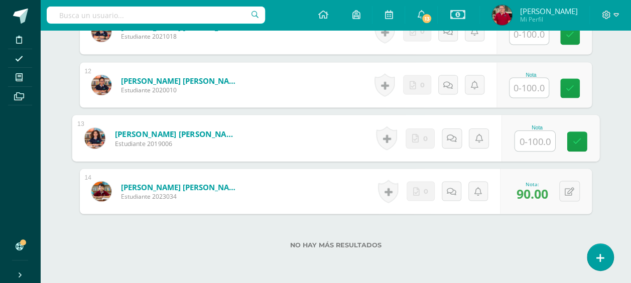
click at [529, 139] on input "text" at bounding box center [535, 141] width 40 height 20
type input "100"
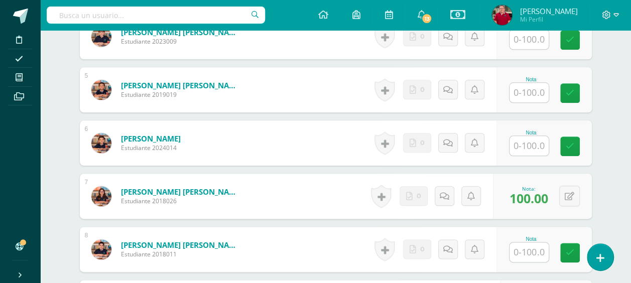
scroll to position [480, 0]
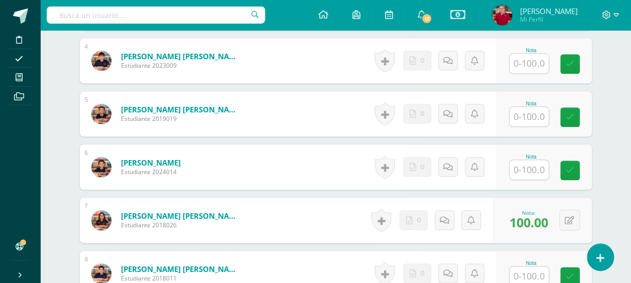
click at [528, 116] on input "text" at bounding box center [529, 117] width 39 height 20
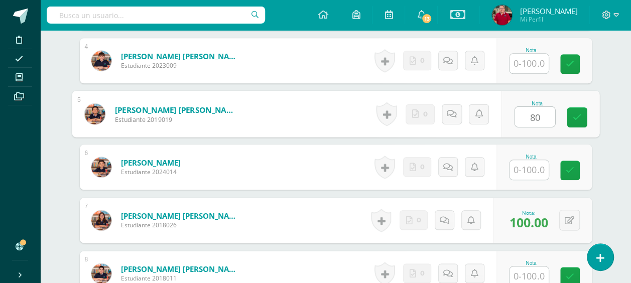
type input "80"
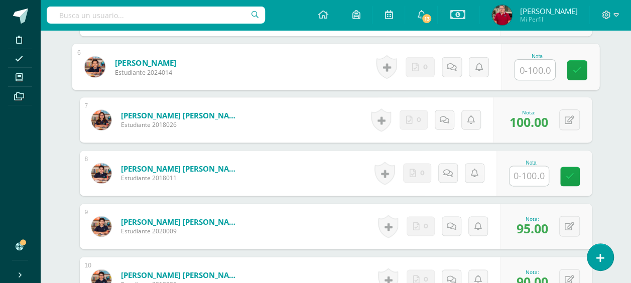
scroll to position [580, 0]
click at [537, 171] on input "text" at bounding box center [529, 176] width 39 height 20
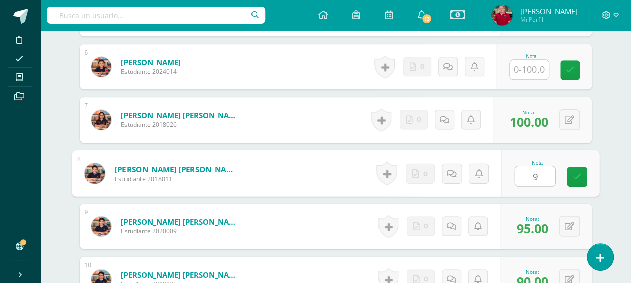
type input "95"
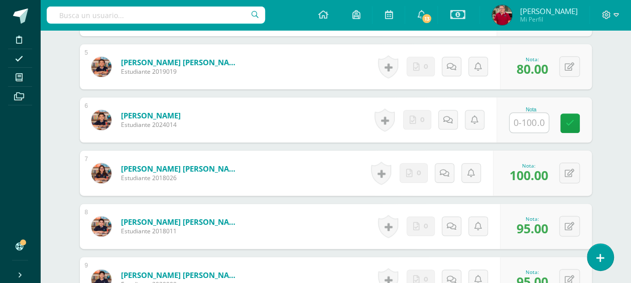
scroll to position [430, 0]
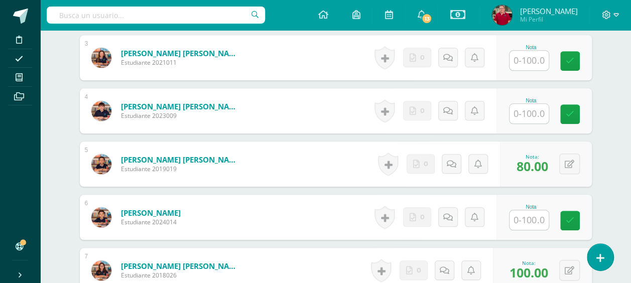
click at [524, 107] on input "text" at bounding box center [529, 114] width 39 height 20
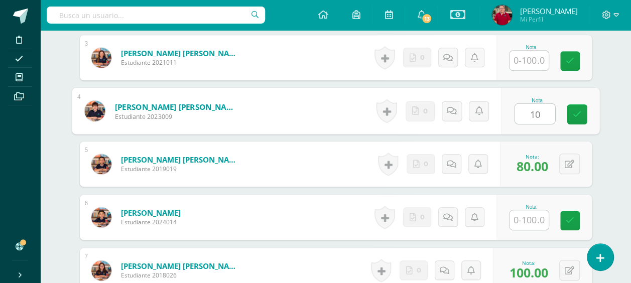
type input "100"
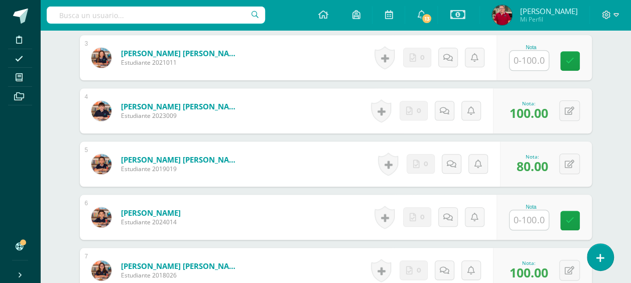
click at [537, 61] on input "text" at bounding box center [529, 61] width 39 height 20
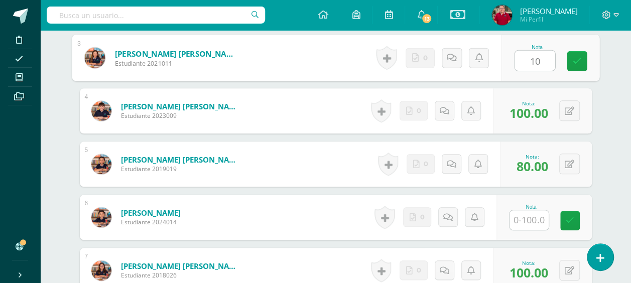
type input "100"
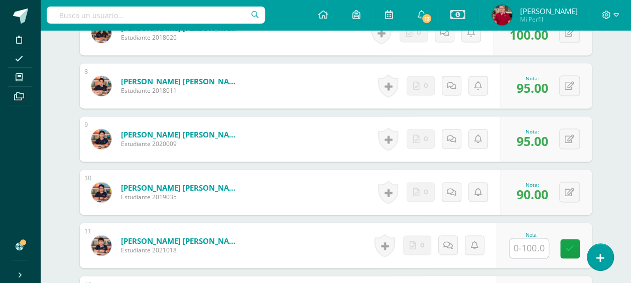
scroll to position [731, 0]
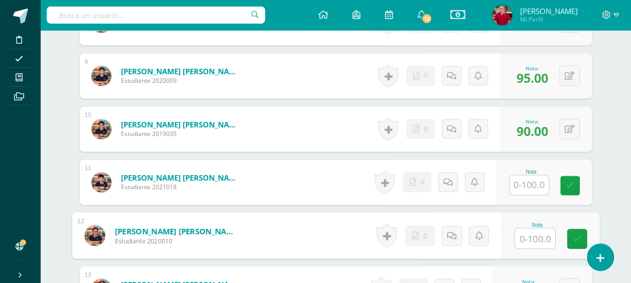
click at [521, 236] on input "text" at bounding box center [535, 238] width 40 height 20
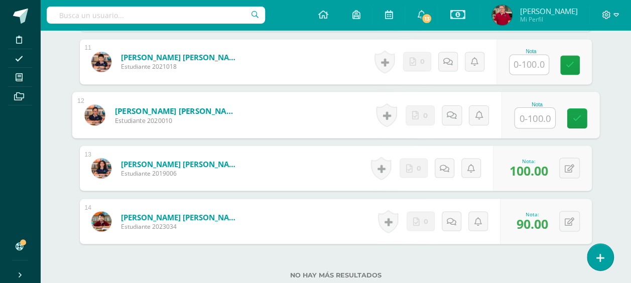
scroll to position [831, 0]
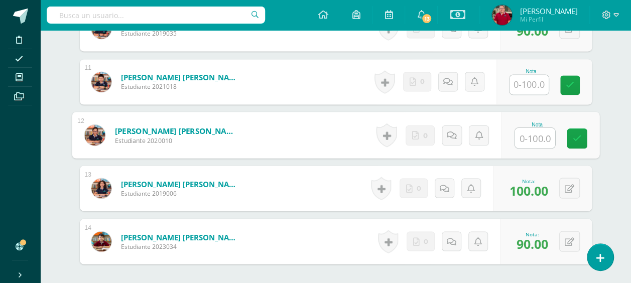
click at [536, 132] on input "text" at bounding box center [535, 138] width 40 height 20
type input "95"
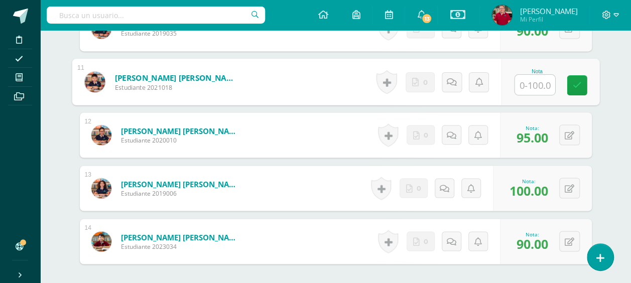
click at [523, 85] on input "text" at bounding box center [535, 85] width 40 height 20
type input "90"
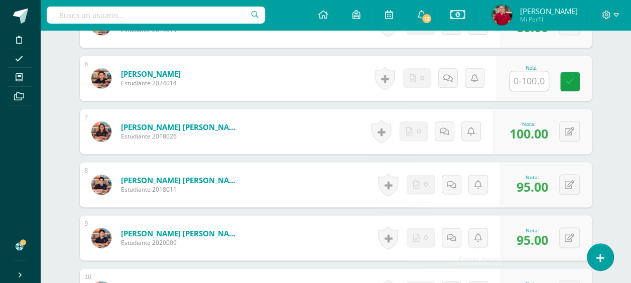
scroll to position [530, 0]
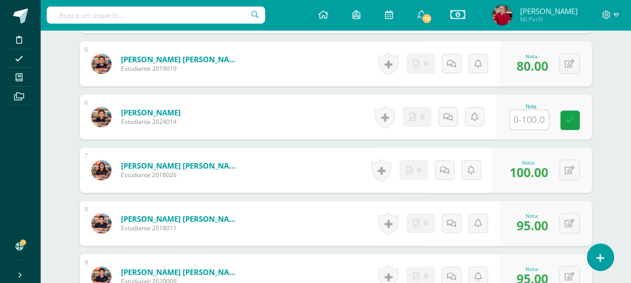
click at [526, 117] on input "text" at bounding box center [529, 120] width 39 height 20
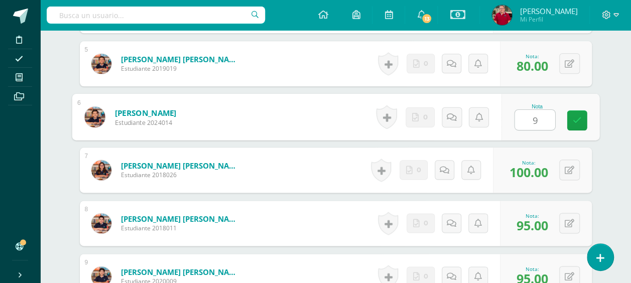
type input "90"
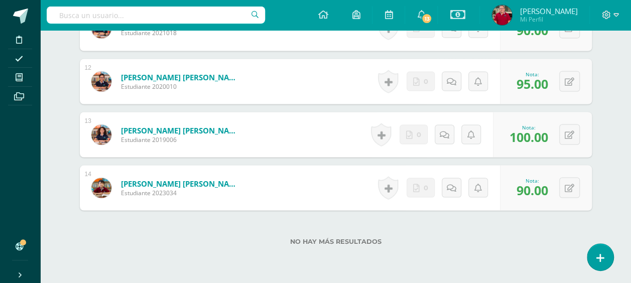
scroll to position [924, 0]
